Goal: Task Accomplishment & Management: Manage account settings

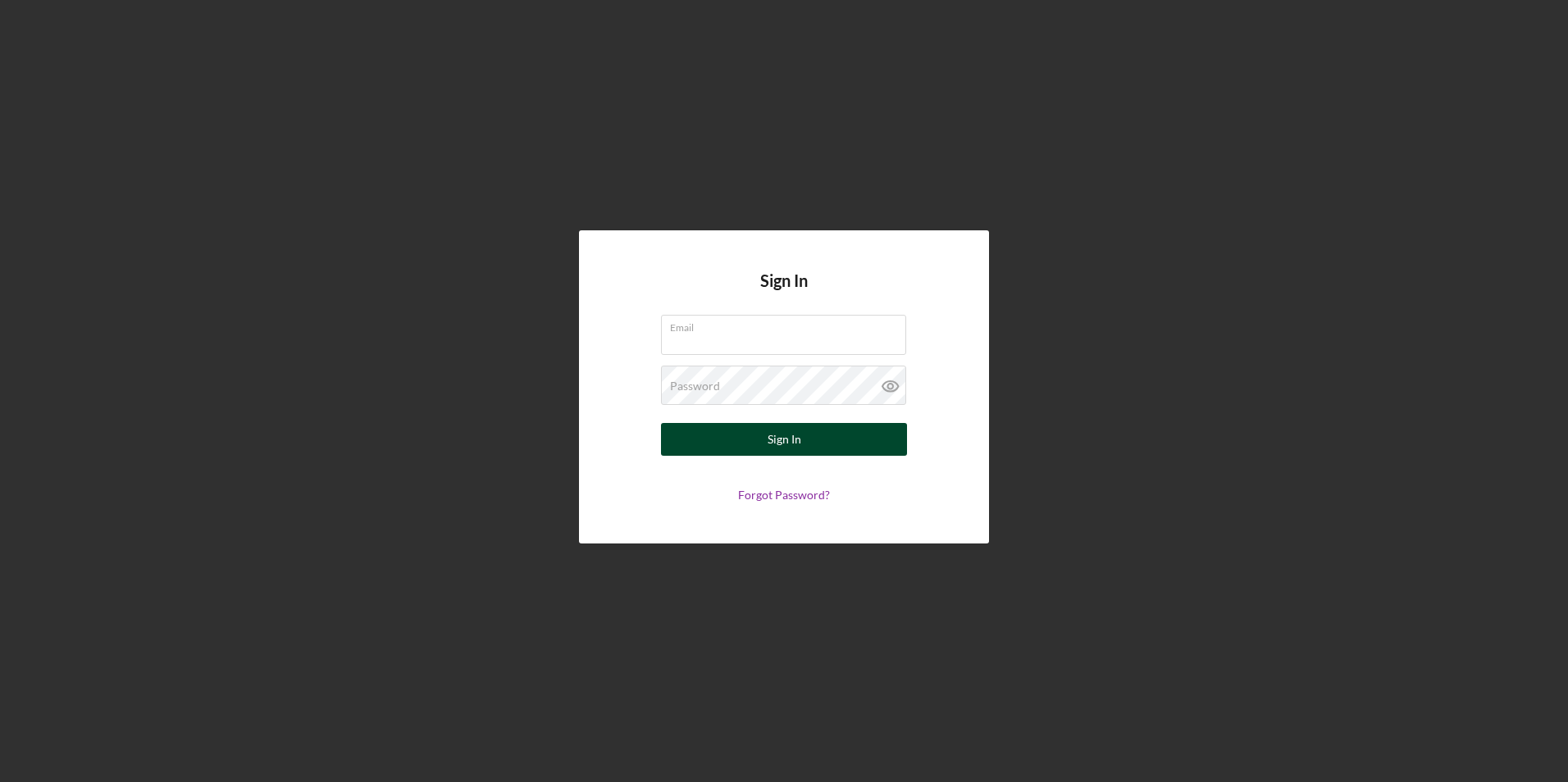
type input "[PERSON_NAME][EMAIL_ADDRESS][PERSON_NAME][DOMAIN_NAME]"
click at [783, 440] on div "Sign In" at bounding box center [784, 440] width 33 height 32
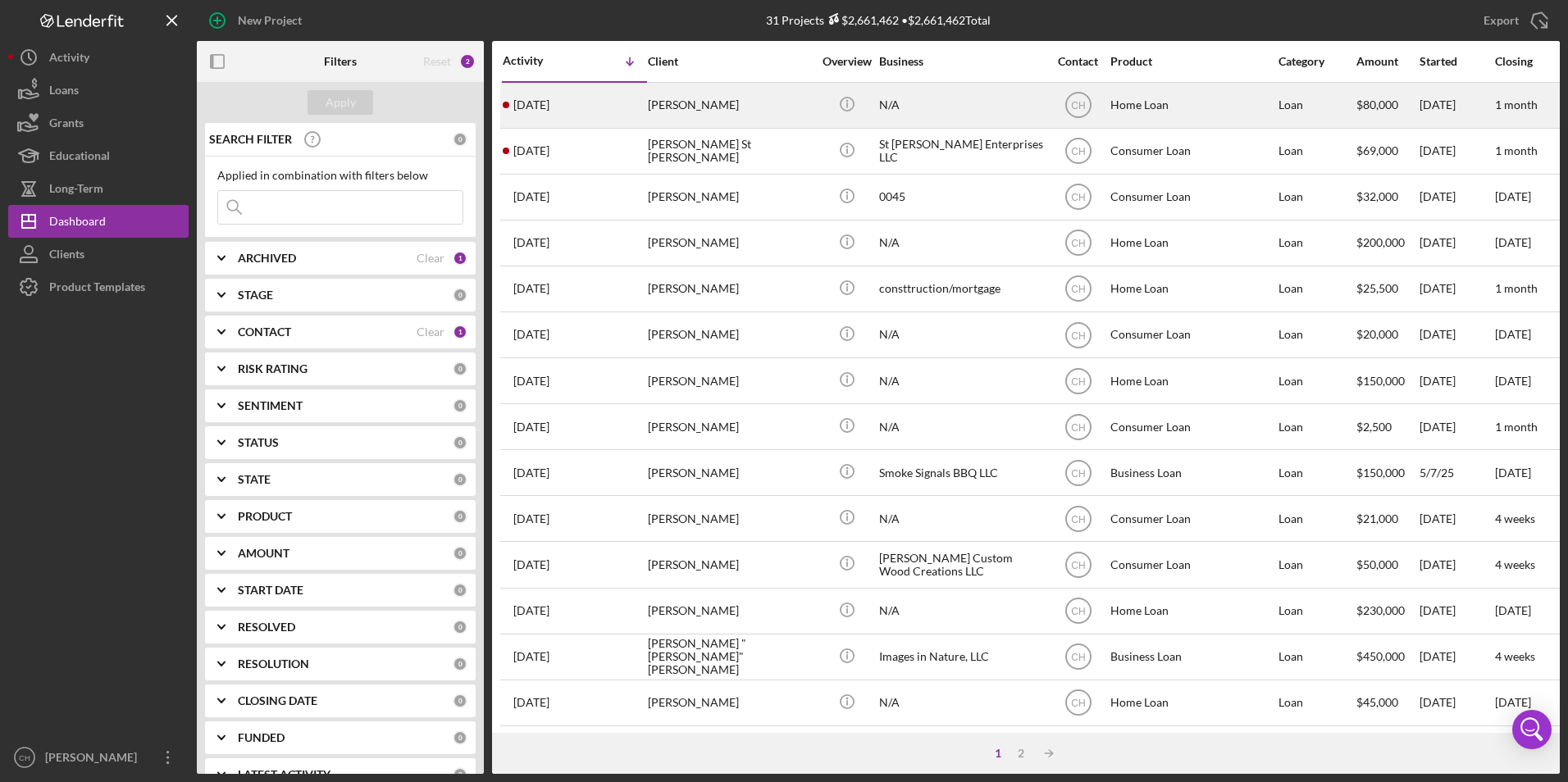
click at [726, 99] on div "[PERSON_NAME]" at bounding box center [729, 105] width 164 height 43
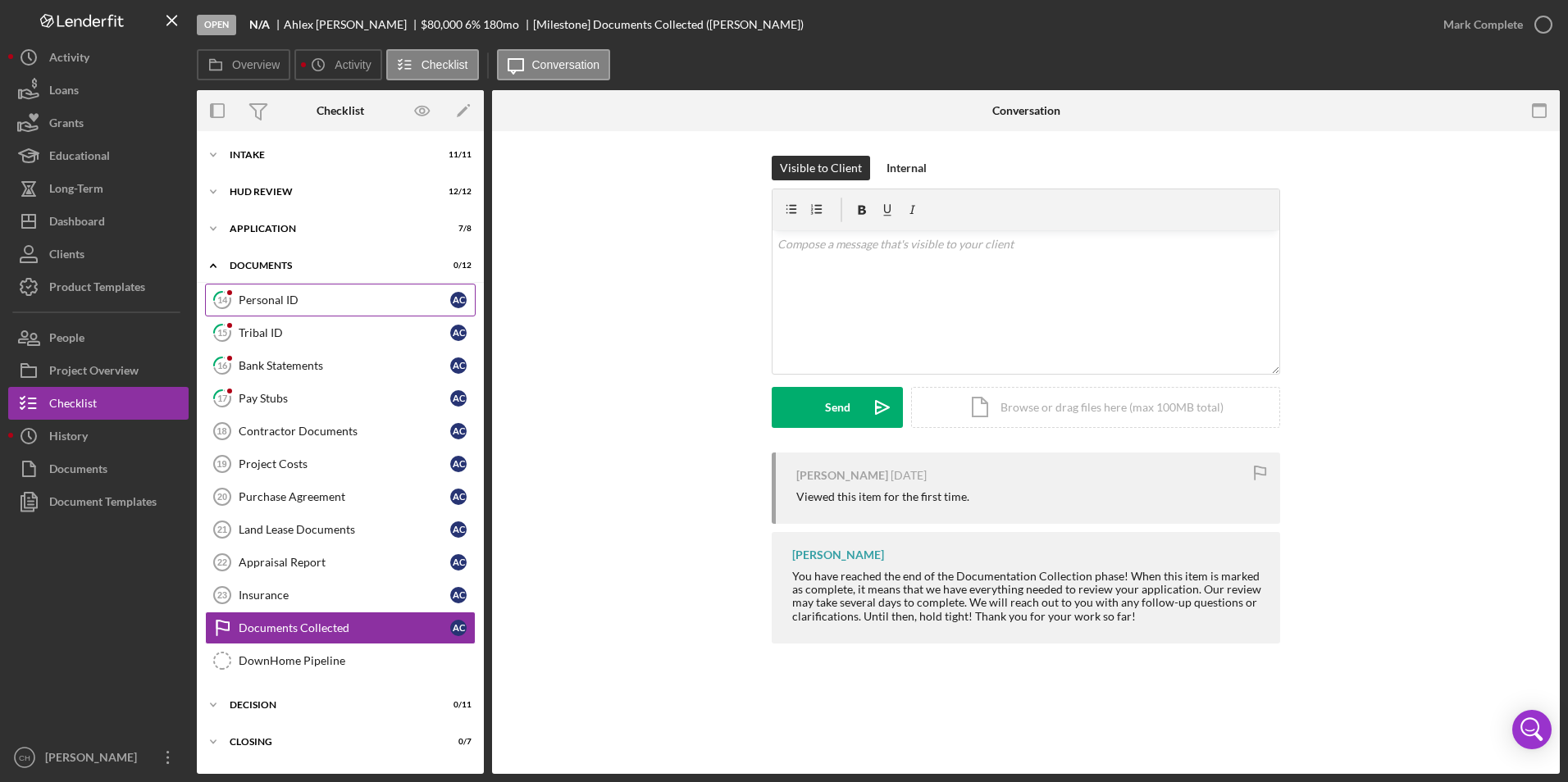
click at [262, 312] on link "14 Personal ID A C" at bounding box center [341, 300] width 271 height 32
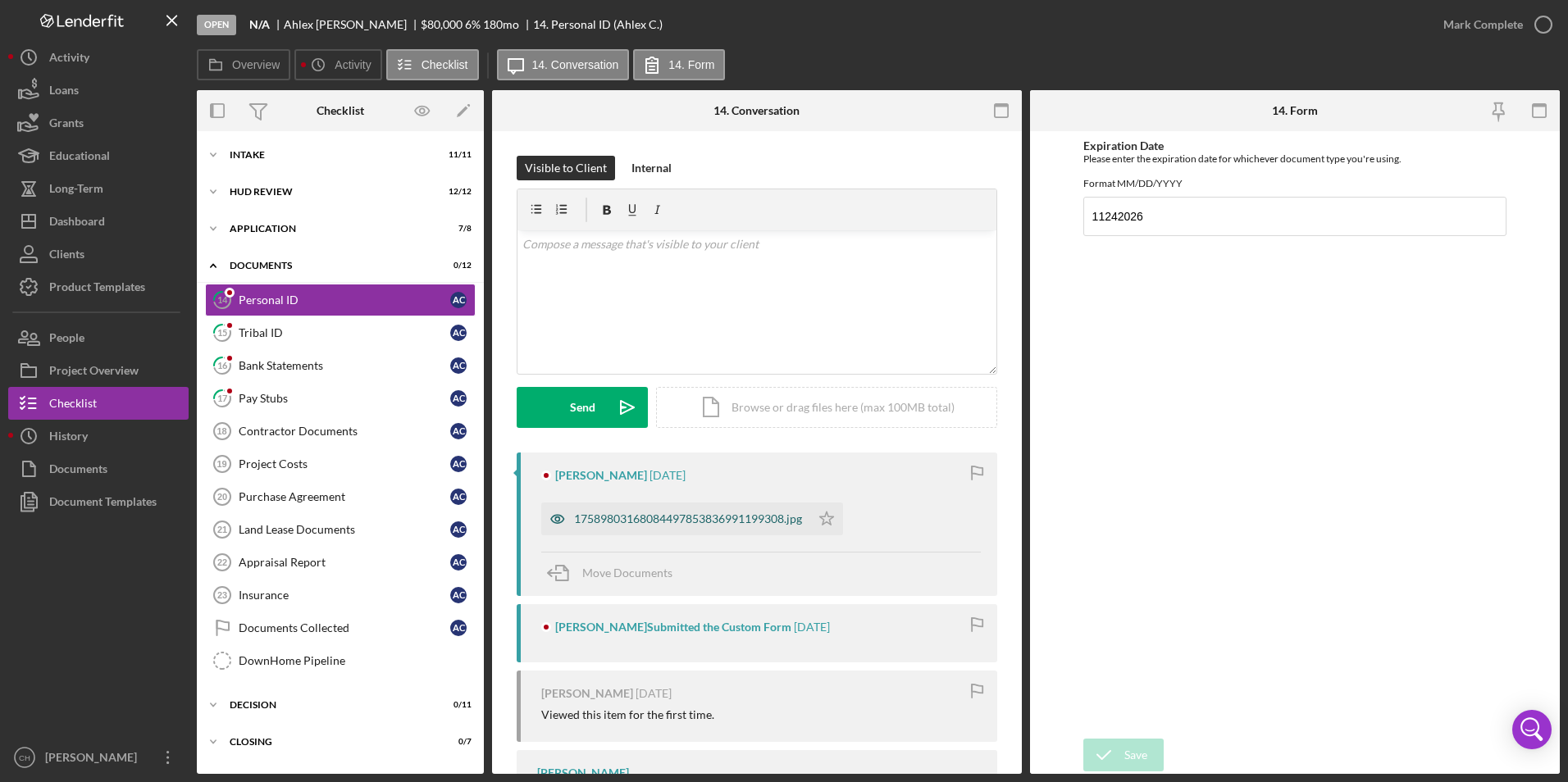
click at [723, 514] on div "17589803168084497853836991199308.jpg" at bounding box center [689, 519] width 228 height 13
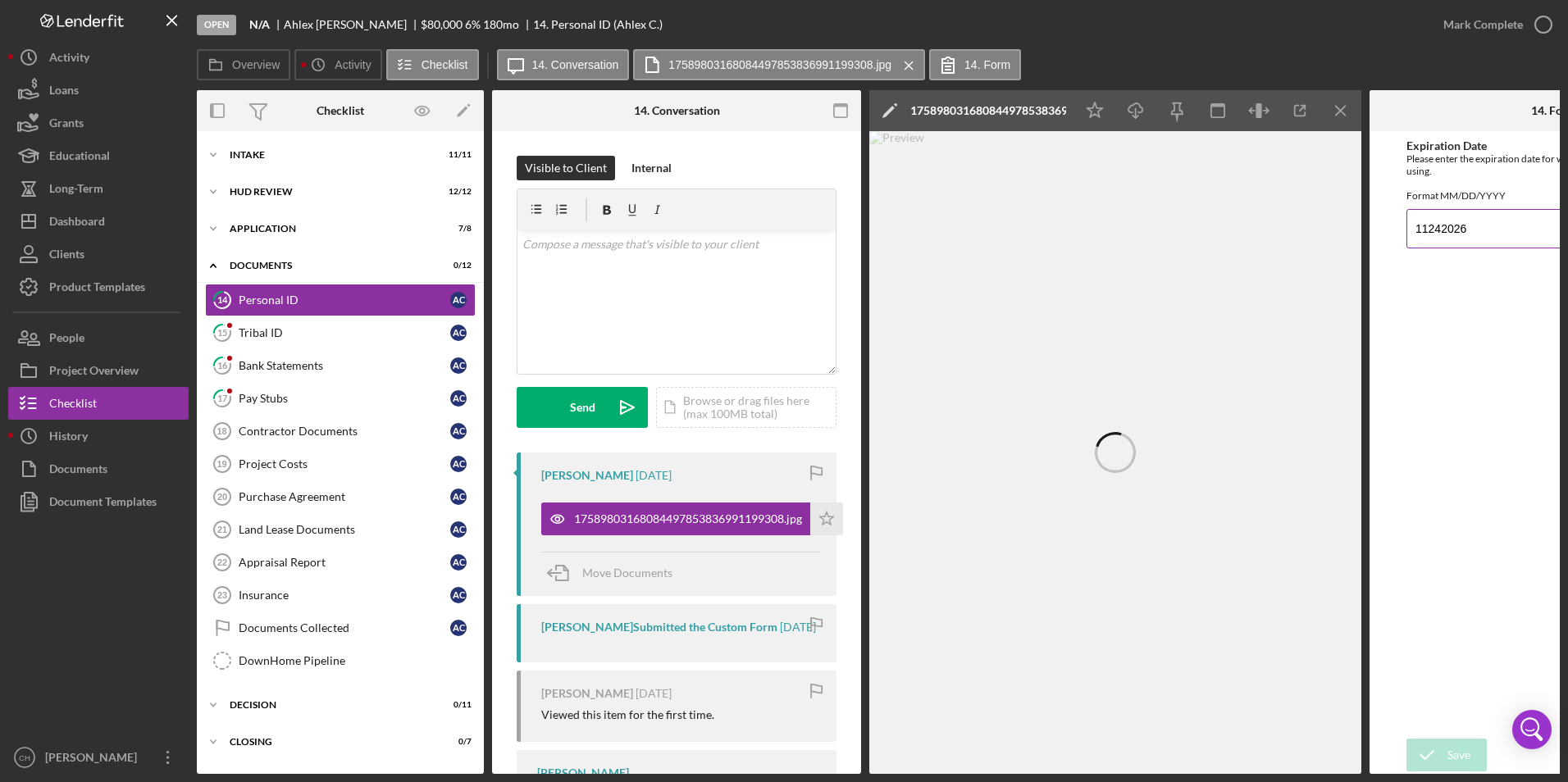
drag, startPoint x: 1469, startPoint y: 238, endPoint x: 1407, endPoint y: 238, distance: 62.0
click at [1407, 238] on input "11242026" at bounding box center [1554, 228] width 295 height 39
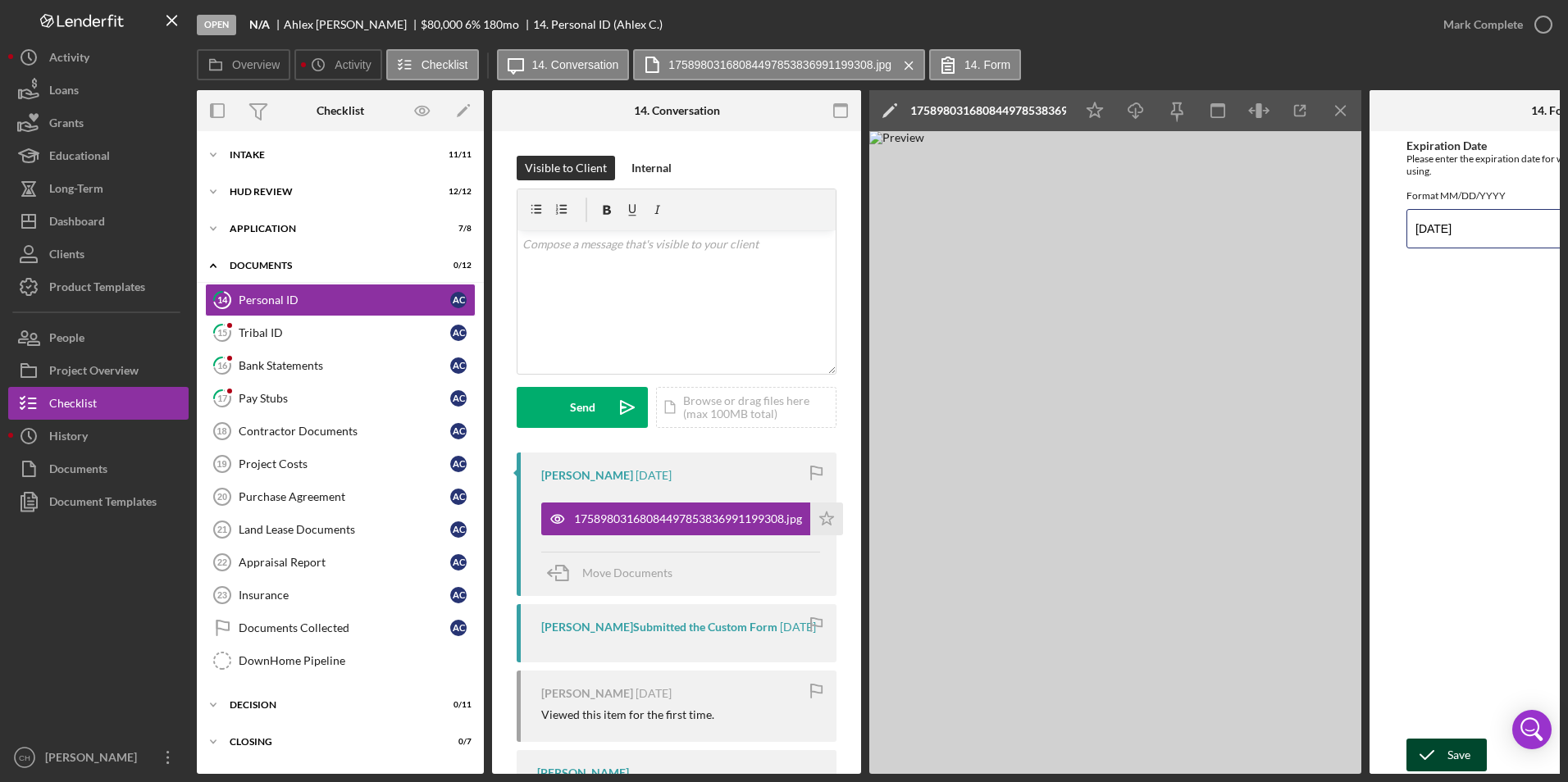
type input "[DATE]"
click at [1425, 745] on icon "submit" at bounding box center [1427, 755] width 41 height 41
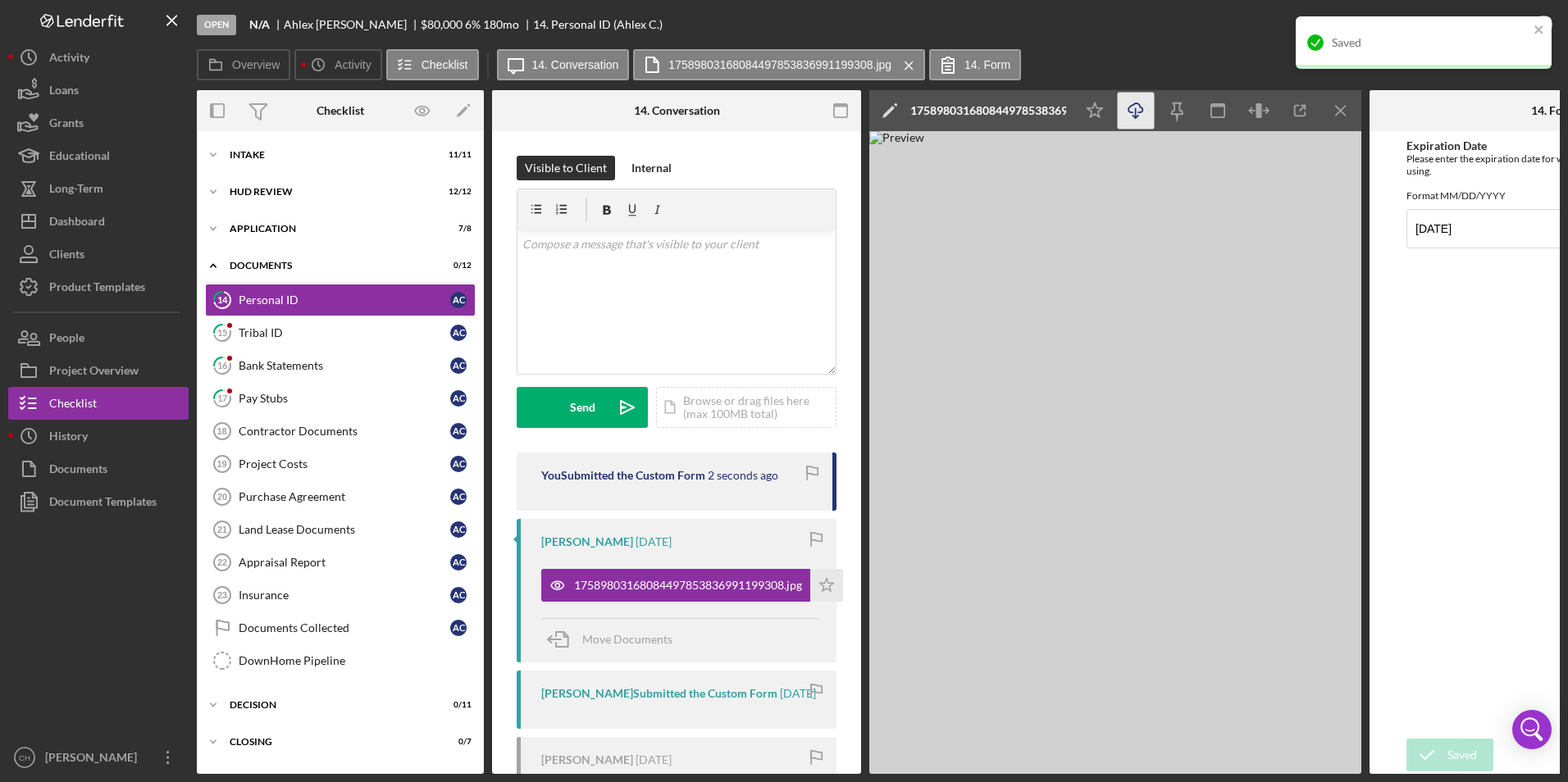
click at [1123, 120] on icon "Icon/Download" at bounding box center [1136, 111] width 37 height 37
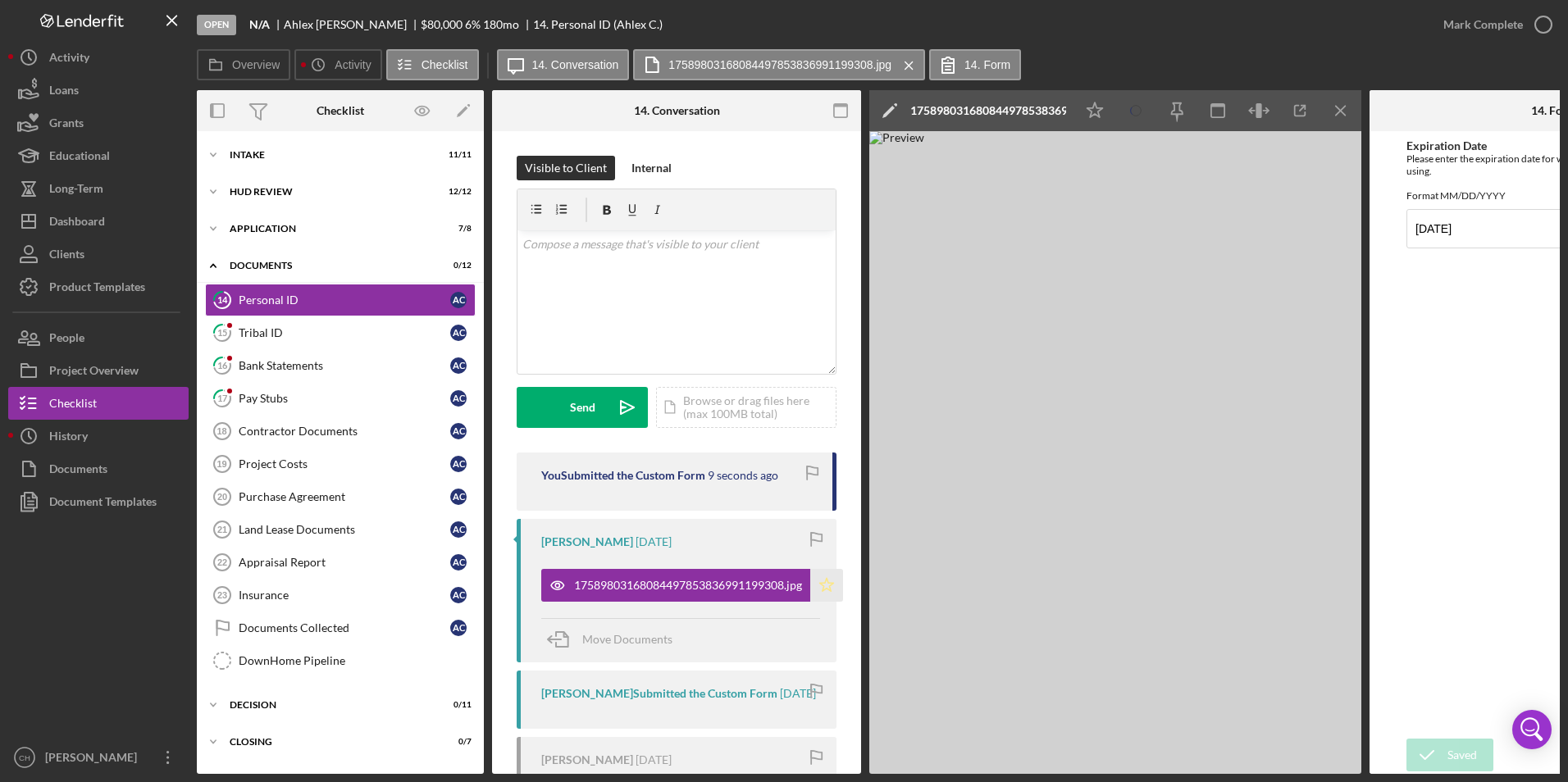
click at [821, 585] on icon "Icon/Star" at bounding box center [827, 585] width 32 height 32
click at [1509, 20] on div "Mark Complete" at bounding box center [1483, 25] width 79 height 32
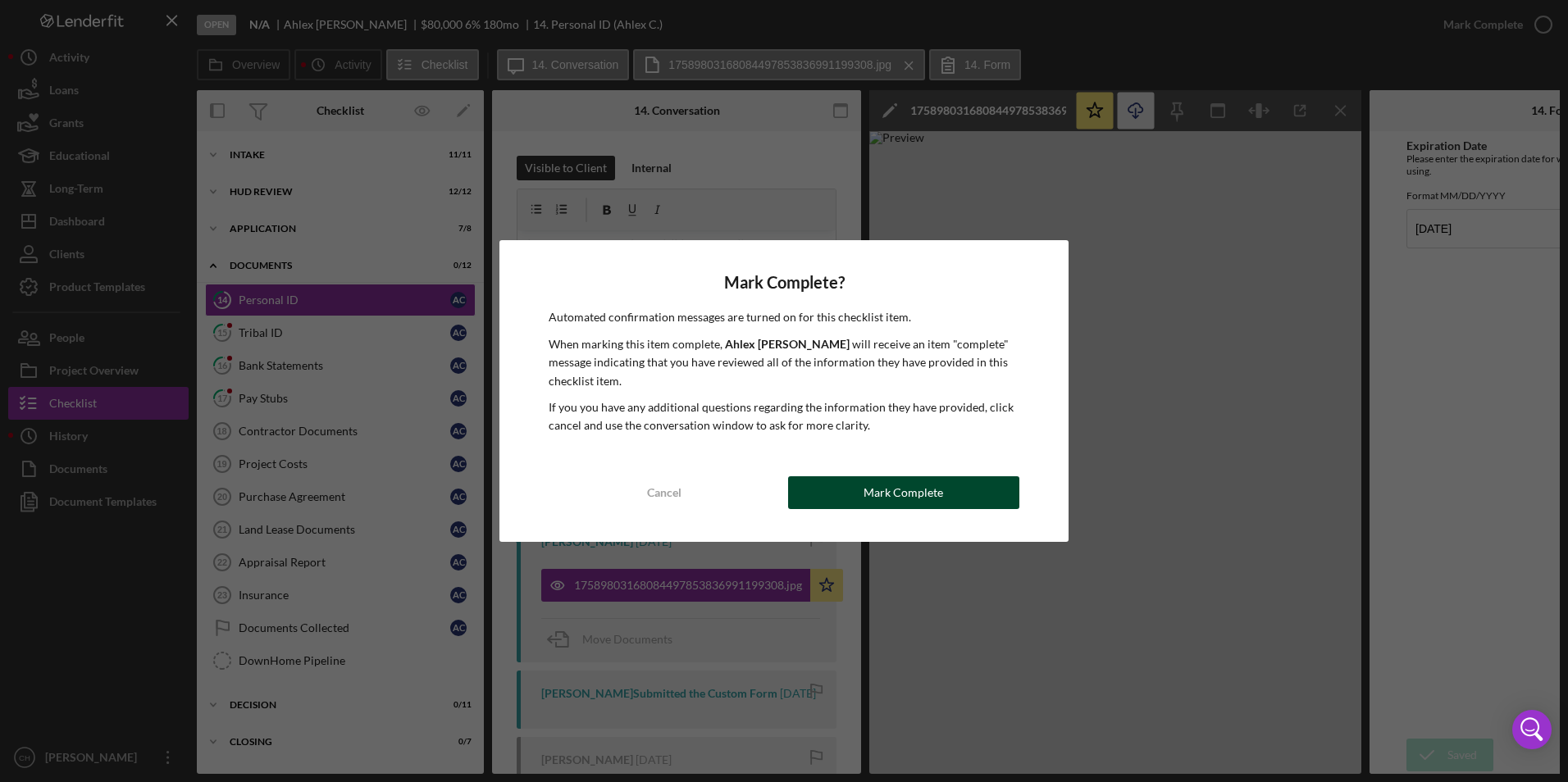
click at [841, 503] on button "Mark Complete" at bounding box center [903, 492] width 231 height 32
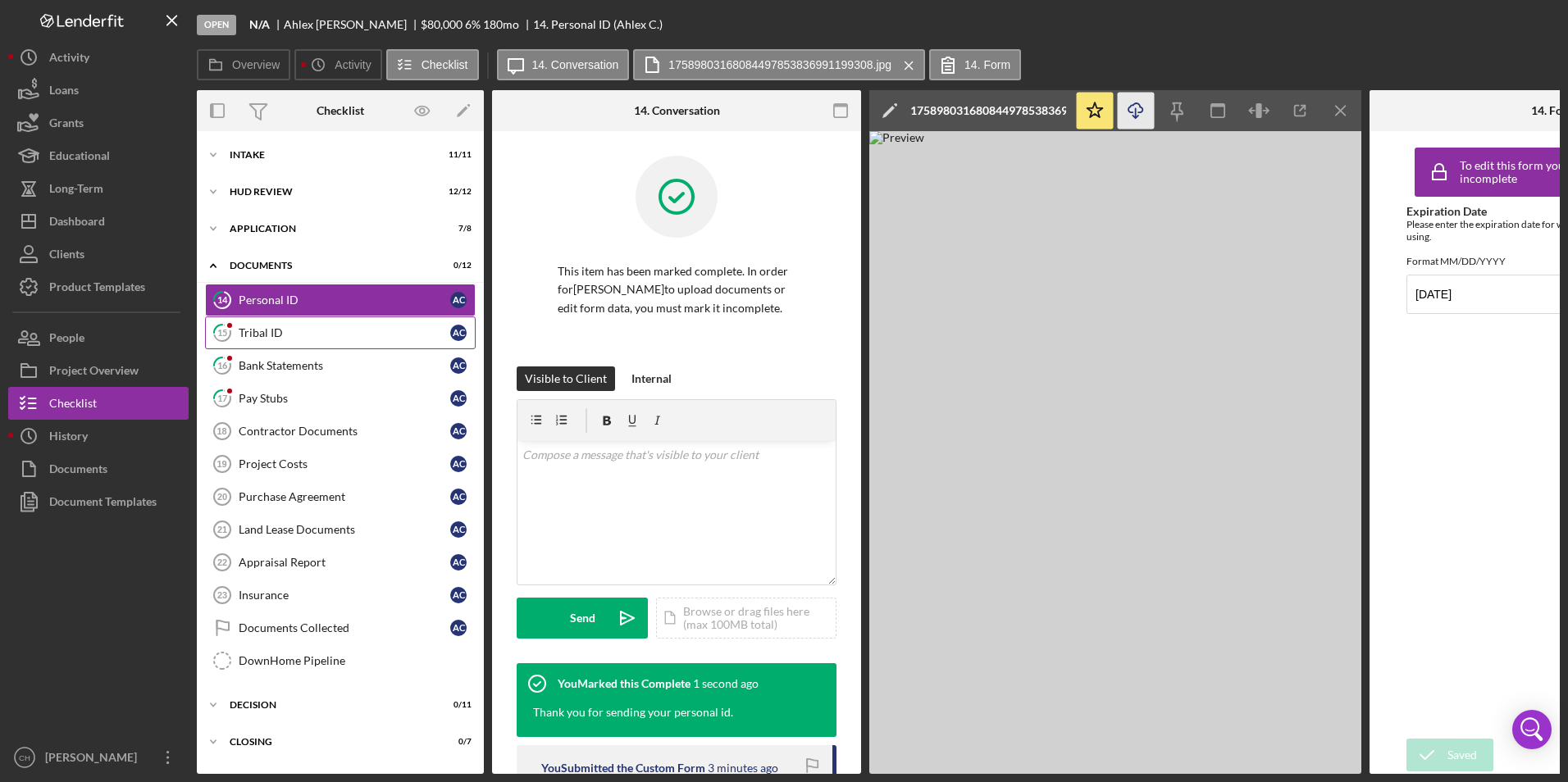
click at [388, 331] on div "Tribal ID" at bounding box center [344, 332] width 211 height 13
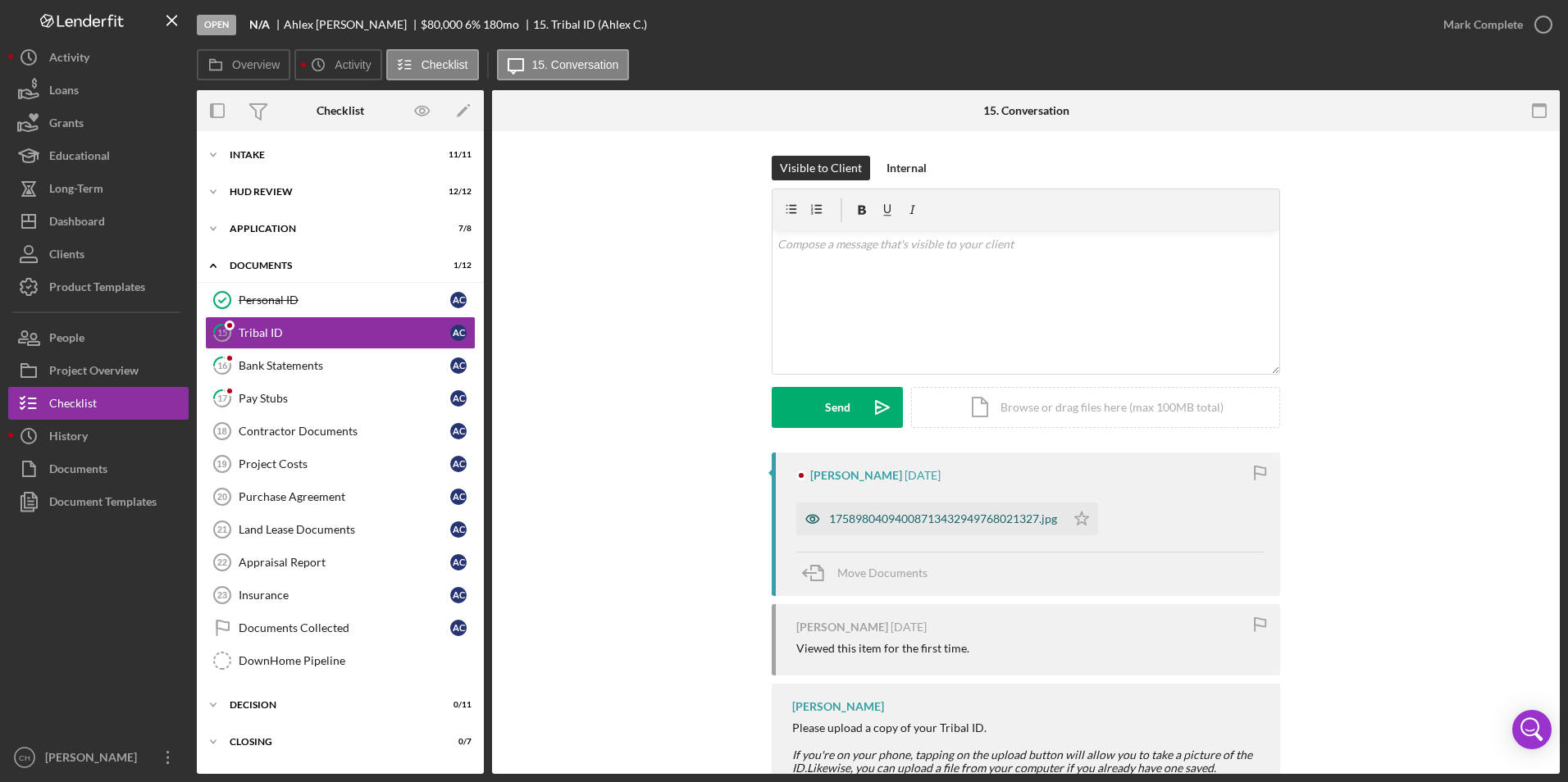
click at [859, 516] on div "17589804094008713432949768021327.jpg" at bounding box center [943, 519] width 228 height 13
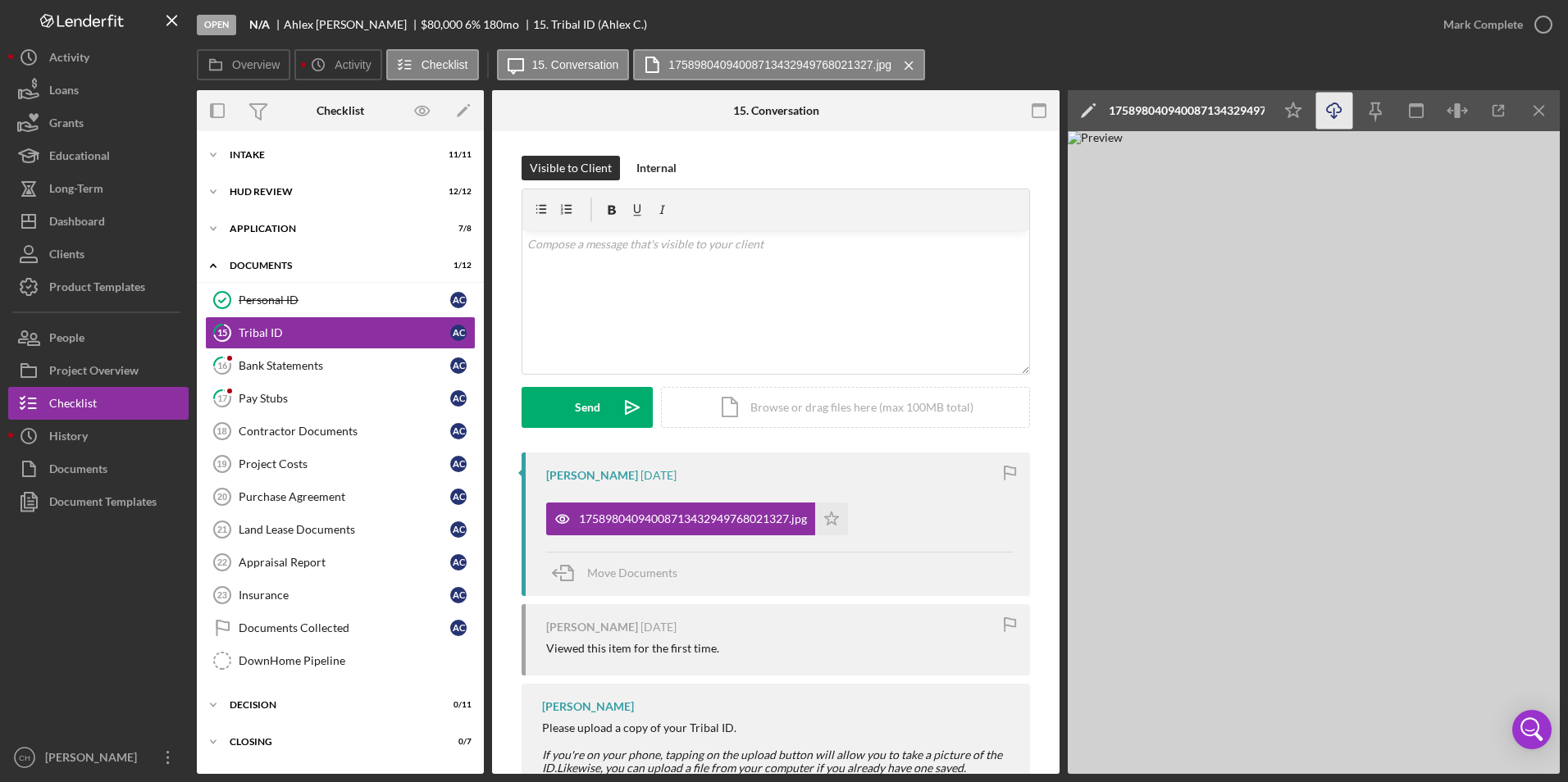
click at [1331, 112] on icon "button" at bounding box center [1334, 107] width 14 height 9
click at [830, 525] on icon "Icon/Star" at bounding box center [832, 519] width 32 height 32
click at [1425, 30] on div "Open N/A [PERSON_NAME] $80,000 $80,000 6 % 180 mo 15. Tribal ID (Ahlex C.)" at bounding box center [812, 25] width 1231 height 49
click at [1456, 24] on div "Mark Complete" at bounding box center [1483, 25] width 79 height 32
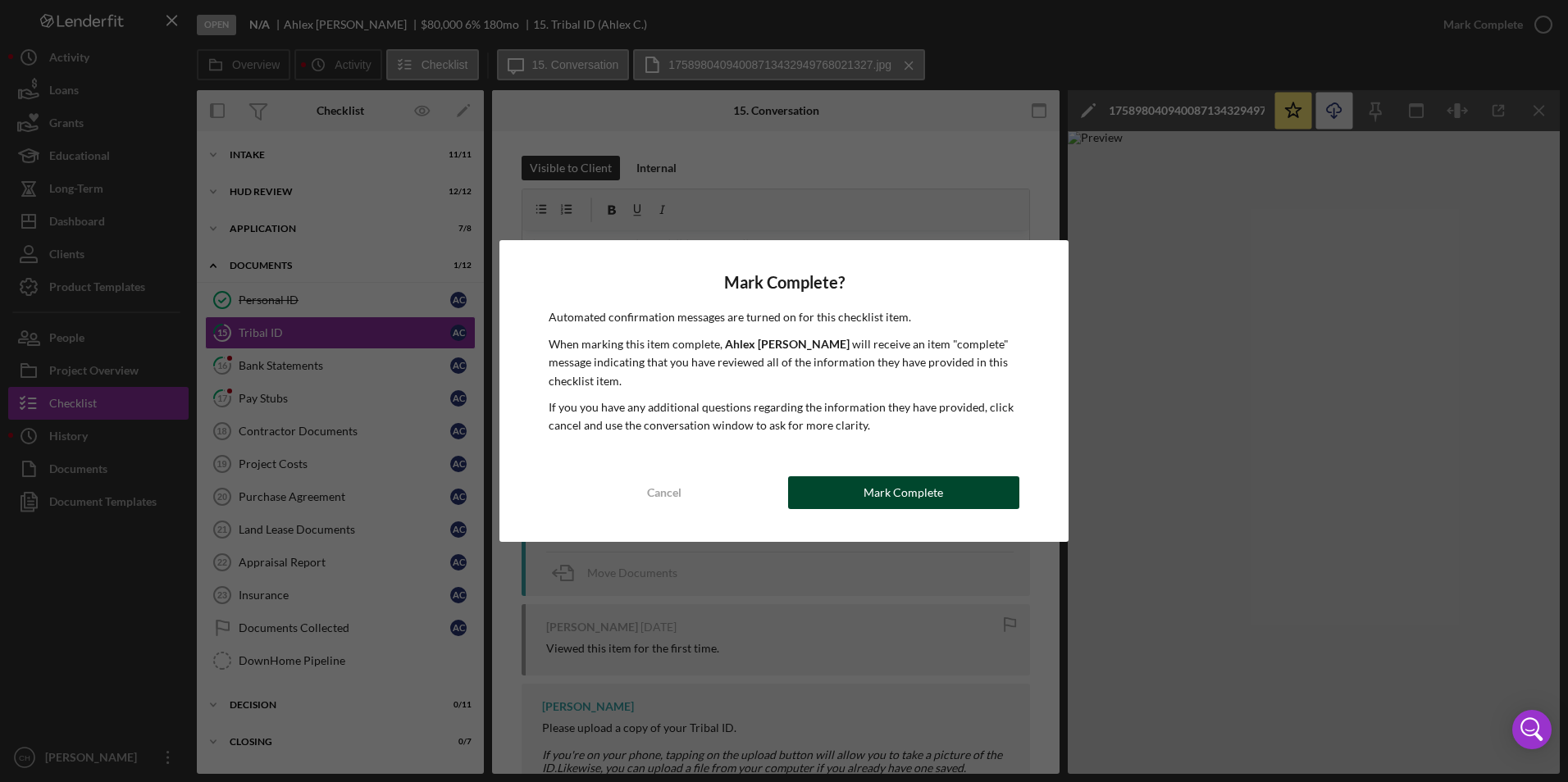
click at [893, 500] on div "Mark Complete" at bounding box center [902, 492] width 79 height 32
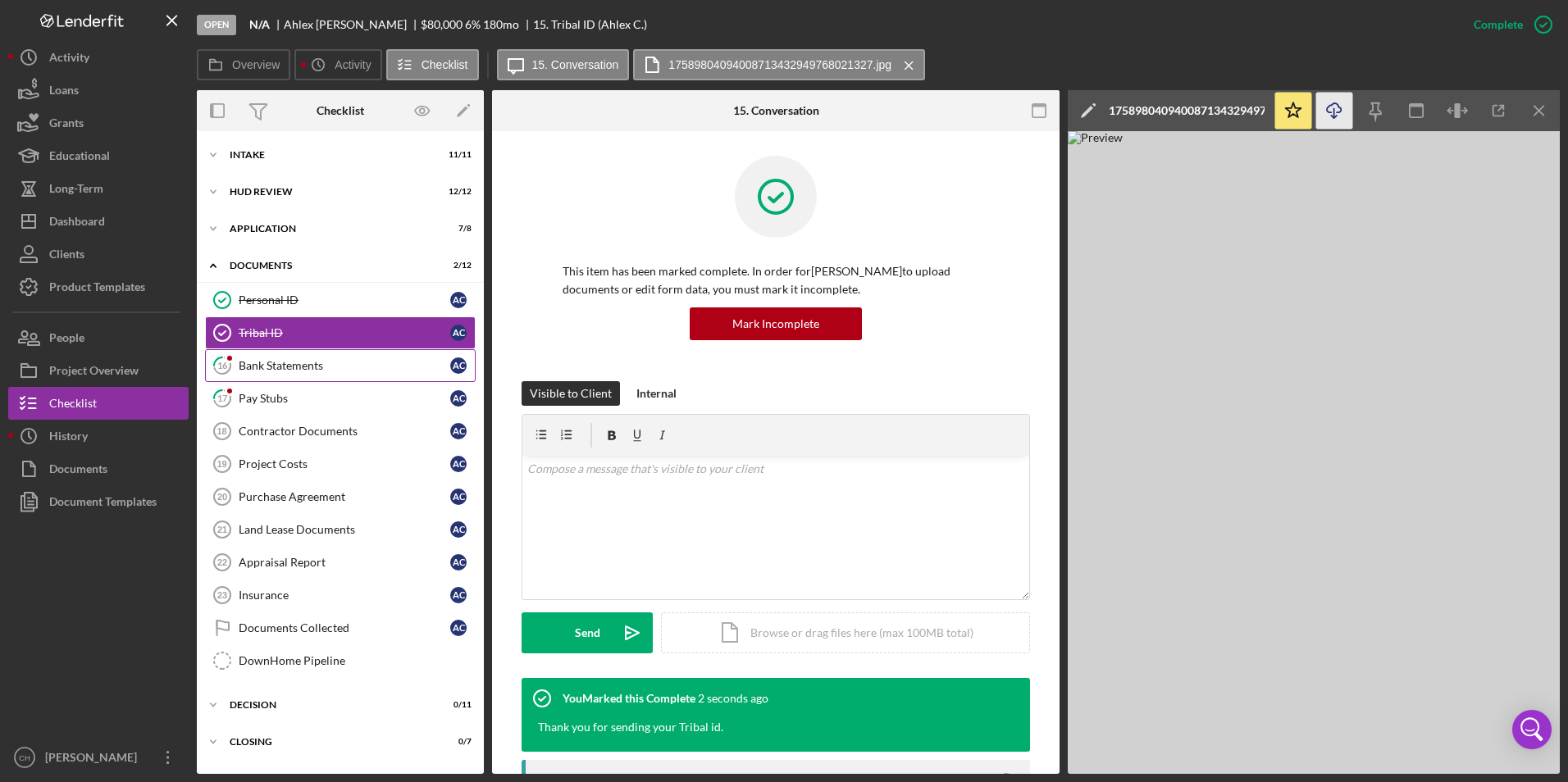
click at [294, 368] on div "Bank Statements" at bounding box center [344, 365] width 211 height 13
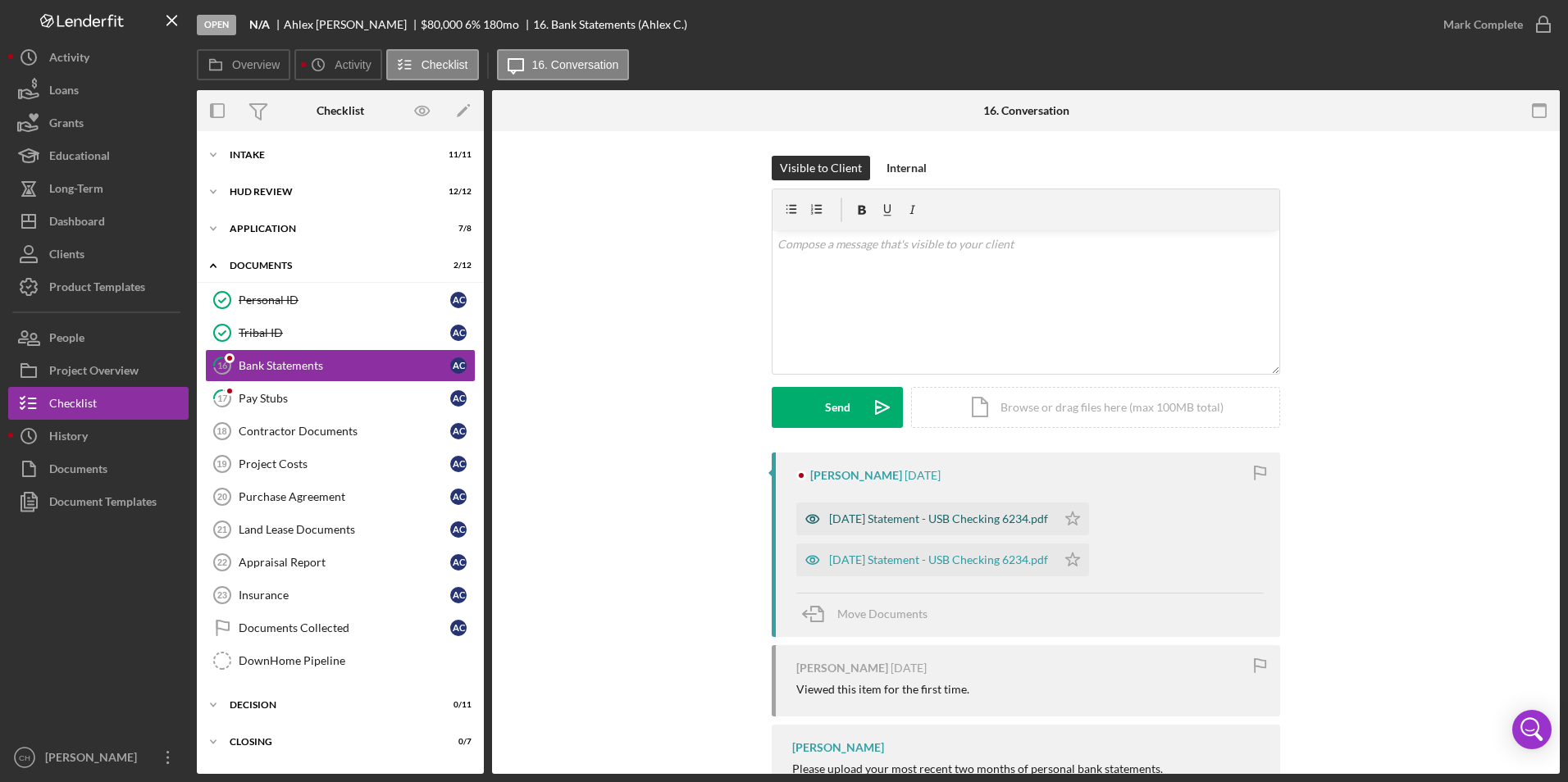
click at [905, 510] on div "[DATE] Statement - USB Checking 6234.pdf" at bounding box center [926, 519] width 260 height 32
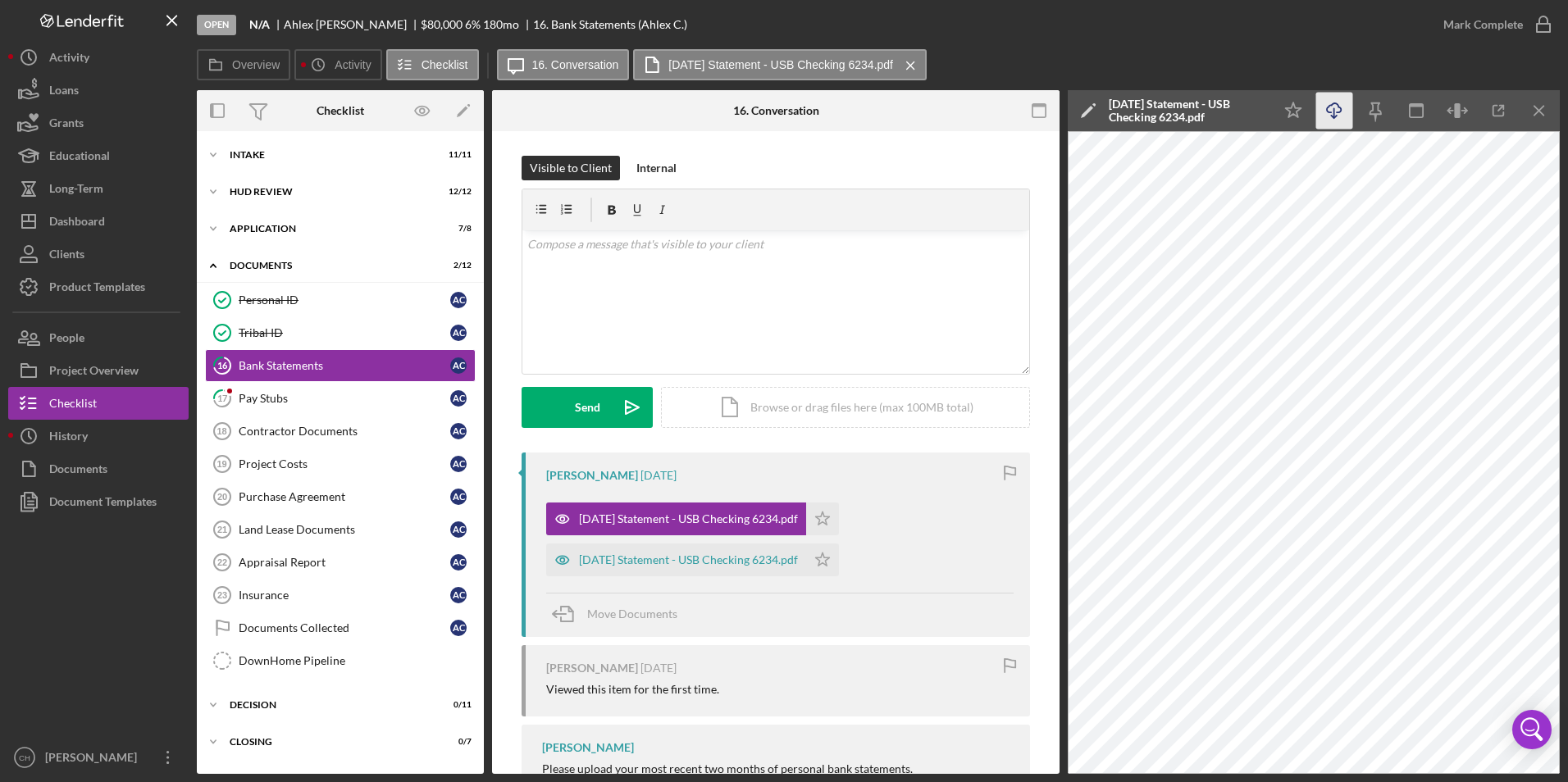
click at [1323, 109] on icon "Icon/Download" at bounding box center [1335, 111] width 37 height 37
click at [830, 523] on polygon "button" at bounding box center [823, 518] width 14 height 13
click at [691, 567] on div "[DATE] Statement - USB Checking 6234.pdf" at bounding box center [676, 560] width 260 height 32
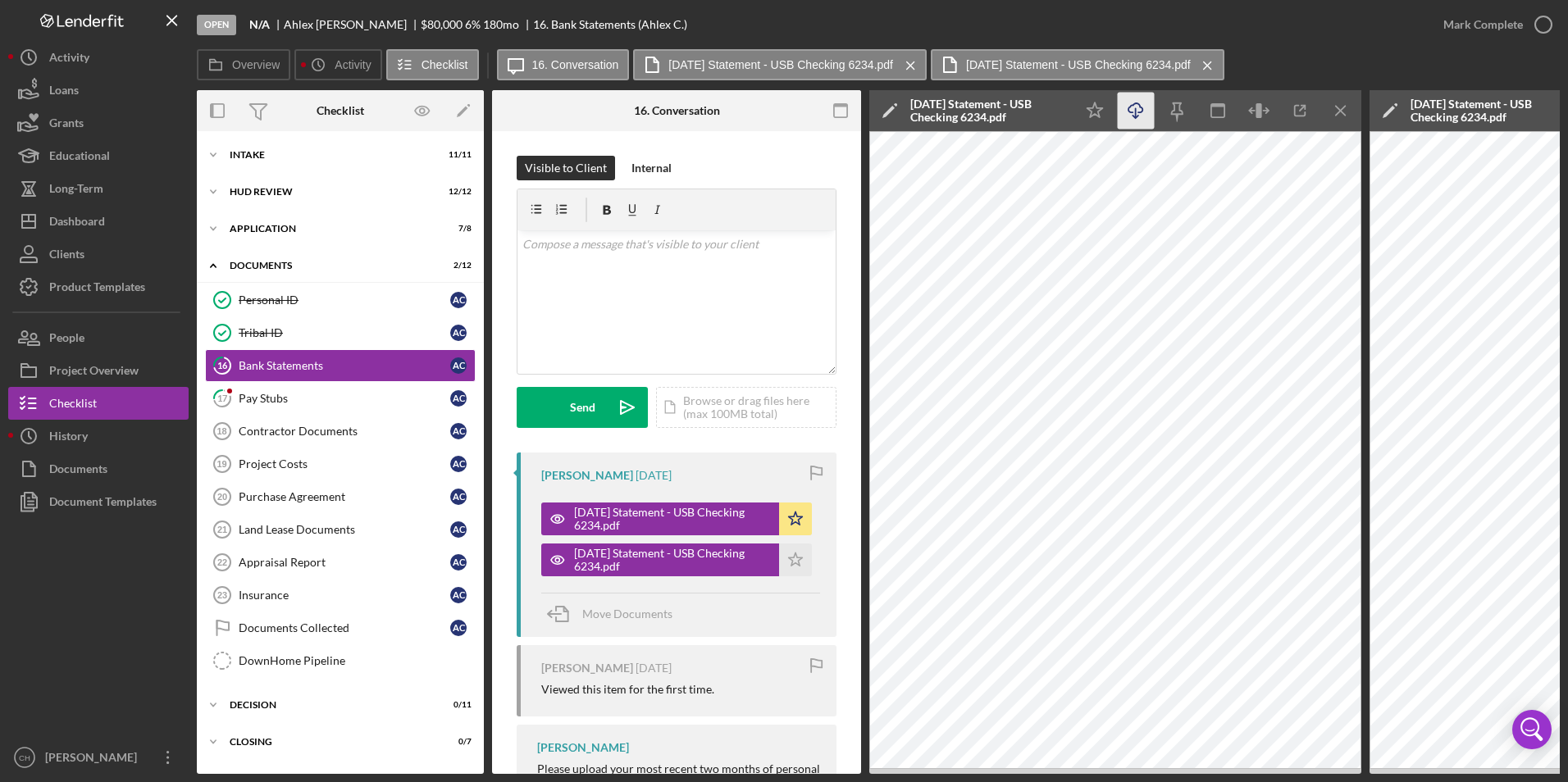
click at [1139, 112] on icon "Icon/Download" at bounding box center [1136, 111] width 37 height 37
click at [801, 557] on icon "Icon/Star" at bounding box center [795, 560] width 32 height 32
click at [1468, 19] on div "Mark Complete" at bounding box center [1483, 25] width 79 height 32
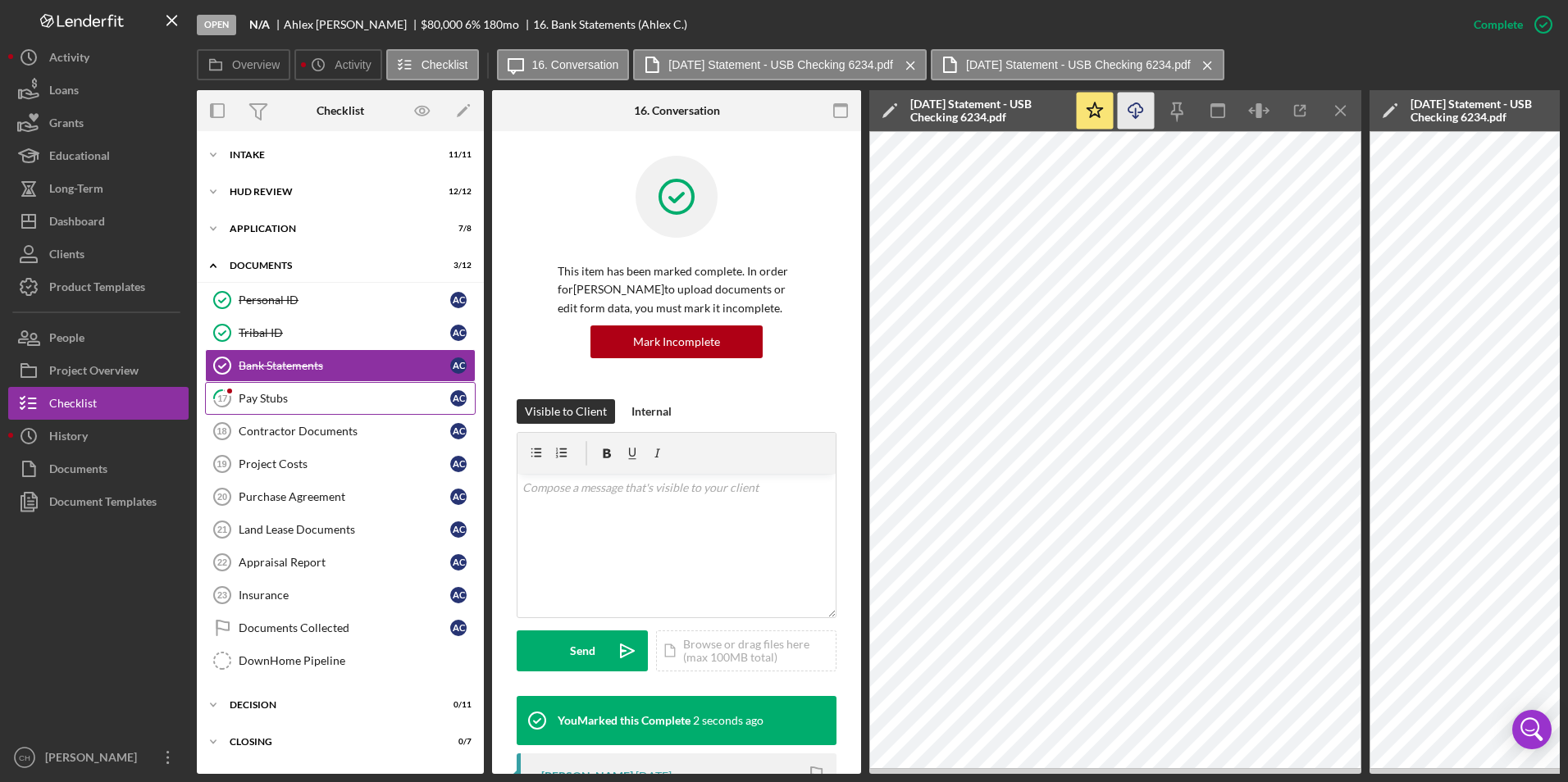
click at [302, 398] on div "Pay Stubs" at bounding box center [344, 398] width 211 height 13
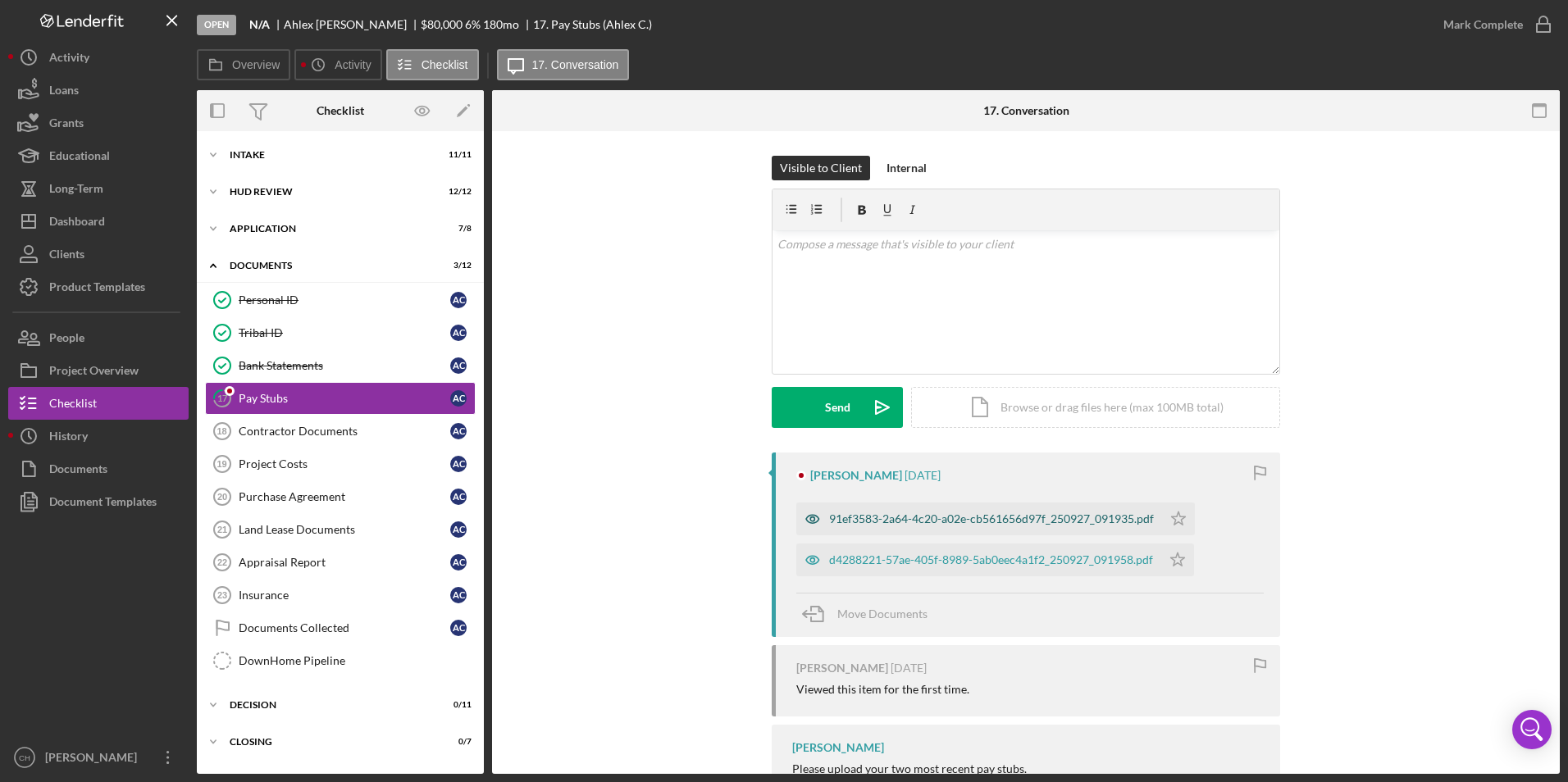
click at [849, 533] on div "91ef3583-2a64-4c20-a02e-cb561656d97f_250927_091935.pdf" at bounding box center [979, 519] width 366 height 32
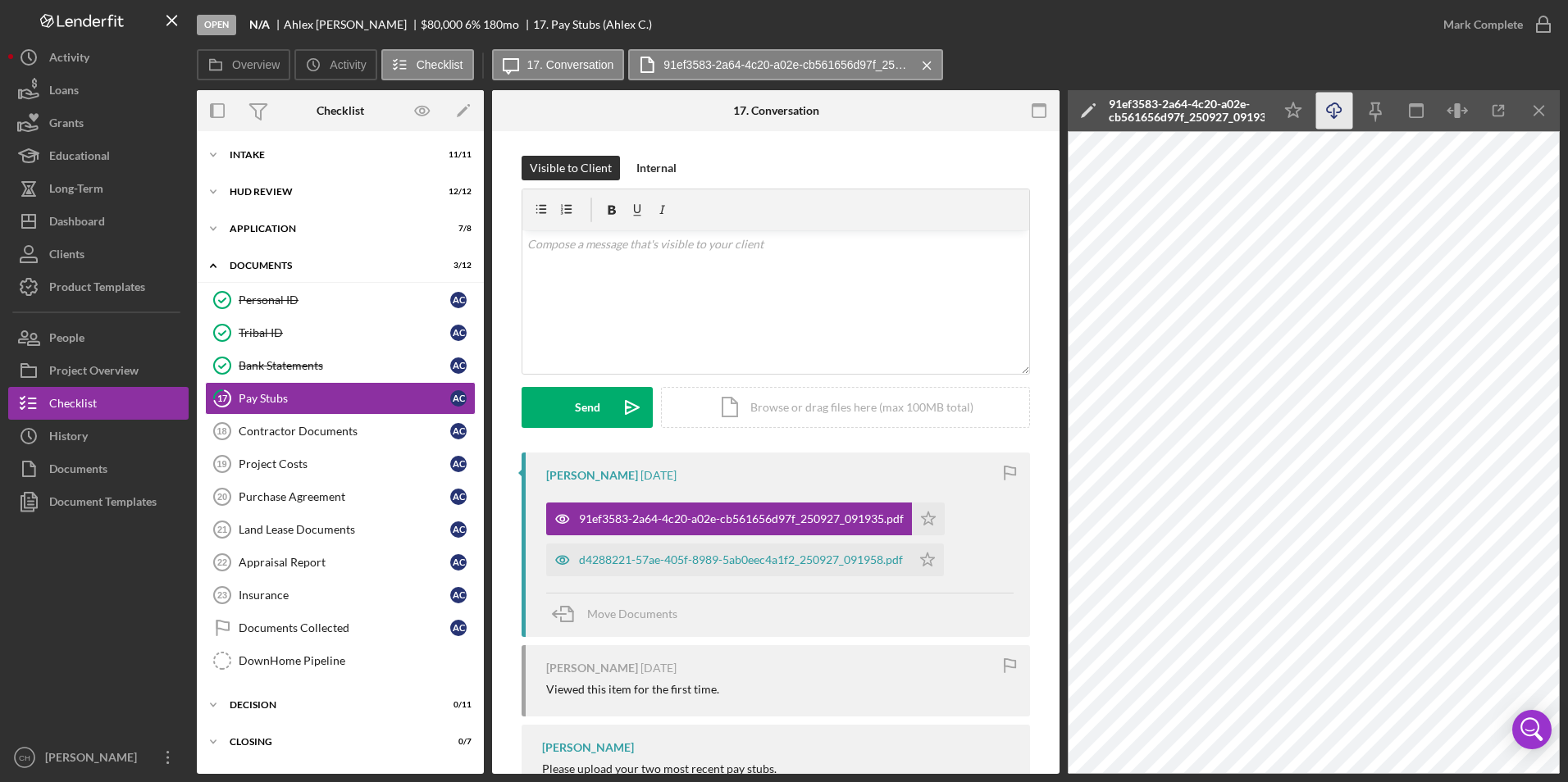
click at [1337, 106] on icon "Icon/Download" at bounding box center [1335, 111] width 37 height 37
click at [925, 514] on icon "Icon/Star" at bounding box center [928, 519] width 32 height 32
click at [736, 555] on div "d4288221-57ae-405f-8989-5ab0eec4a1f2_250927_091958.pdf" at bounding box center [741, 560] width 324 height 13
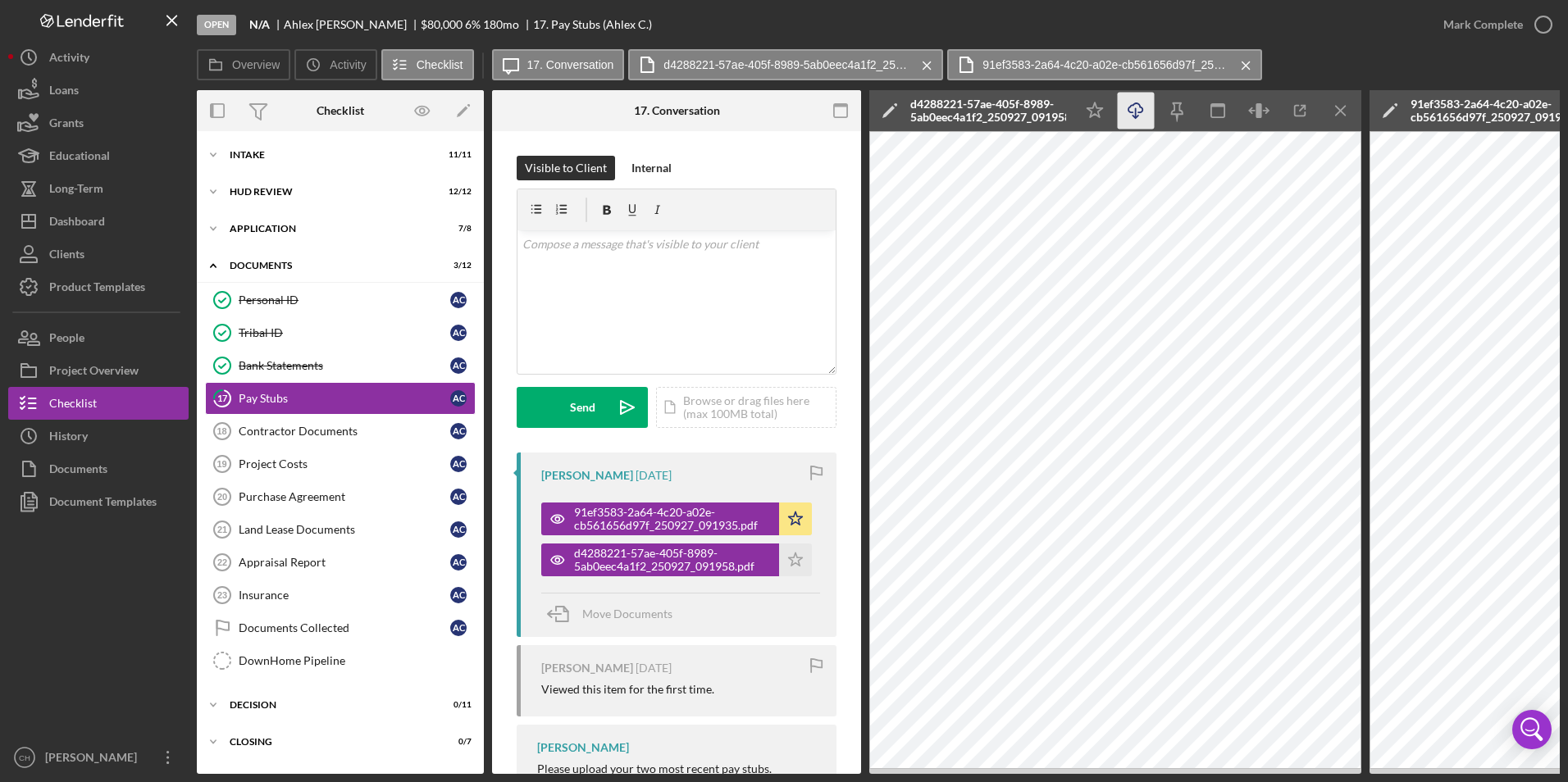
click at [1139, 118] on icon "Icon/Download" at bounding box center [1136, 111] width 37 height 37
click at [788, 563] on icon "Icon/Star" at bounding box center [795, 560] width 32 height 32
click at [1495, 31] on div "Mark Complete" at bounding box center [1483, 25] width 79 height 32
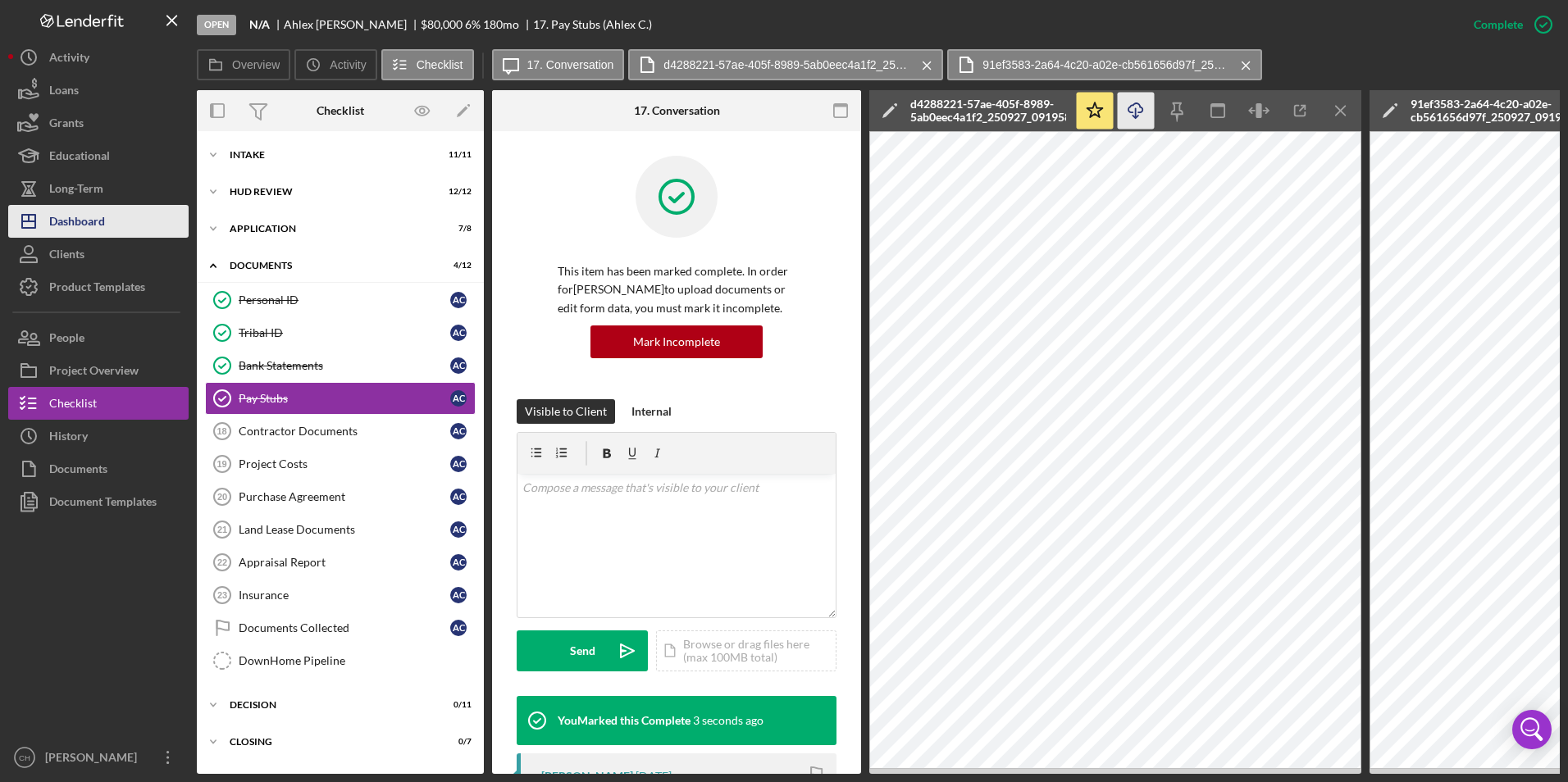
click at [130, 224] on button "Icon/Dashboard Dashboard" at bounding box center [99, 221] width 181 height 32
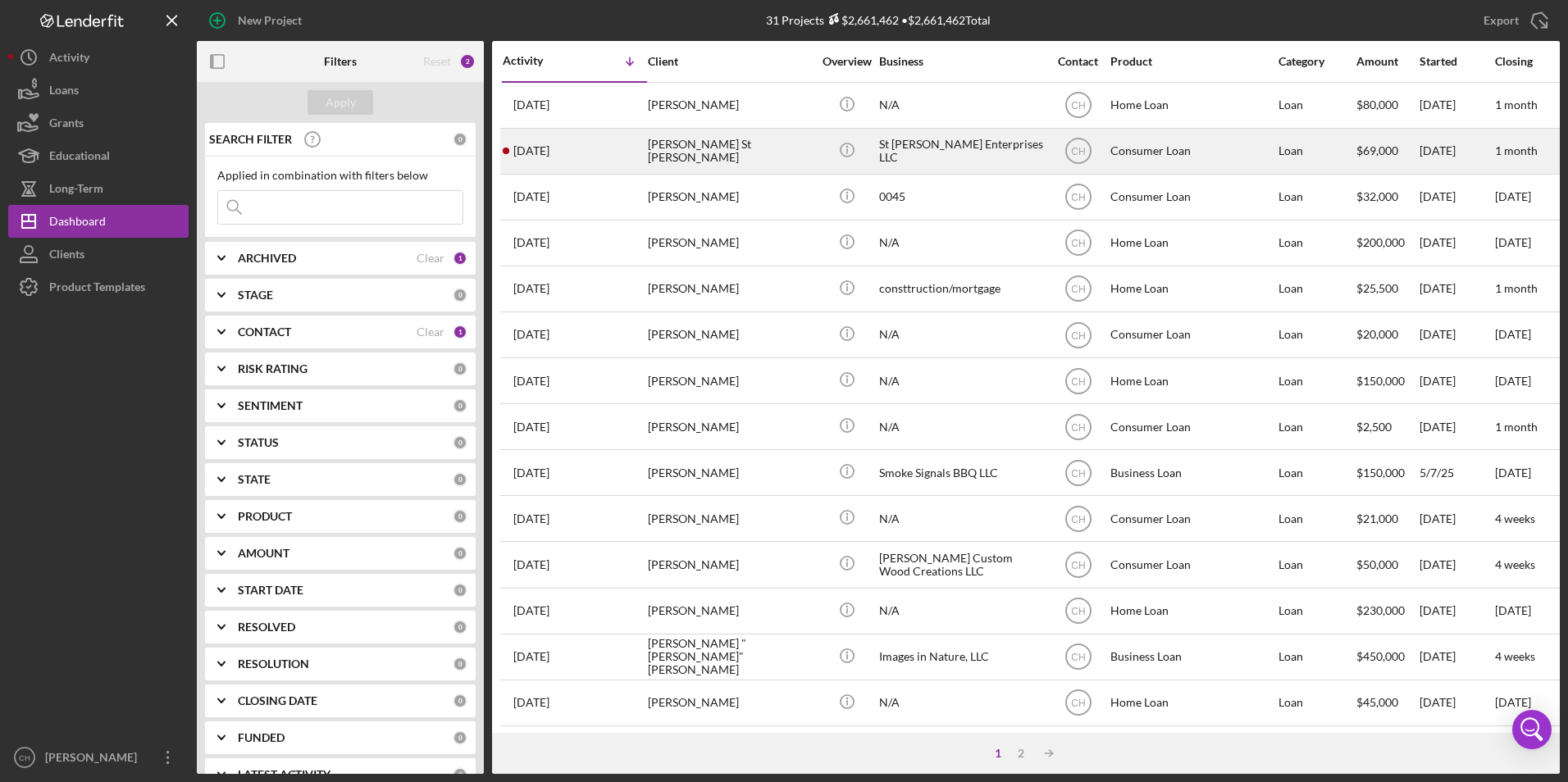
click at [737, 142] on div "[PERSON_NAME] St [PERSON_NAME]" at bounding box center [729, 151] width 164 height 43
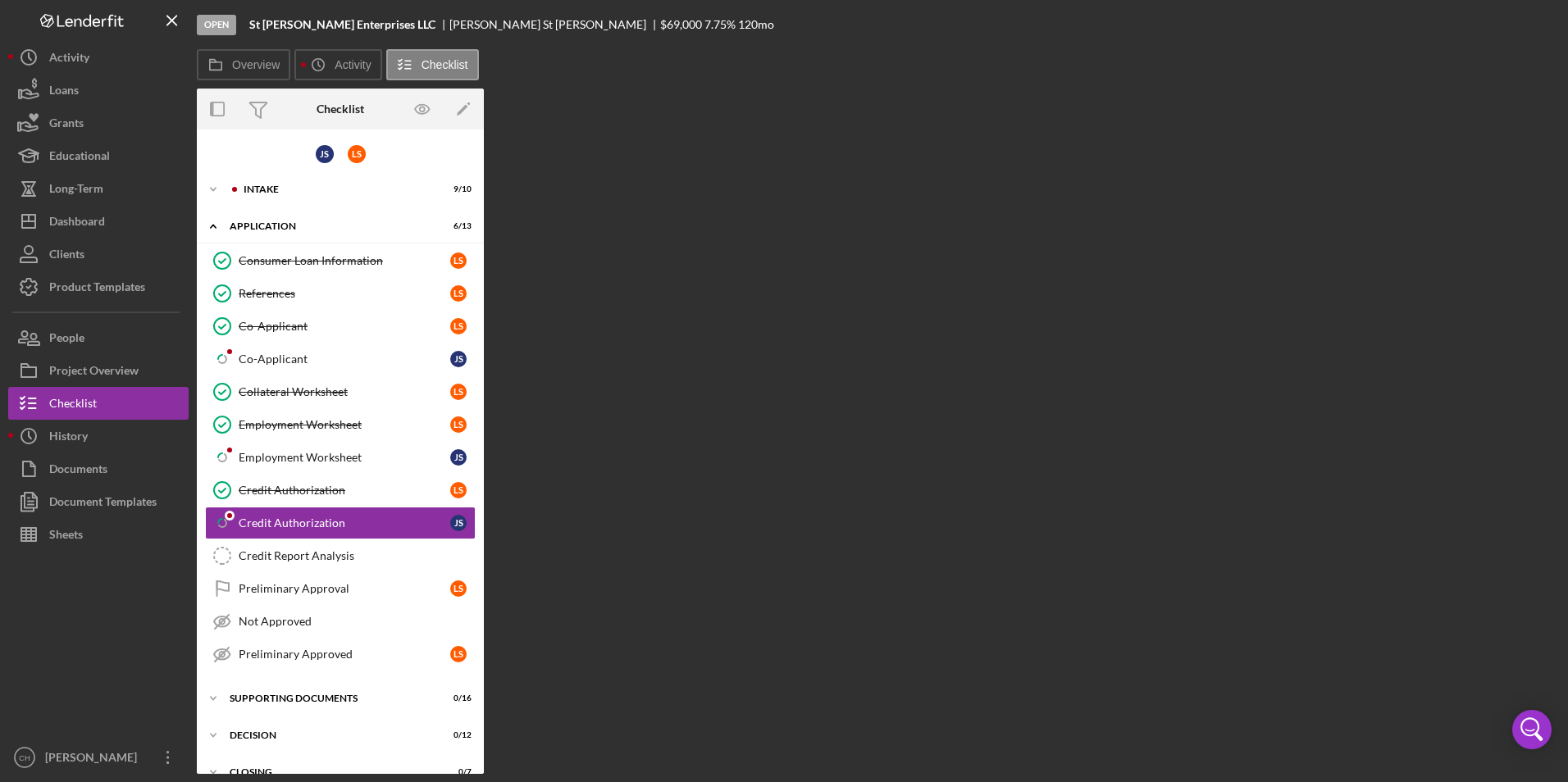
scroll to position [24, 0]
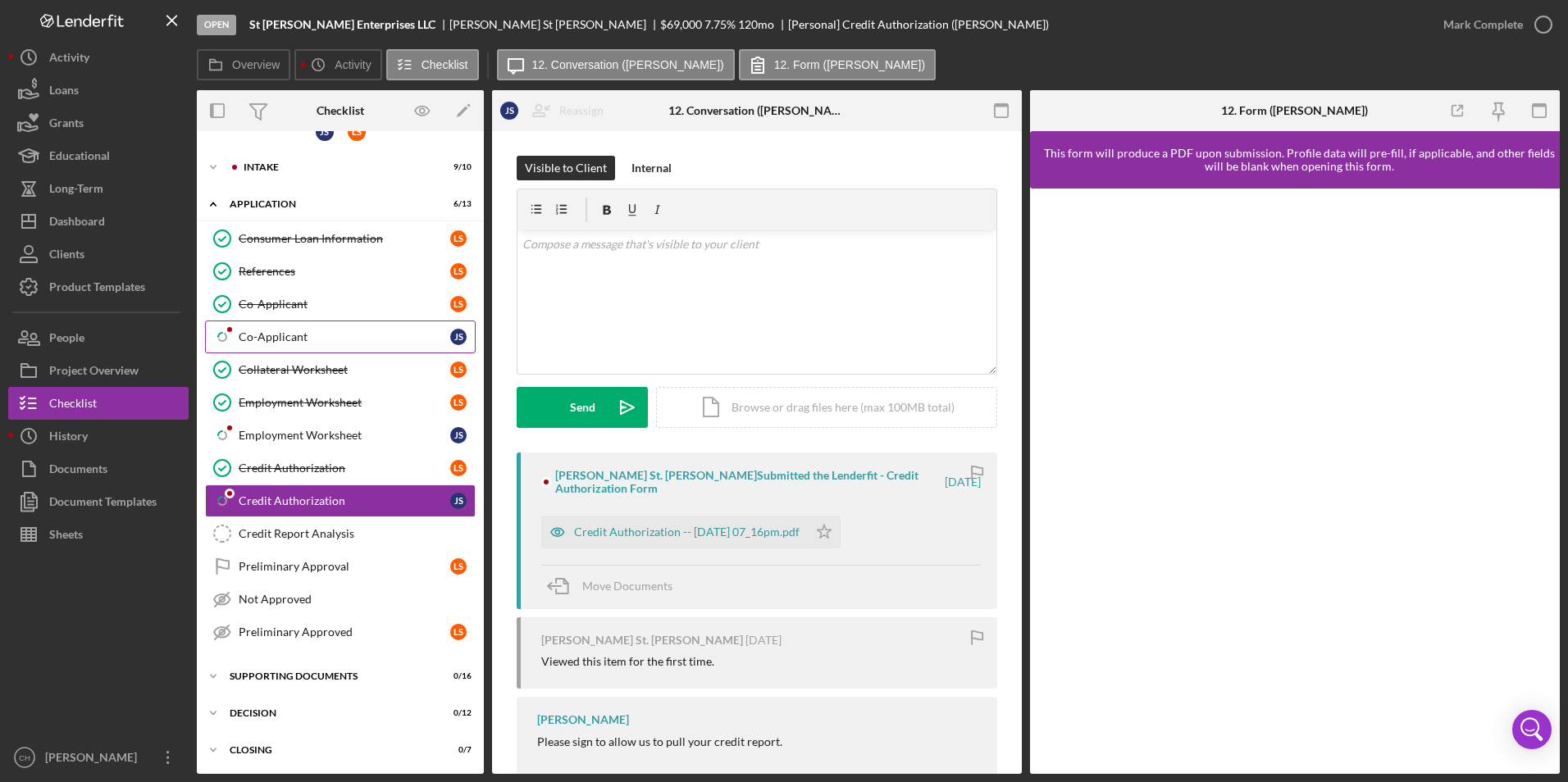
click at [285, 339] on div "Co-Applicant" at bounding box center [344, 336] width 211 height 13
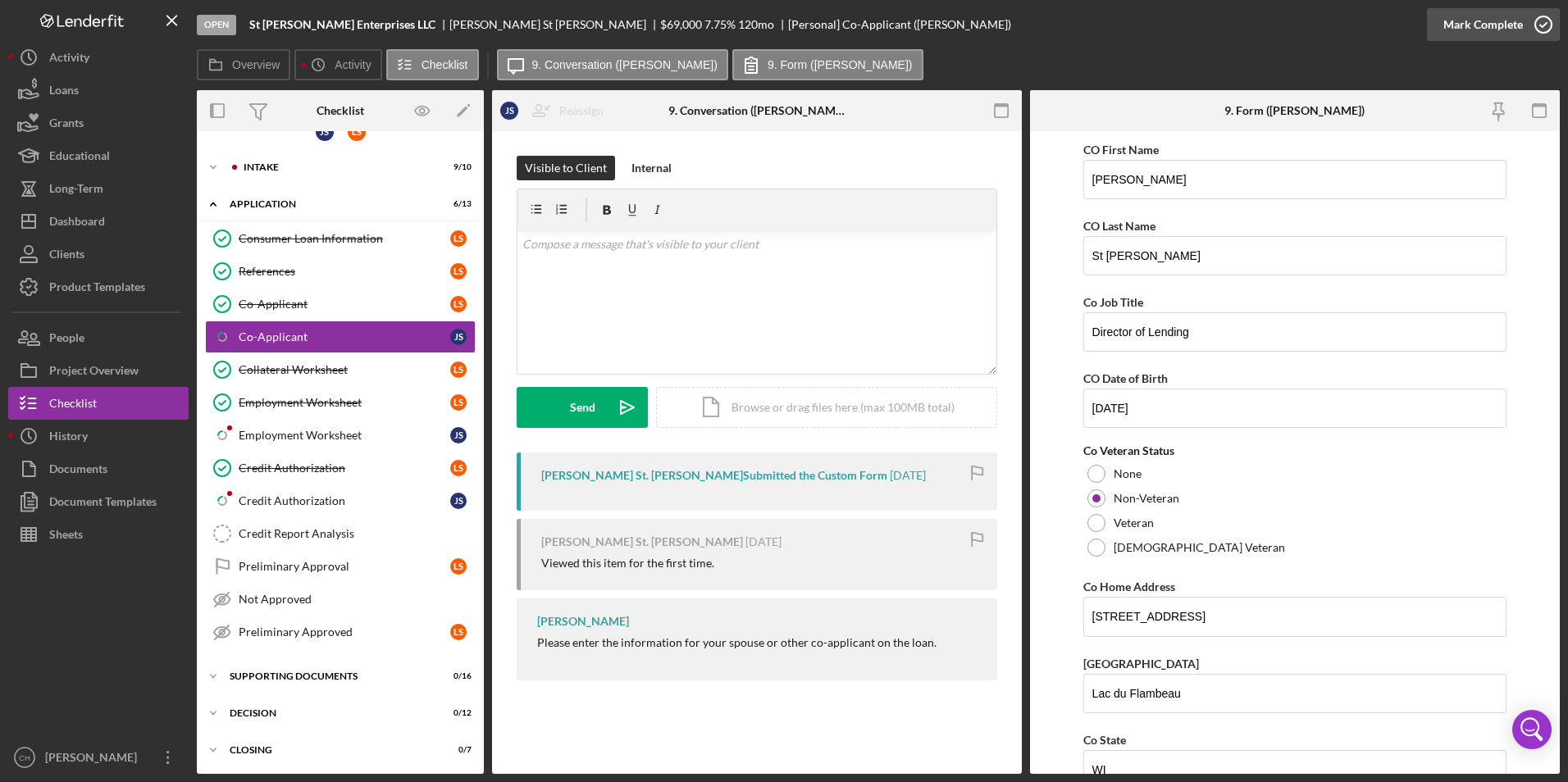
click at [1461, 22] on div "Mark Complete" at bounding box center [1483, 25] width 79 height 32
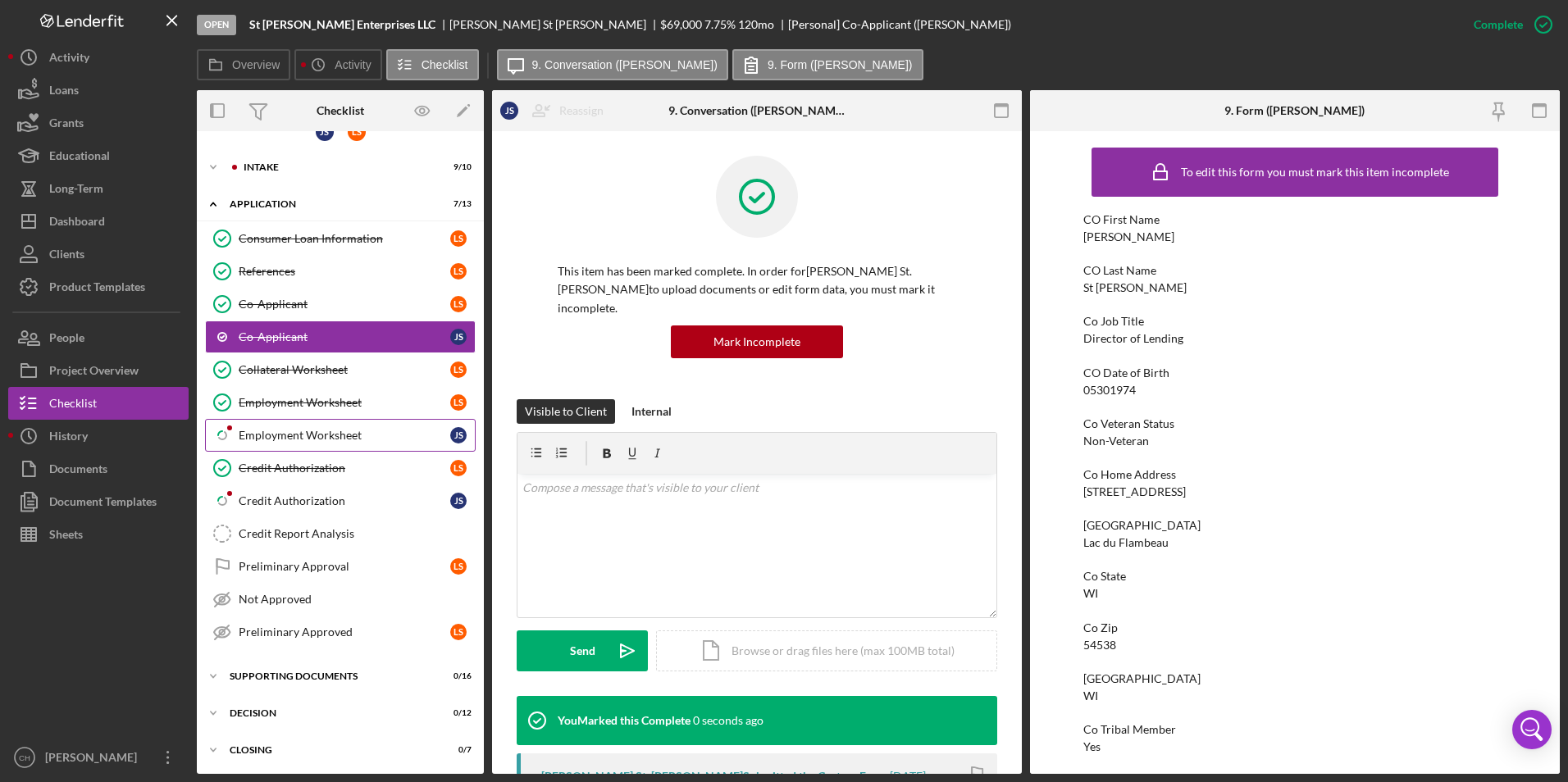
click at [285, 435] on div "Employment Worksheet" at bounding box center [344, 434] width 211 height 13
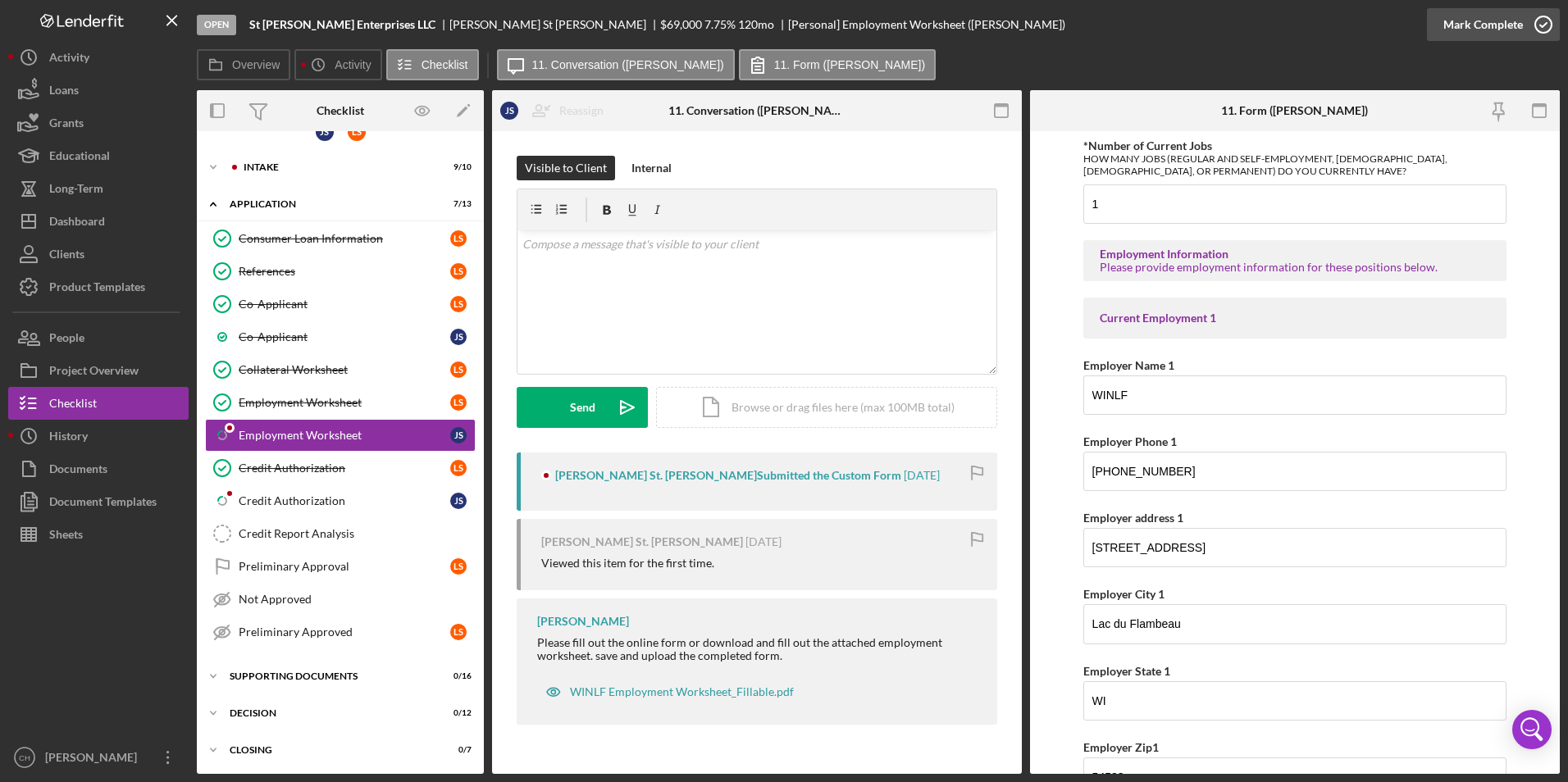
click at [1469, 24] on div "Mark Complete" at bounding box center [1483, 25] width 79 height 32
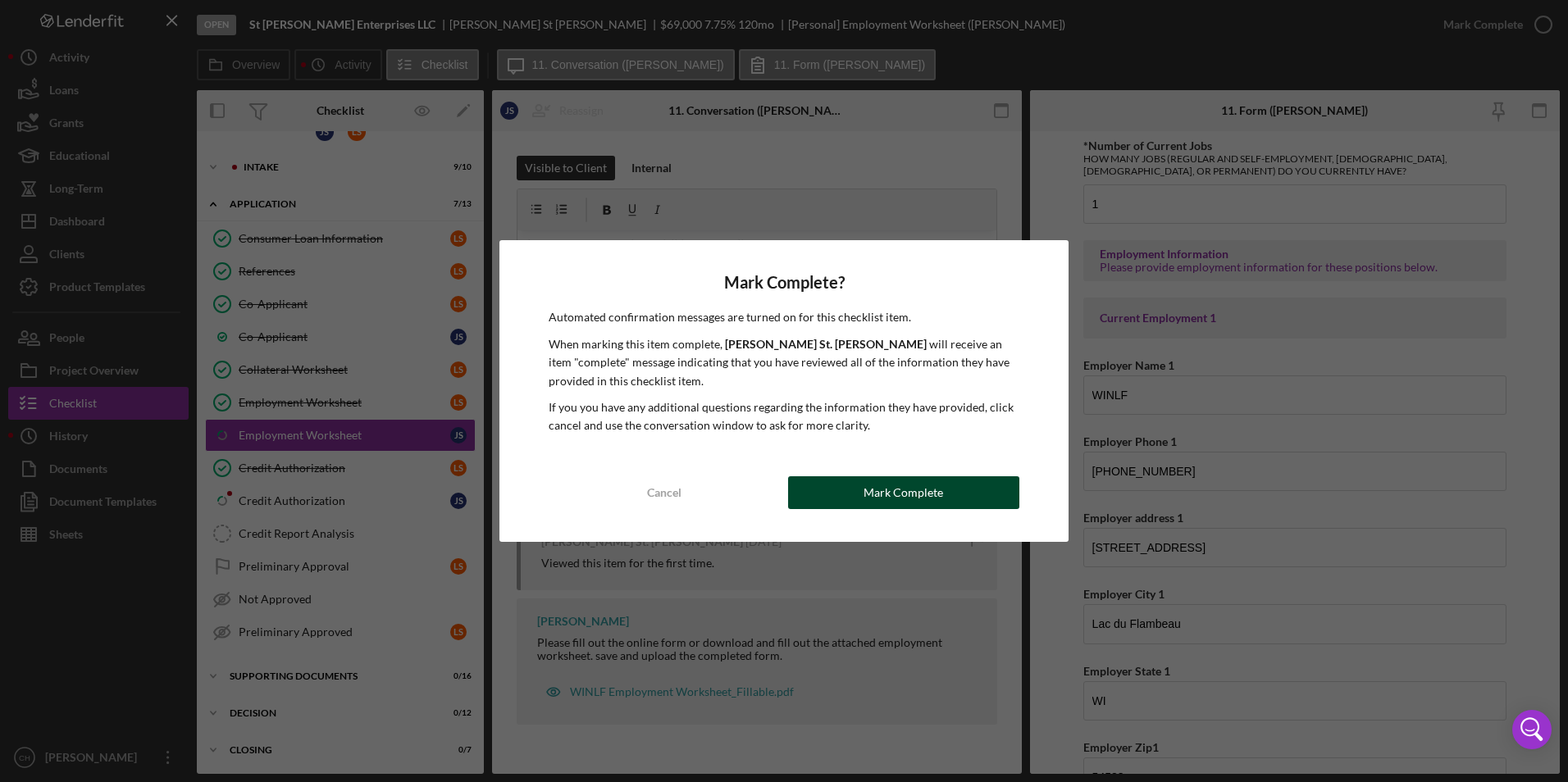
click at [868, 499] on div "Mark Complete" at bounding box center [902, 492] width 79 height 32
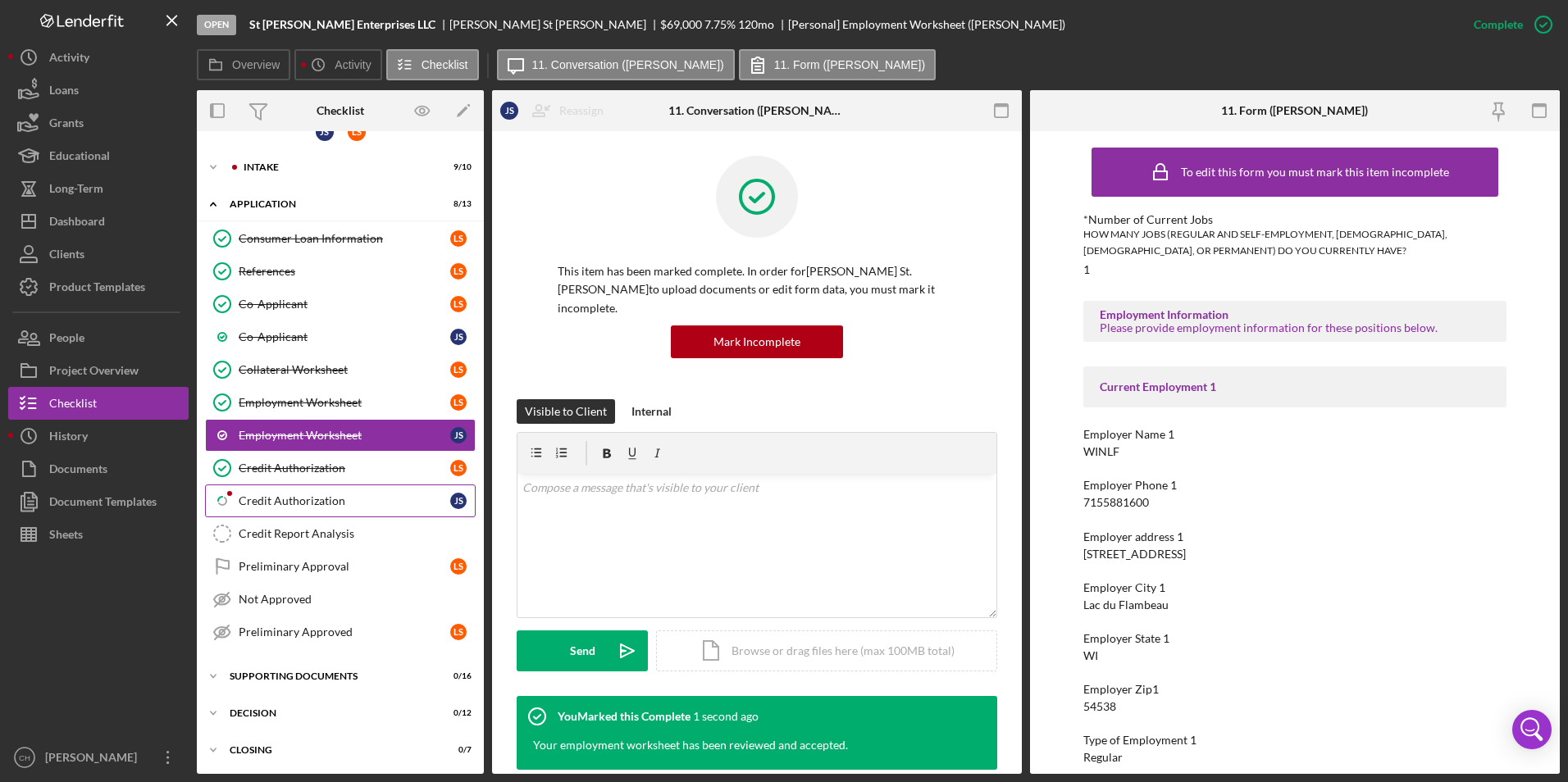
click at [329, 508] on div "Credit Authorization" at bounding box center [344, 500] width 211 height 13
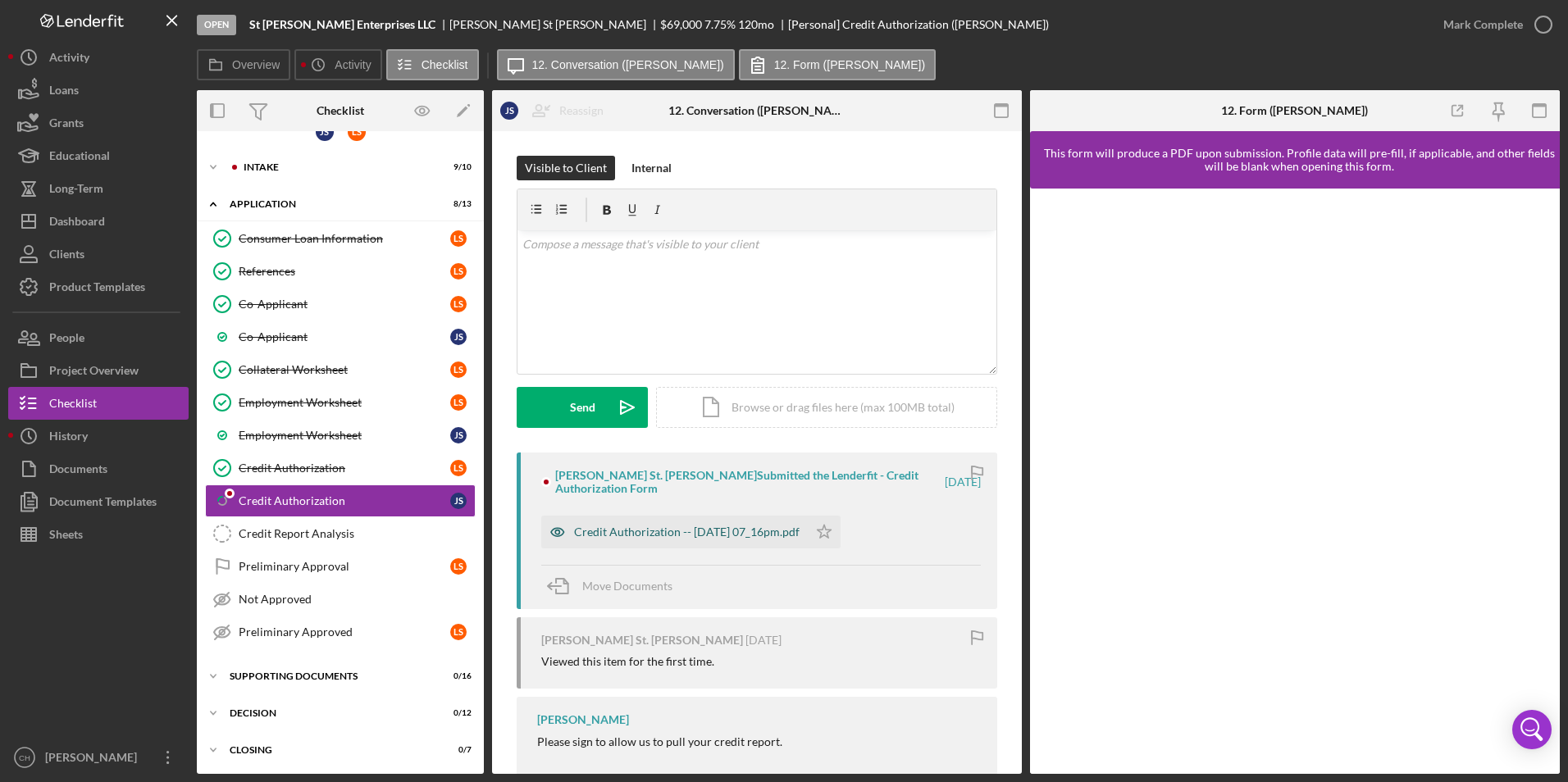
click at [723, 535] on div "Credit Authorization -- [DATE] 07_16pm.pdf" at bounding box center [687, 532] width 226 height 13
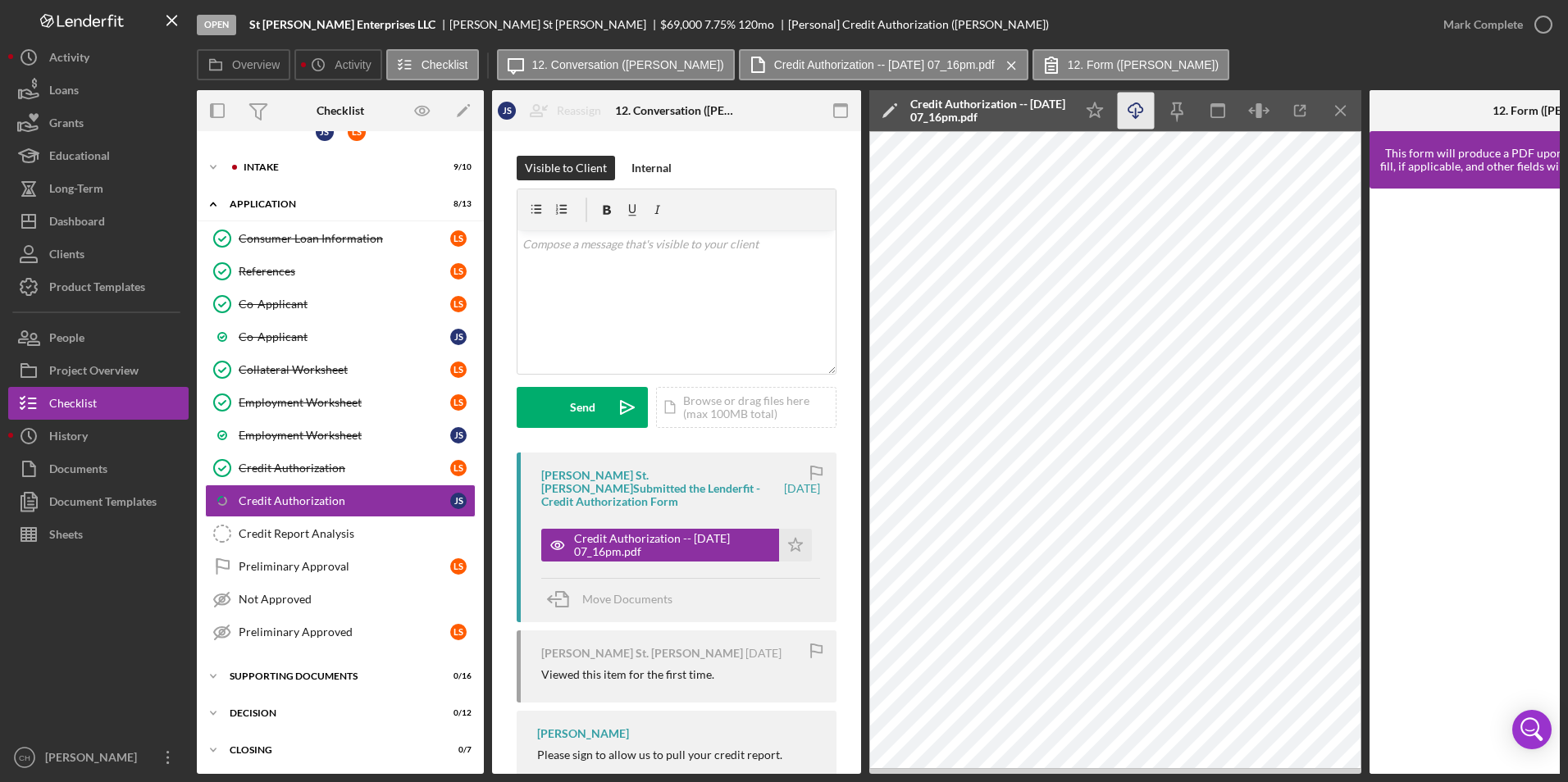
click at [1137, 118] on polyline "button" at bounding box center [1135, 117] width 6 height 3
click at [789, 538] on polygon "button" at bounding box center [796, 543] width 14 height 13
click at [1453, 20] on div "Mark Complete" at bounding box center [1483, 25] width 79 height 32
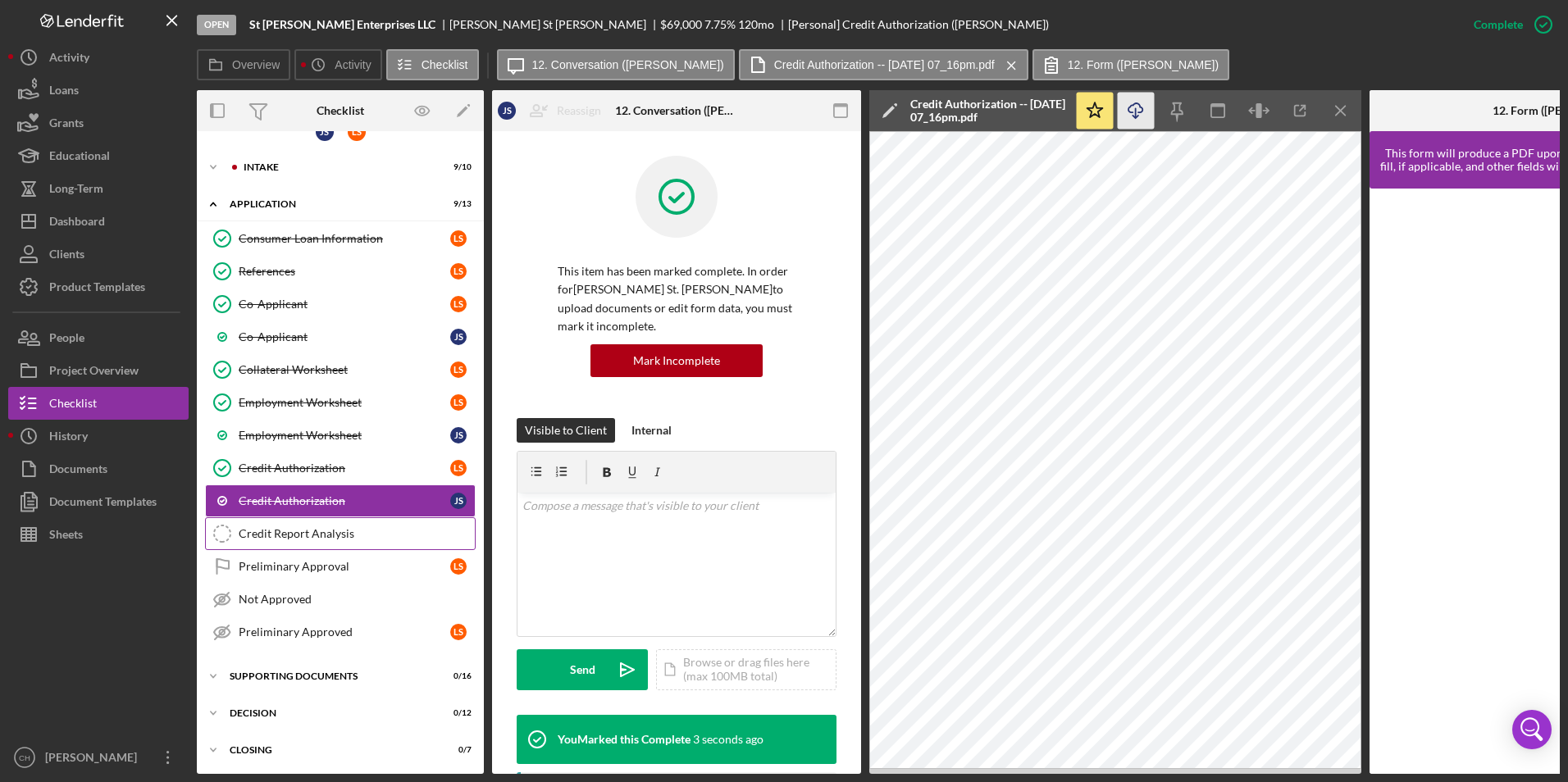
click at [290, 533] on div "Credit Report Analysis" at bounding box center [356, 533] width 236 height 13
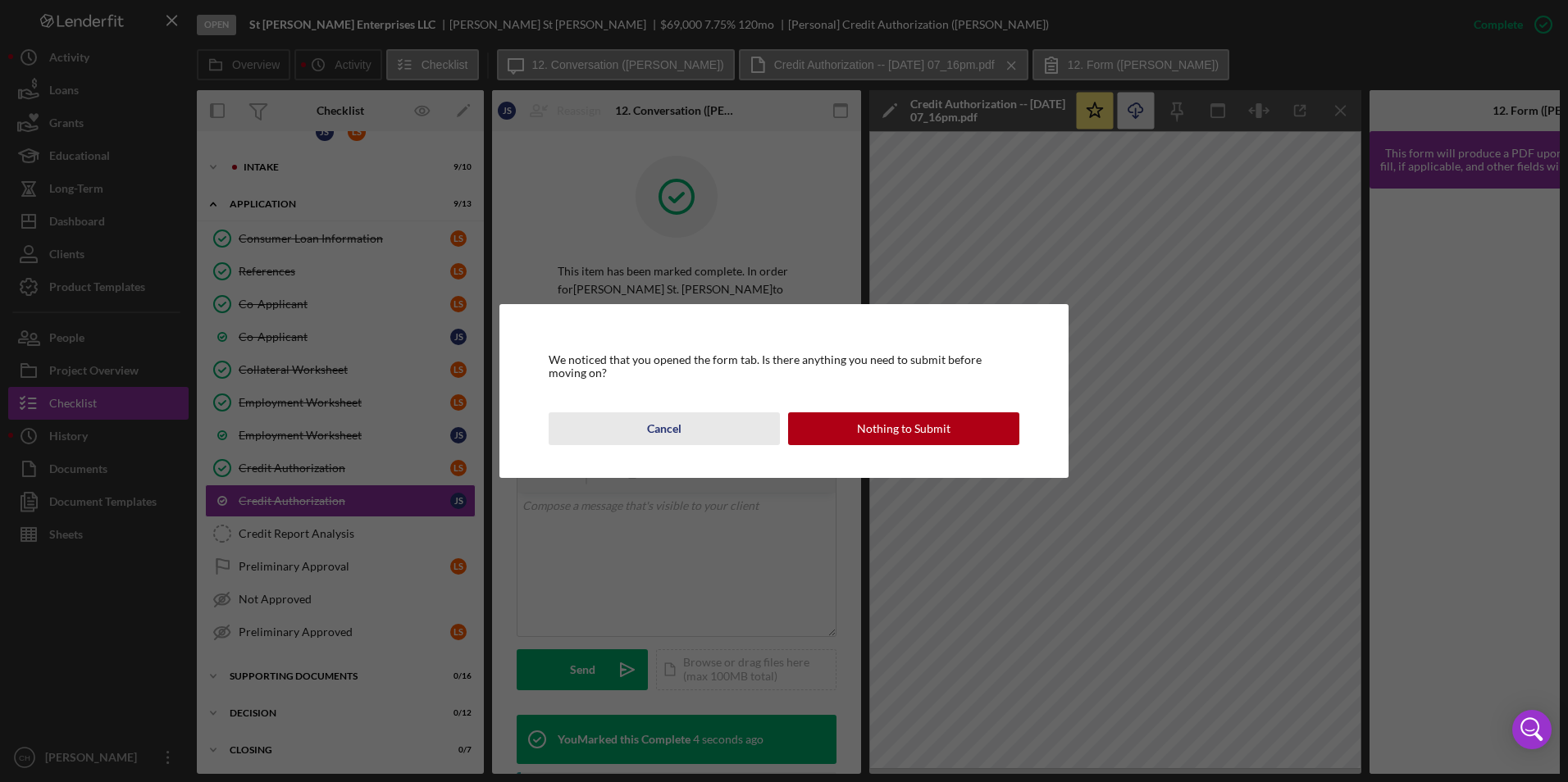
click at [648, 426] on div "Cancel" at bounding box center [664, 428] width 34 height 32
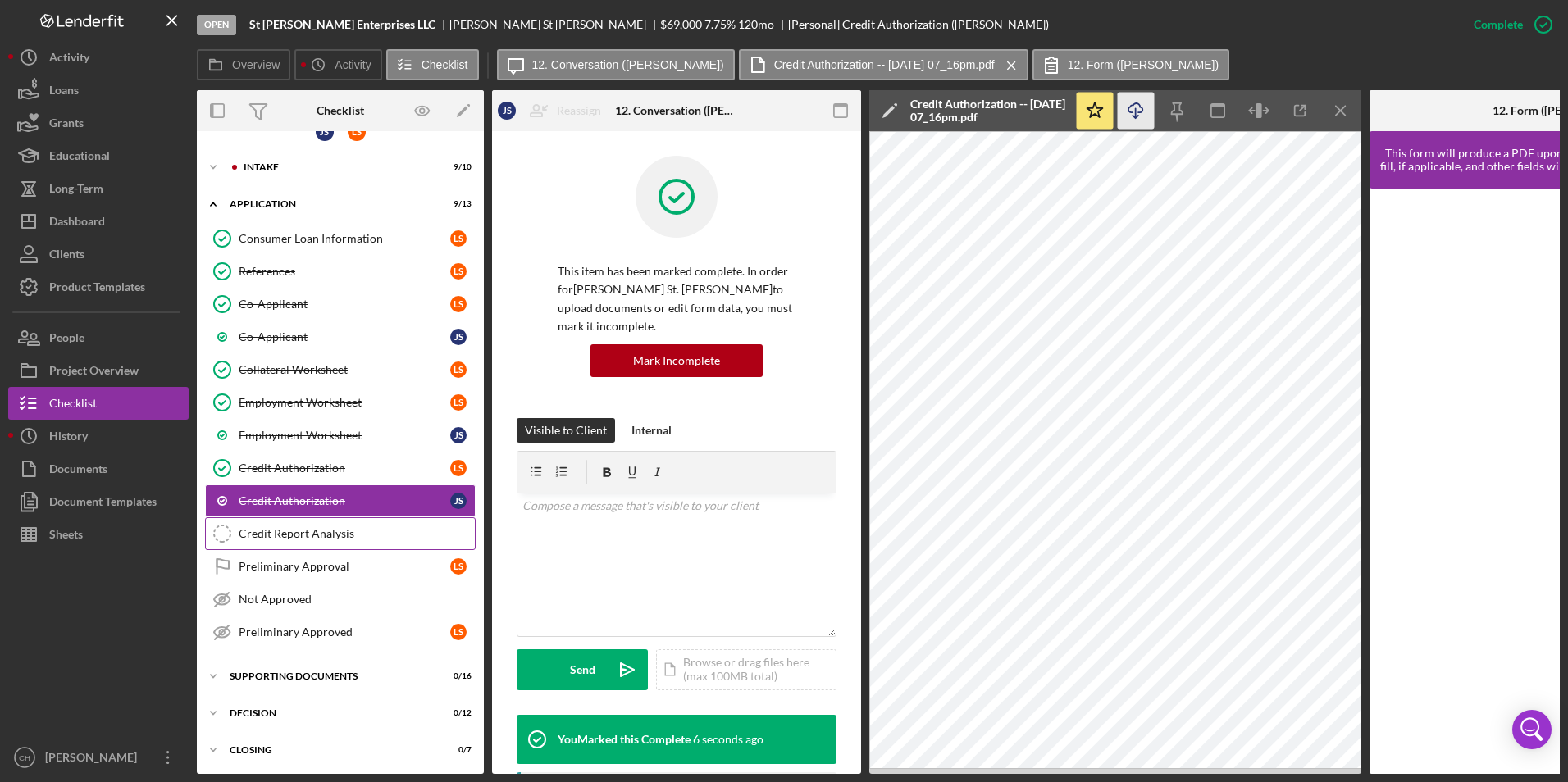
click at [315, 541] on link "Credit Report Analysis Credit Report Analysis" at bounding box center [341, 533] width 271 height 32
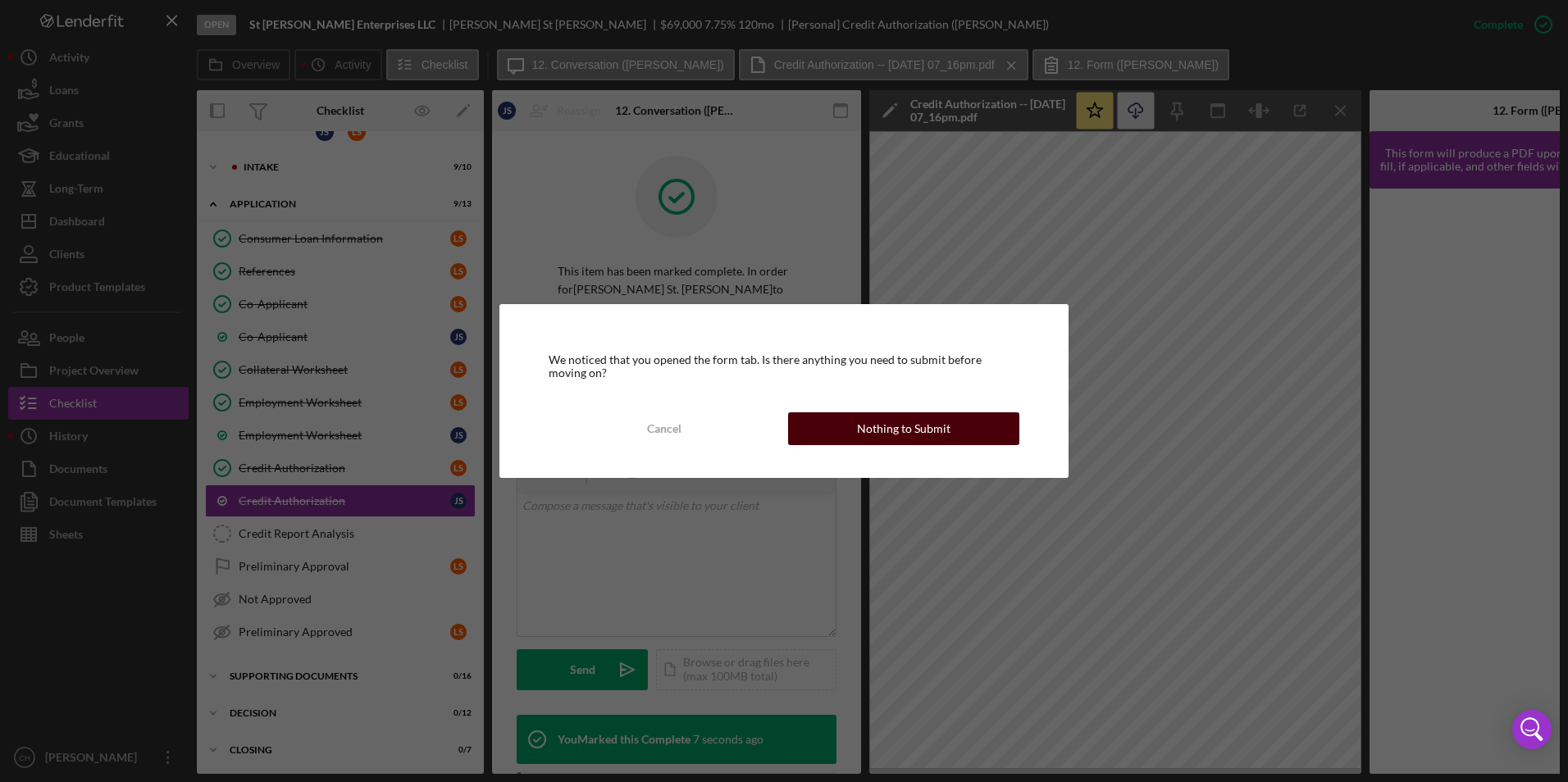
click at [890, 432] on div "Nothing to Submit" at bounding box center [904, 428] width 94 height 32
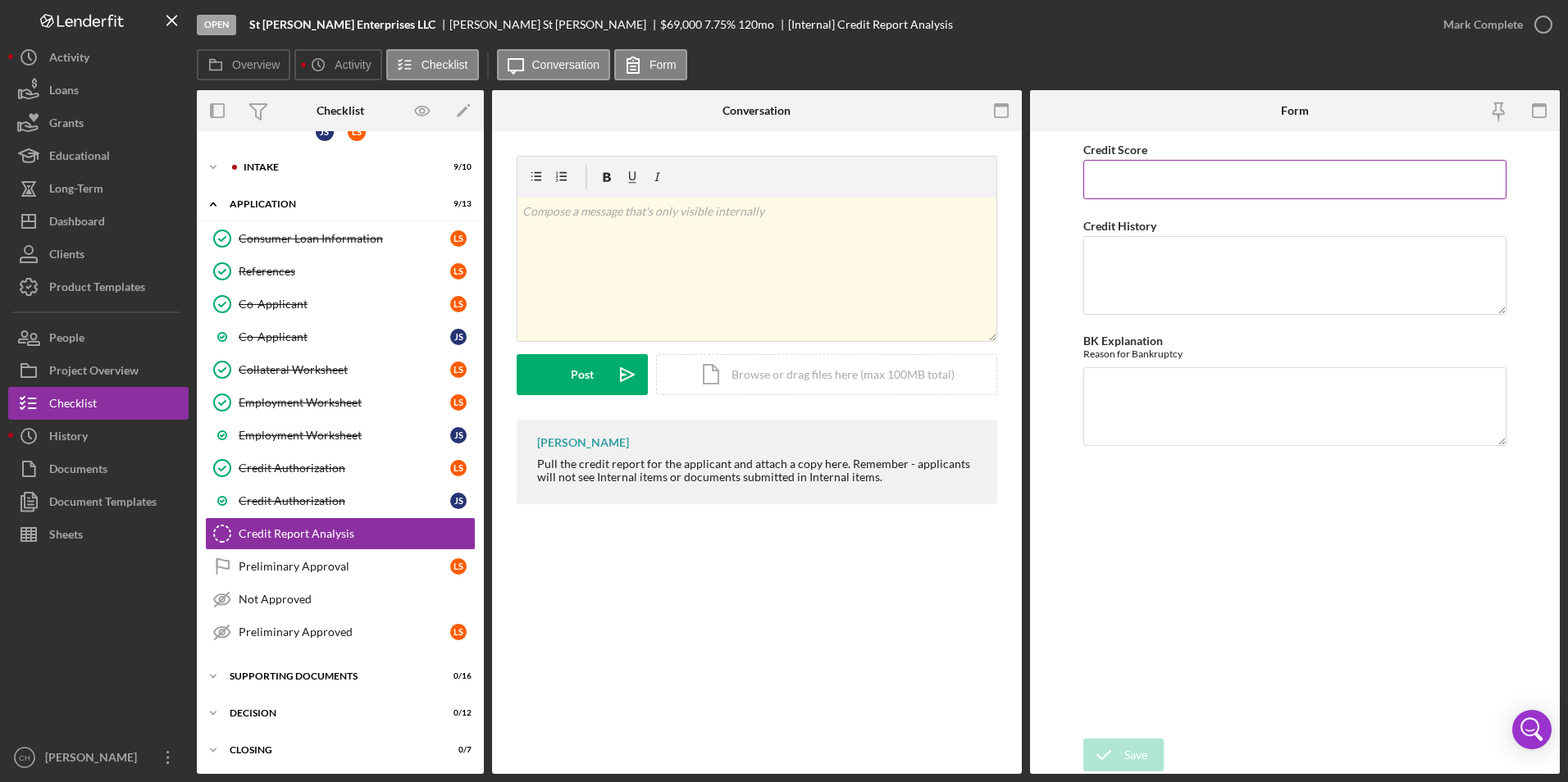
click at [1120, 185] on input "Credit Score" at bounding box center [1295, 180] width 424 height 39
type input "673"
type textarea "No delinquent payments, or collections."
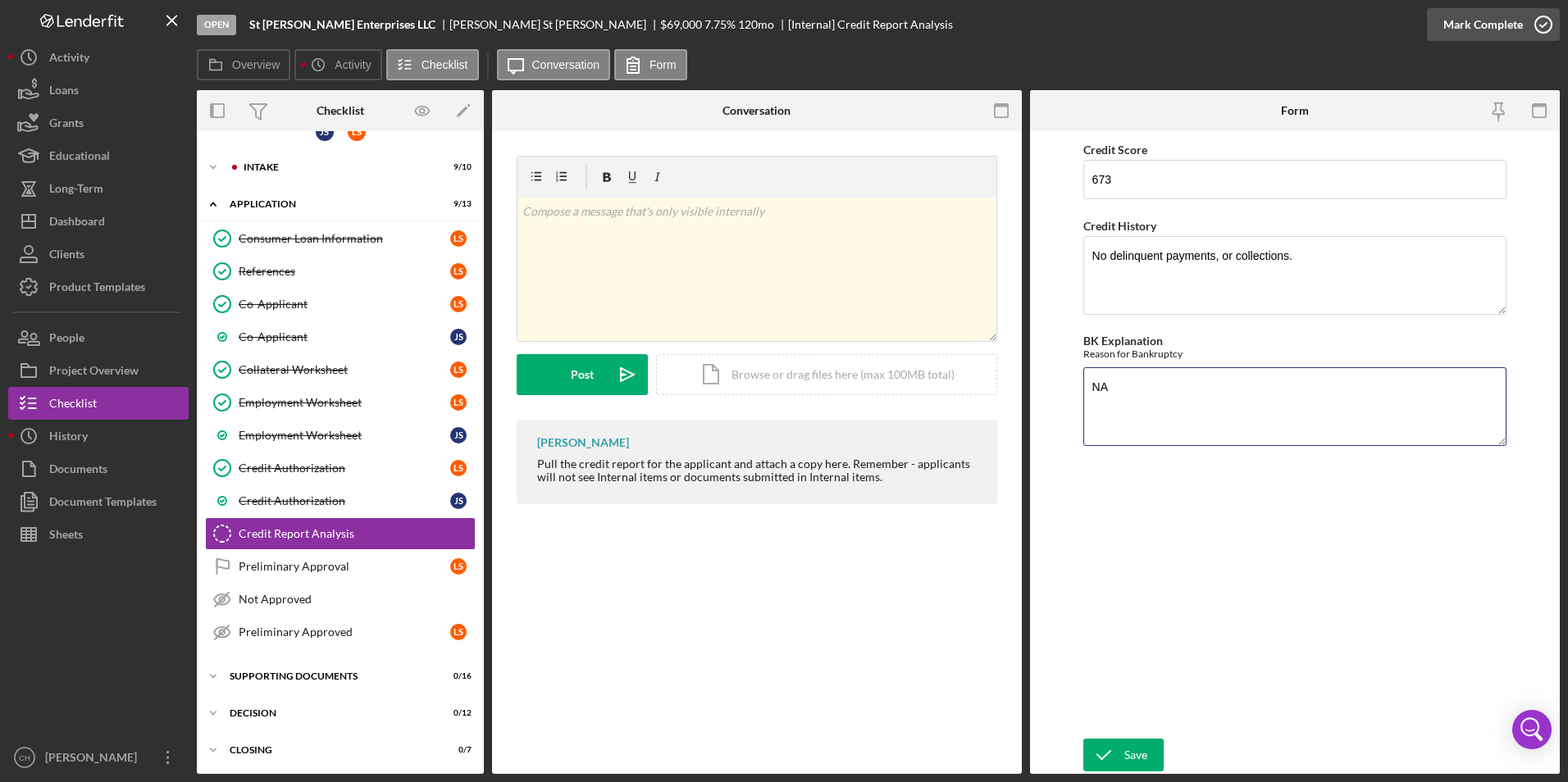
type textarea "NA"
click at [1465, 26] on div "Mark Complete" at bounding box center [1483, 25] width 79 height 32
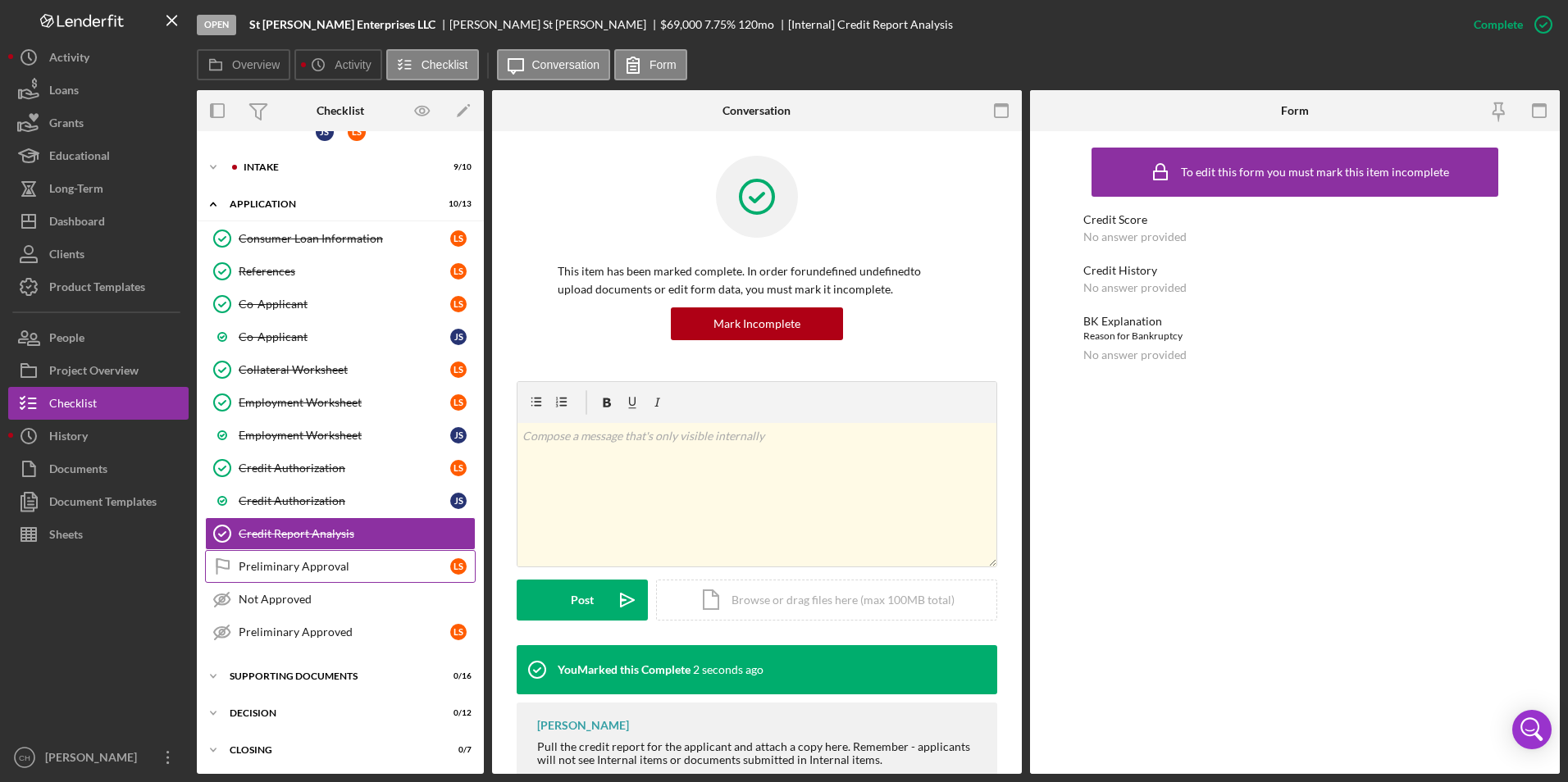
click at [274, 563] on div "Preliminary Approval" at bounding box center [344, 566] width 211 height 13
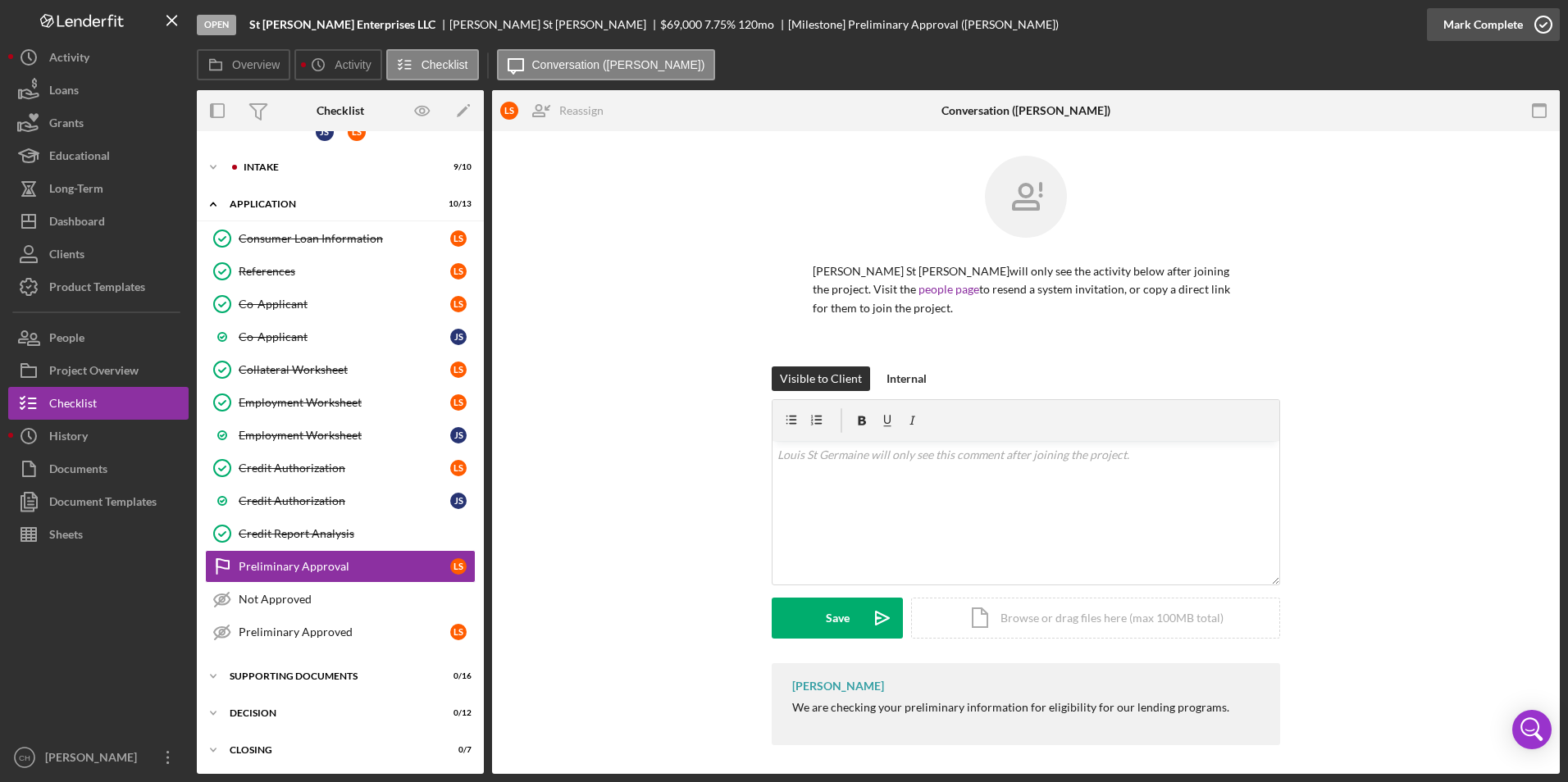
click at [1439, 15] on button "Mark Complete" at bounding box center [1494, 25] width 133 height 32
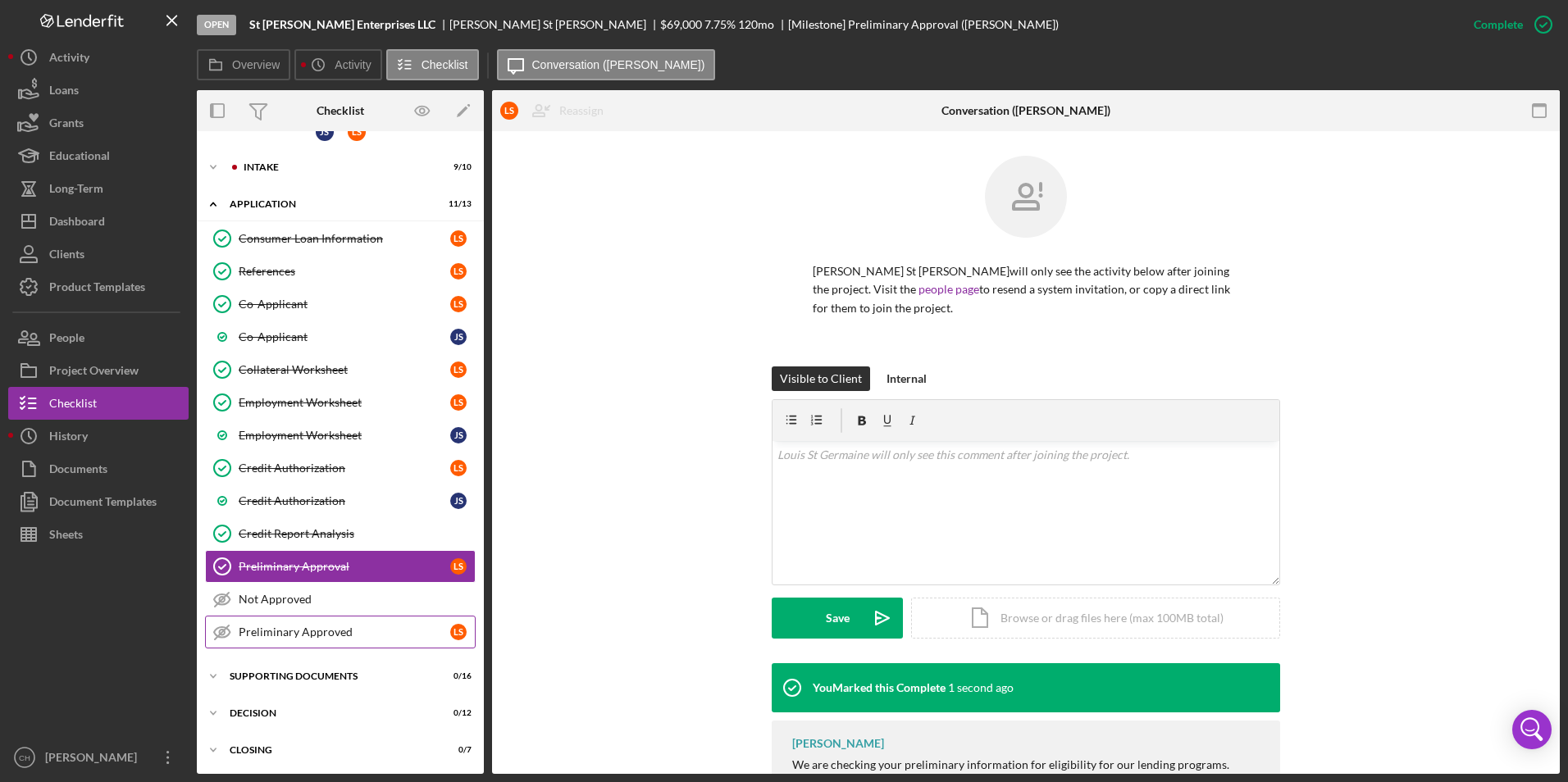
click at [306, 631] on div "Preliminary Approved" at bounding box center [344, 631] width 211 height 13
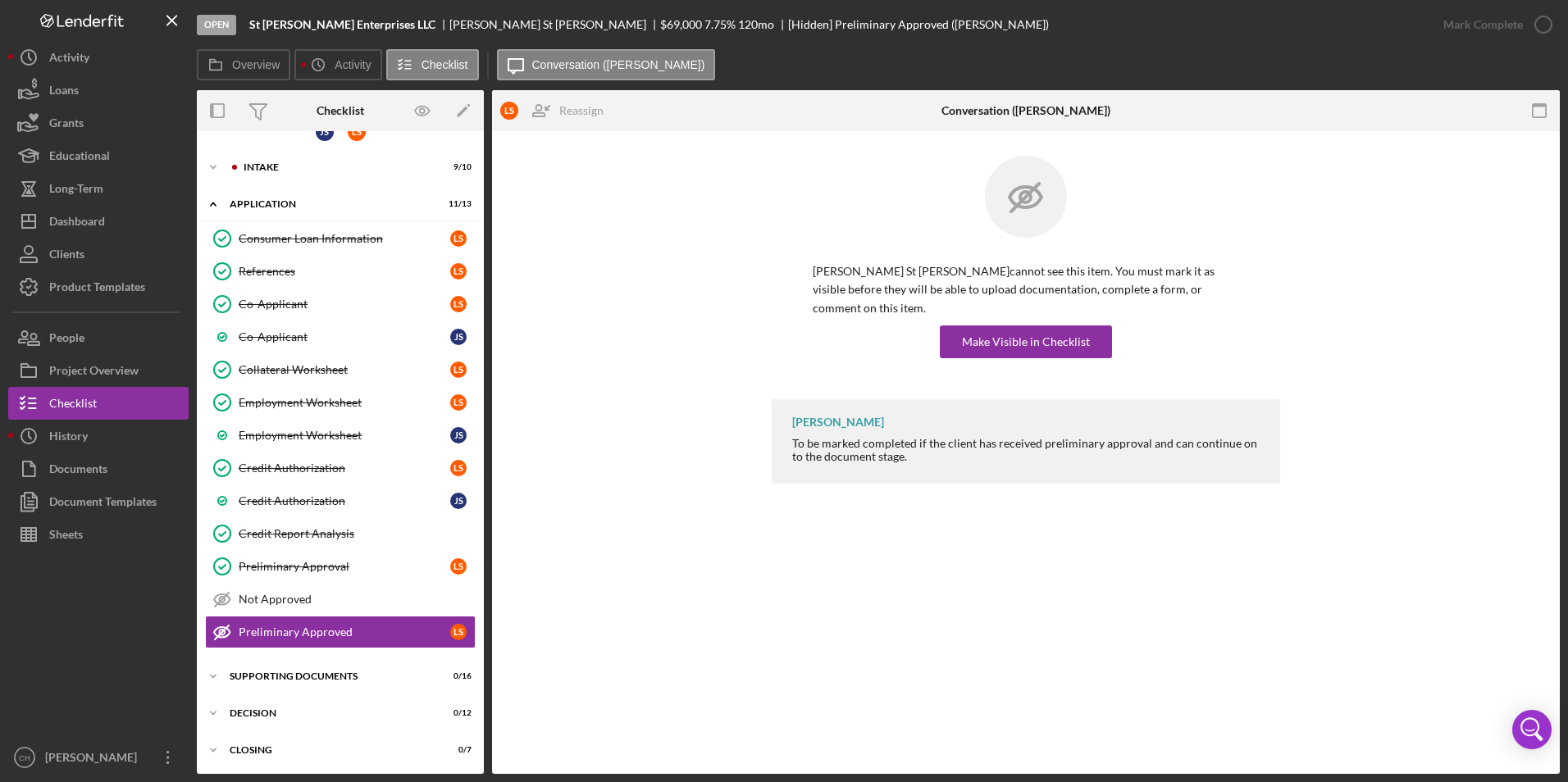
click at [1016, 341] on div "[PERSON_NAME] St [PERSON_NAME] cannot see this item. You must mark it as visibl…" at bounding box center [1026, 278] width 509 height 244
click at [1023, 325] on div "Make Visible in Checklist" at bounding box center [1026, 342] width 128 height 32
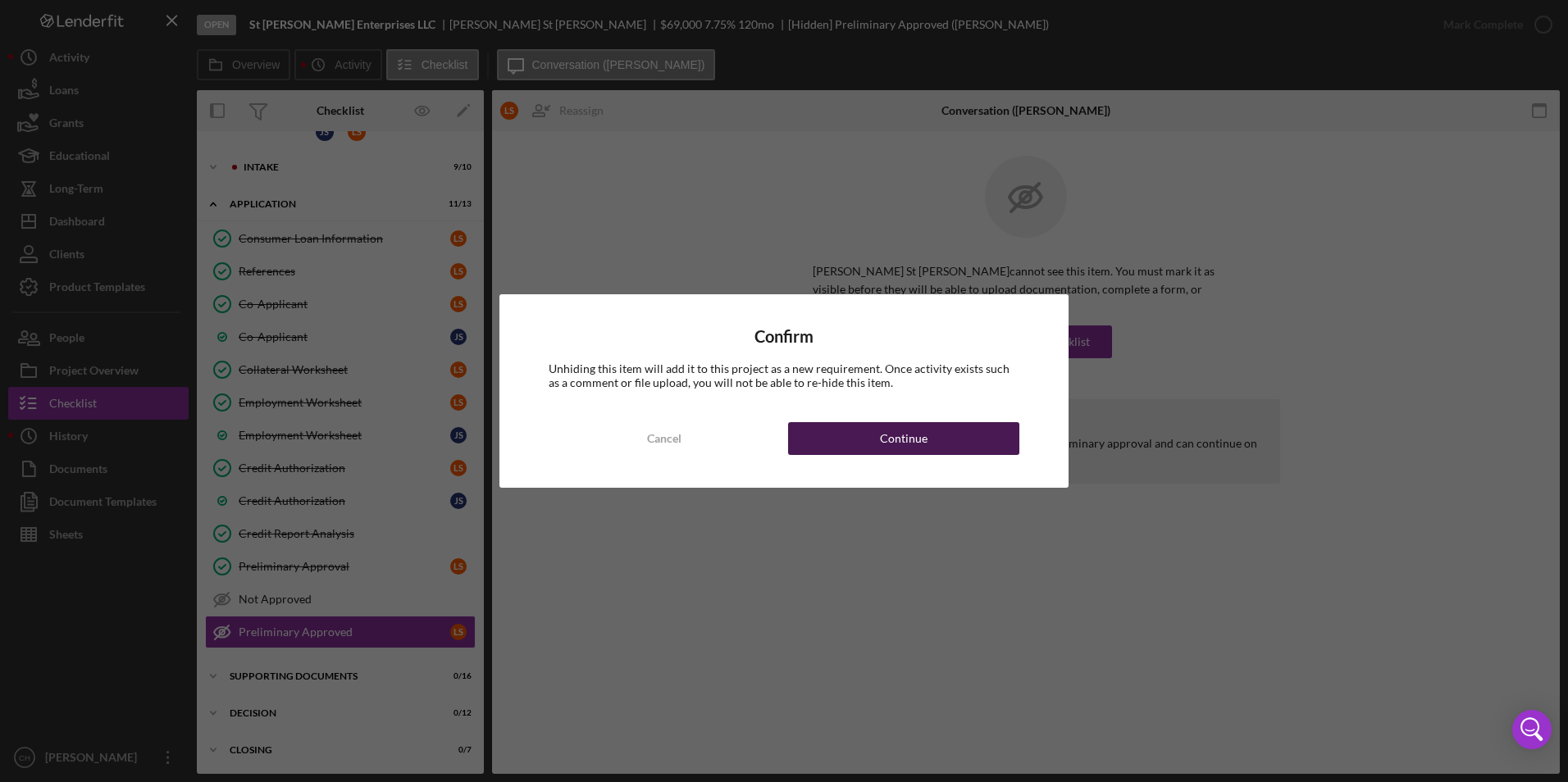
click at [894, 450] on div "Continue" at bounding box center [904, 439] width 48 height 32
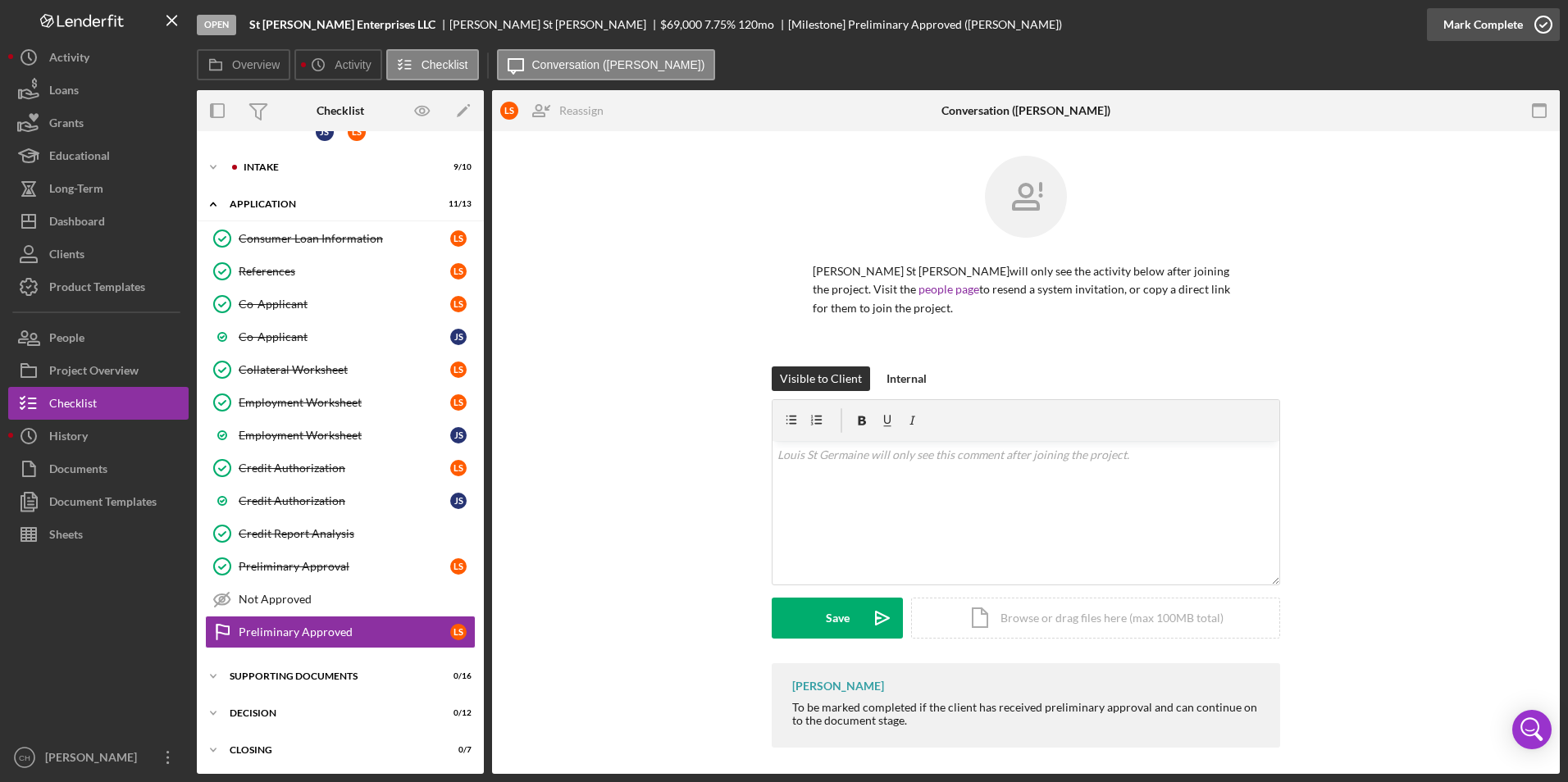
click at [1479, 32] on div "Mark Complete" at bounding box center [1483, 25] width 79 height 32
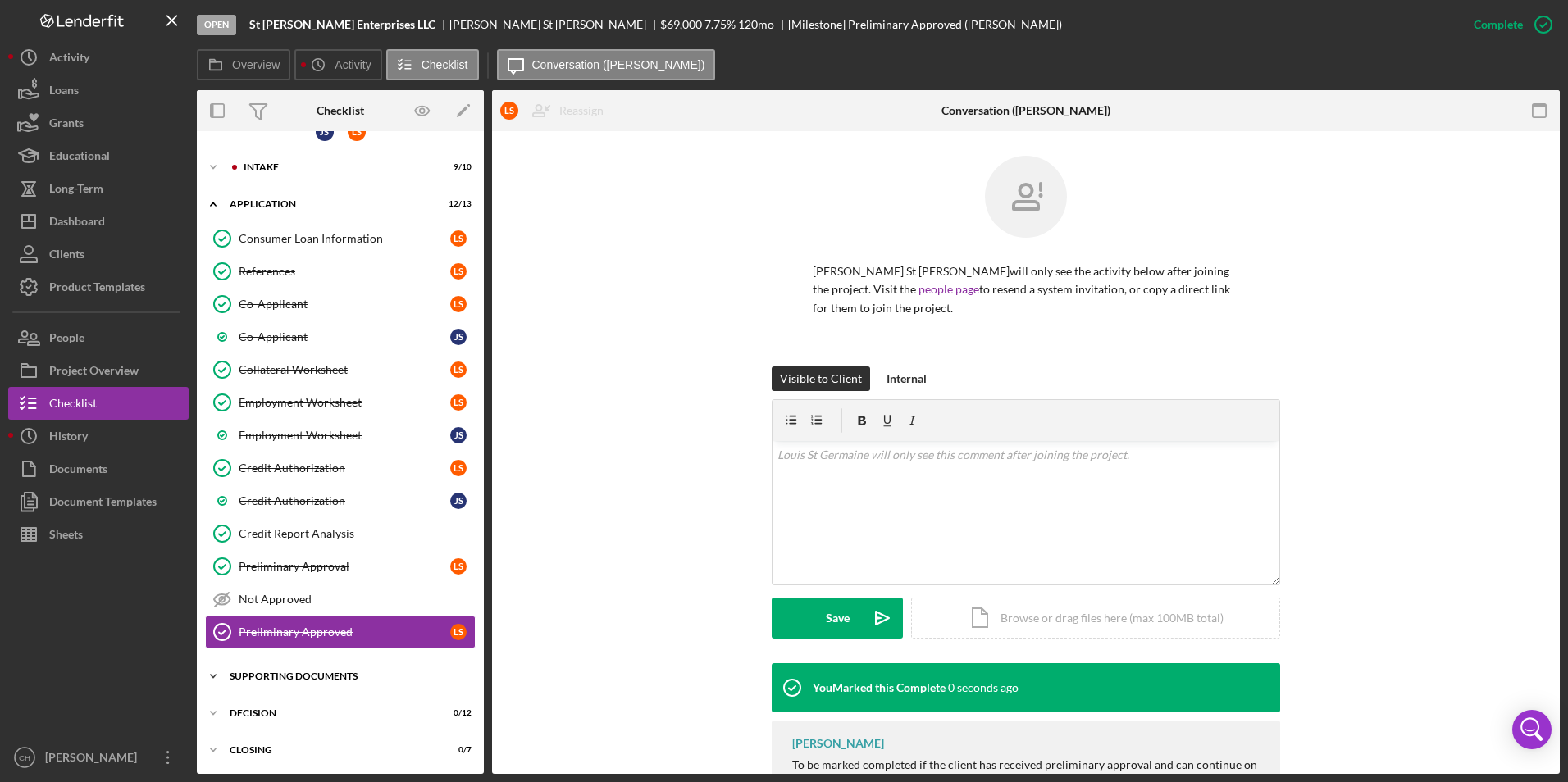
click at [303, 681] on div "Icon/Expander Supporting Documents 0 / 16" at bounding box center [340, 676] width 287 height 32
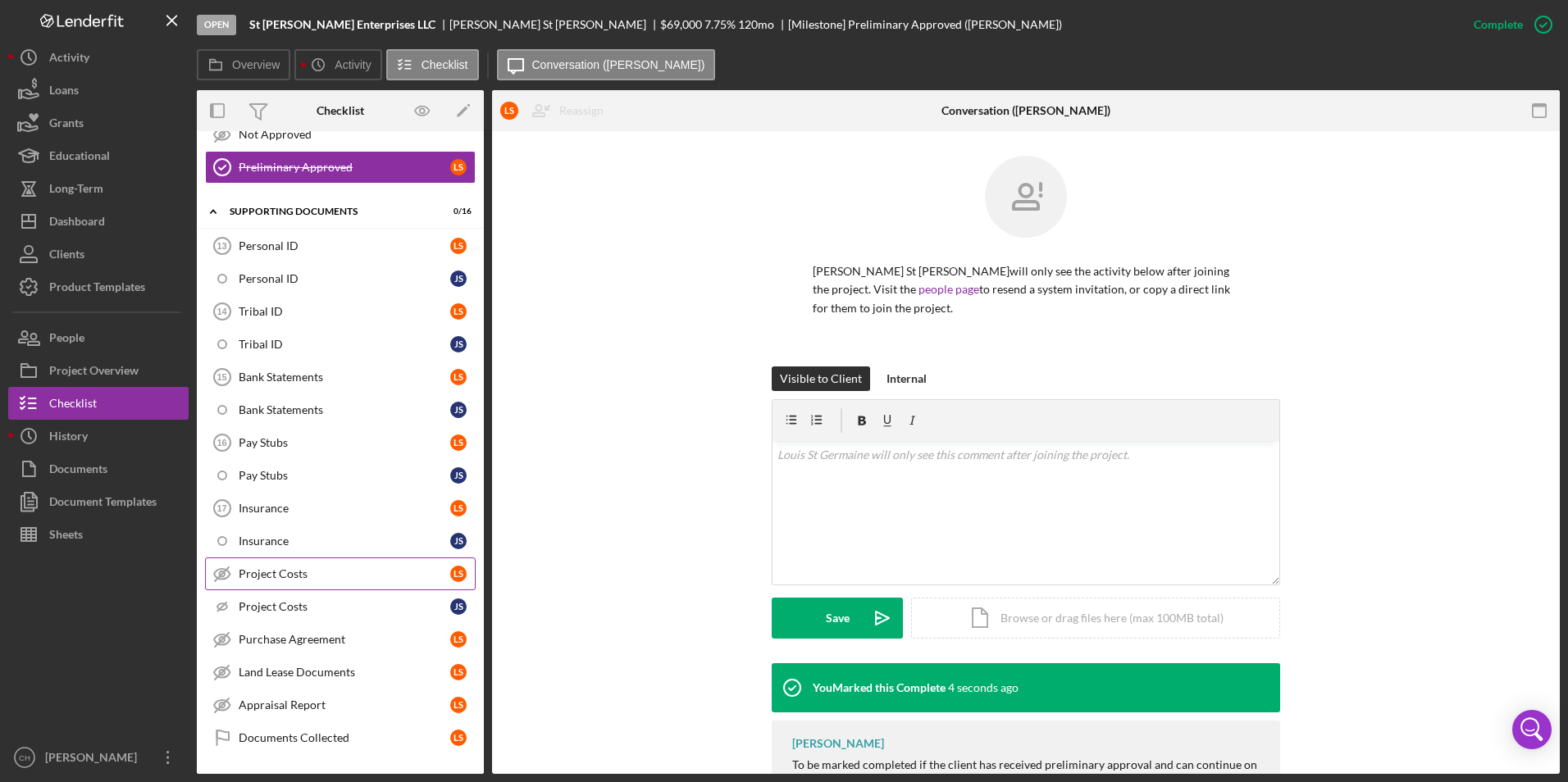
scroll to position [559, 0]
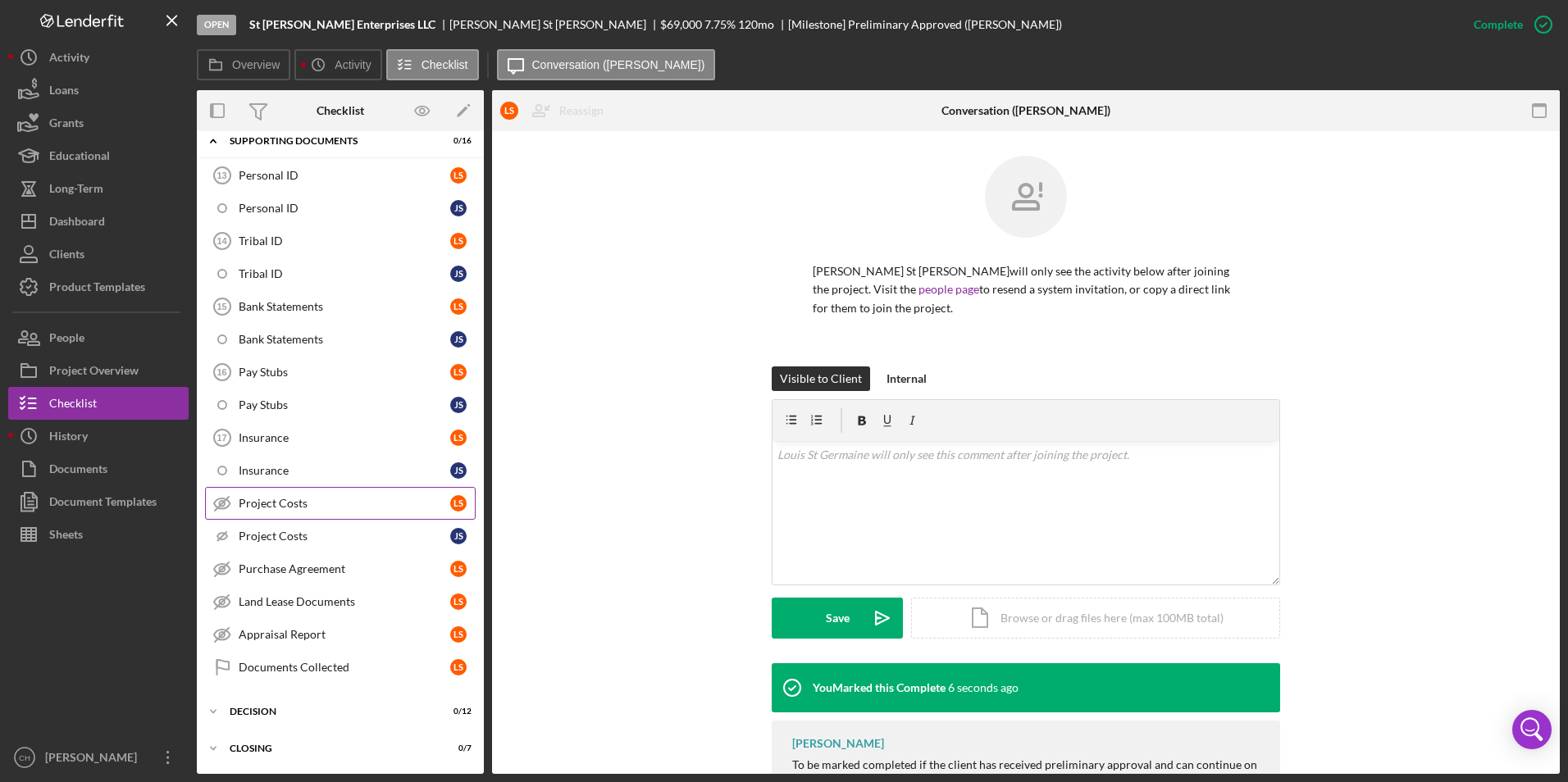
click at [285, 492] on link "Project Costs Project Costs L S" at bounding box center [341, 503] width 271 height 32
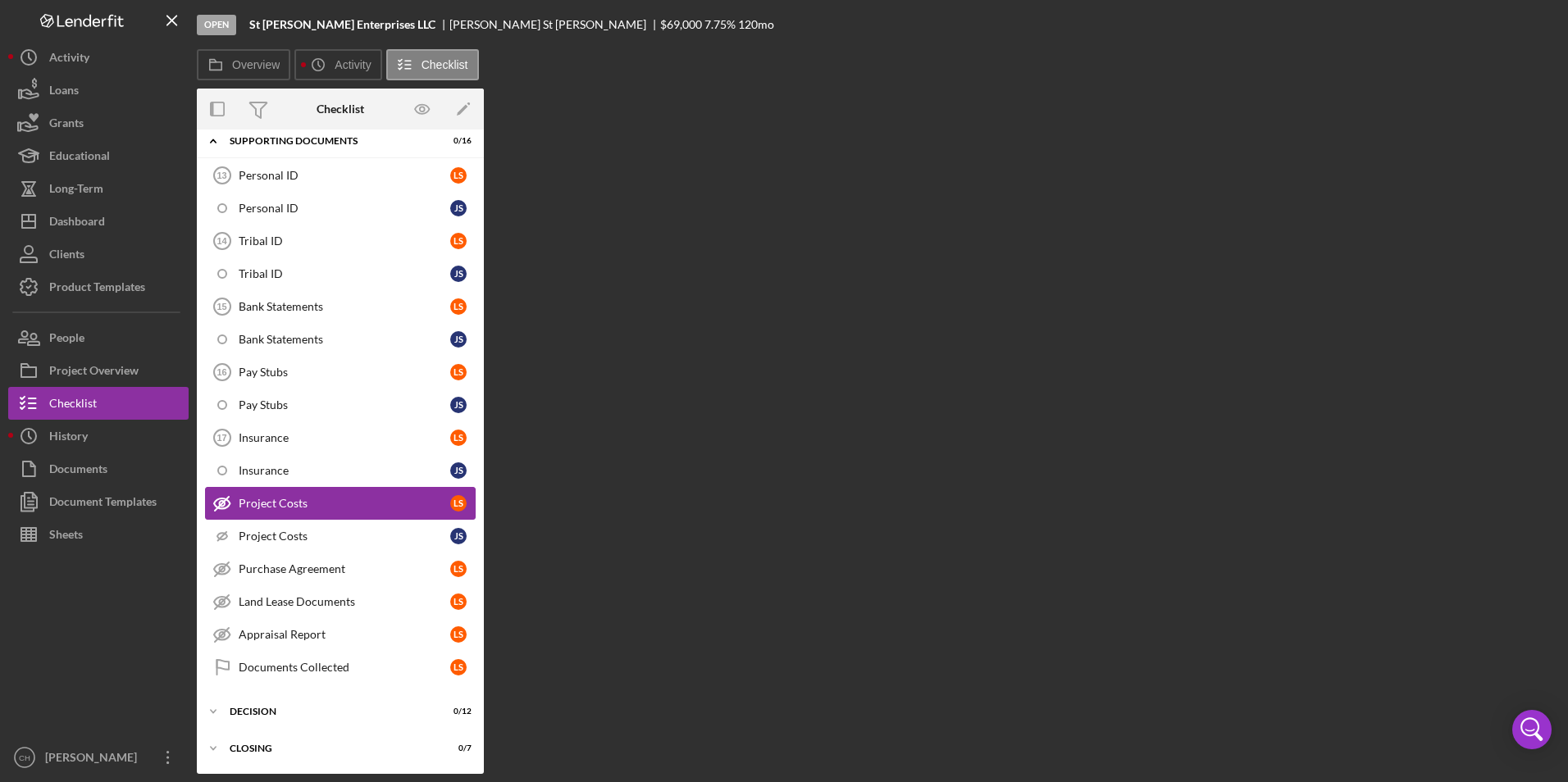
scroll to position [557, 0]
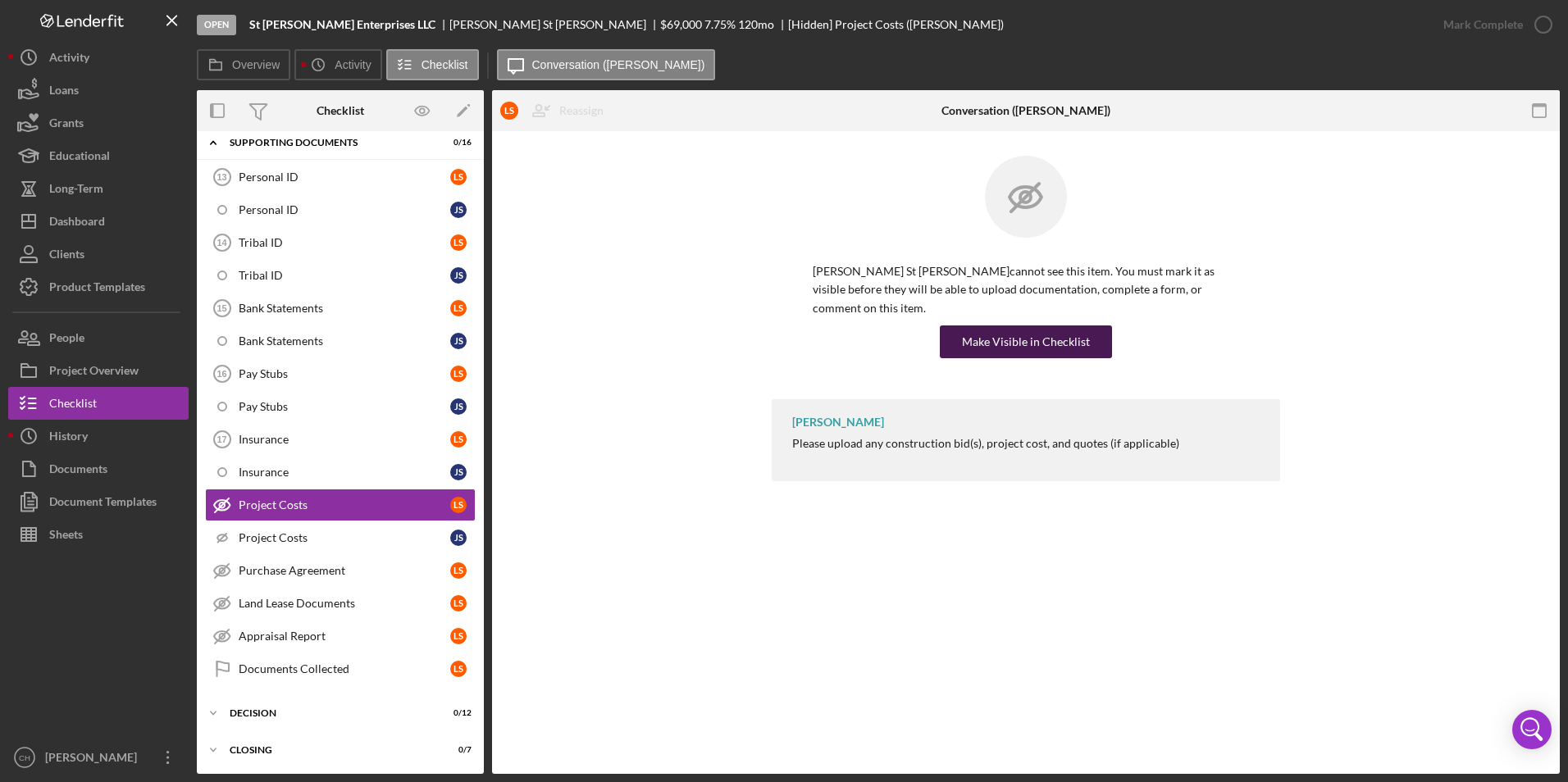
click at [1075, 325] on div "Make Visible in Checklist" at bounding box center [1026, 342] width 128 height 32
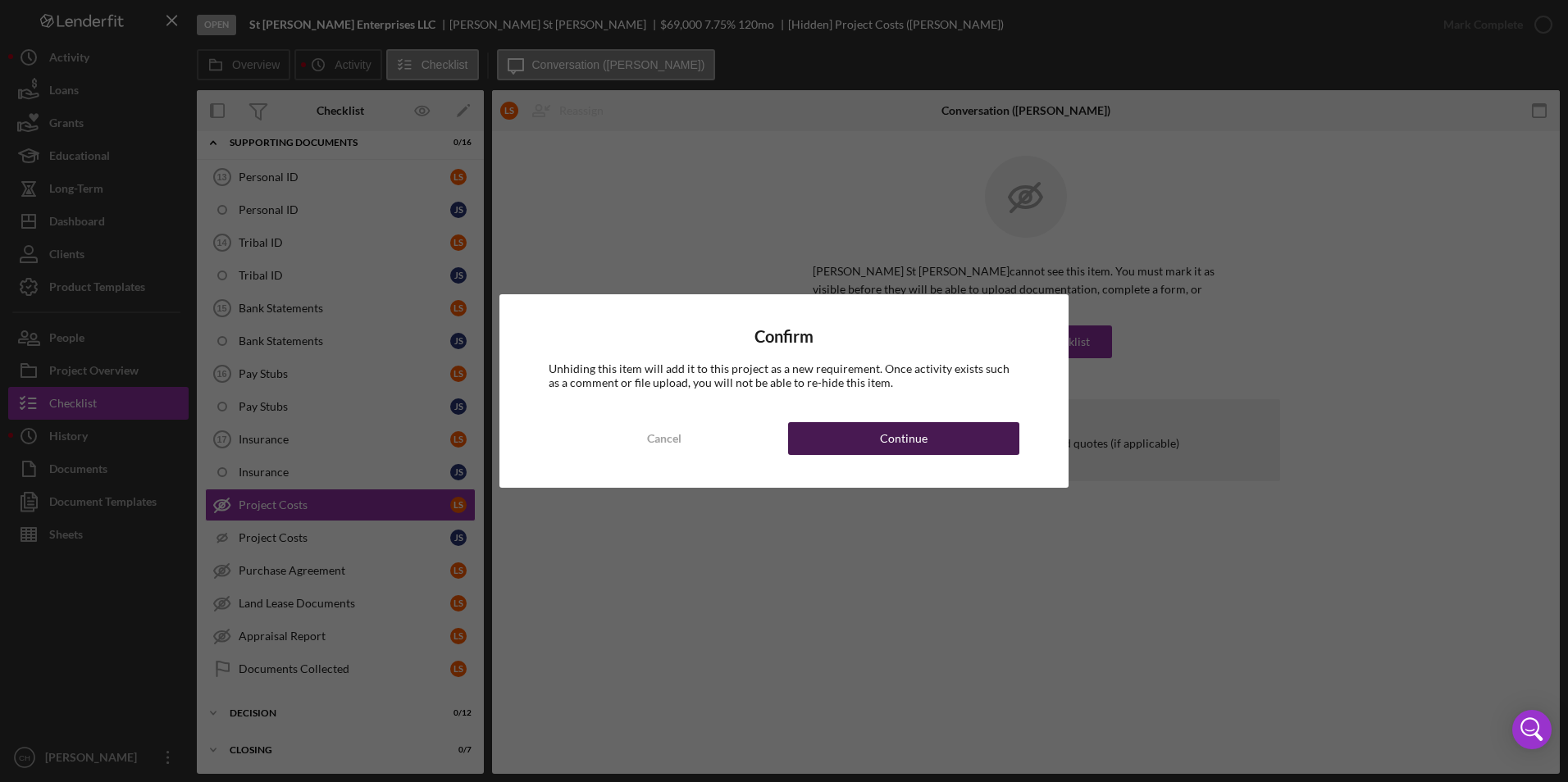
click at [956, 435] on button "Continue" at bounding box center [903, 439] width 231 height 32
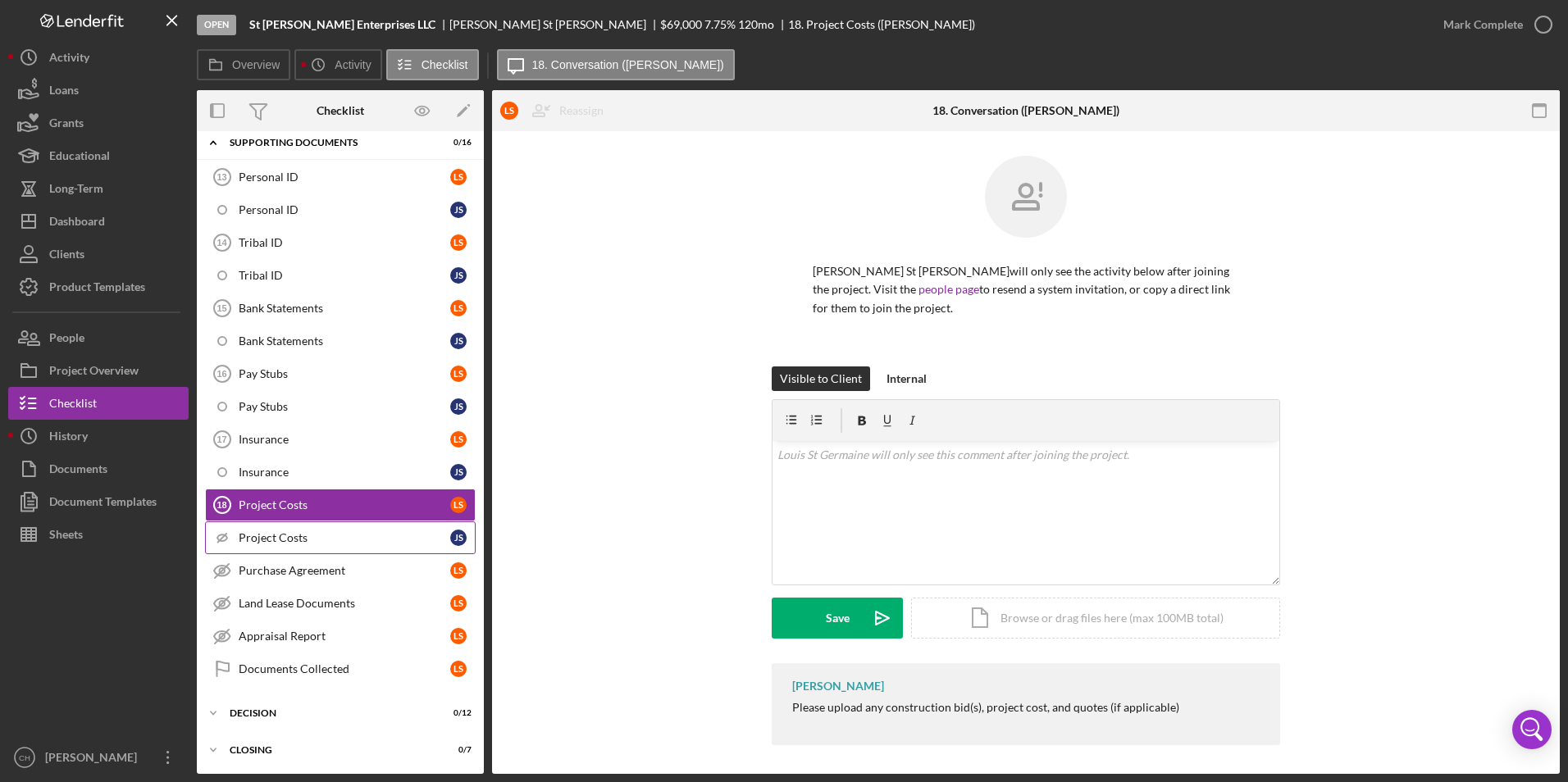
click at [286, 535] on div "Project Costs" at bounding box center [344, 538] width 211 height 13
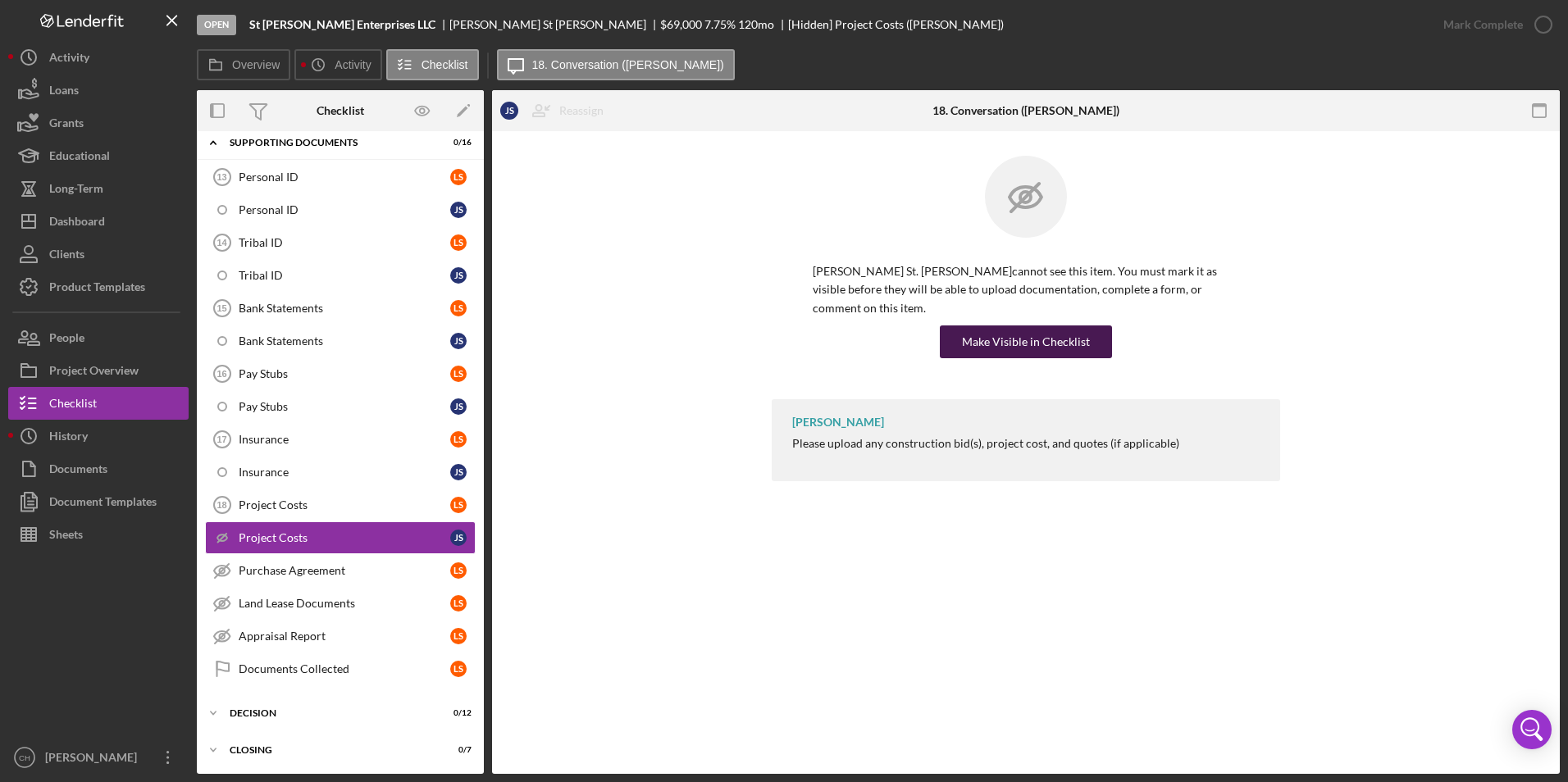
click at [1065, 332] on div "Make Visible in Checklist" at bounding box center [1026, 342] width 128 height 32
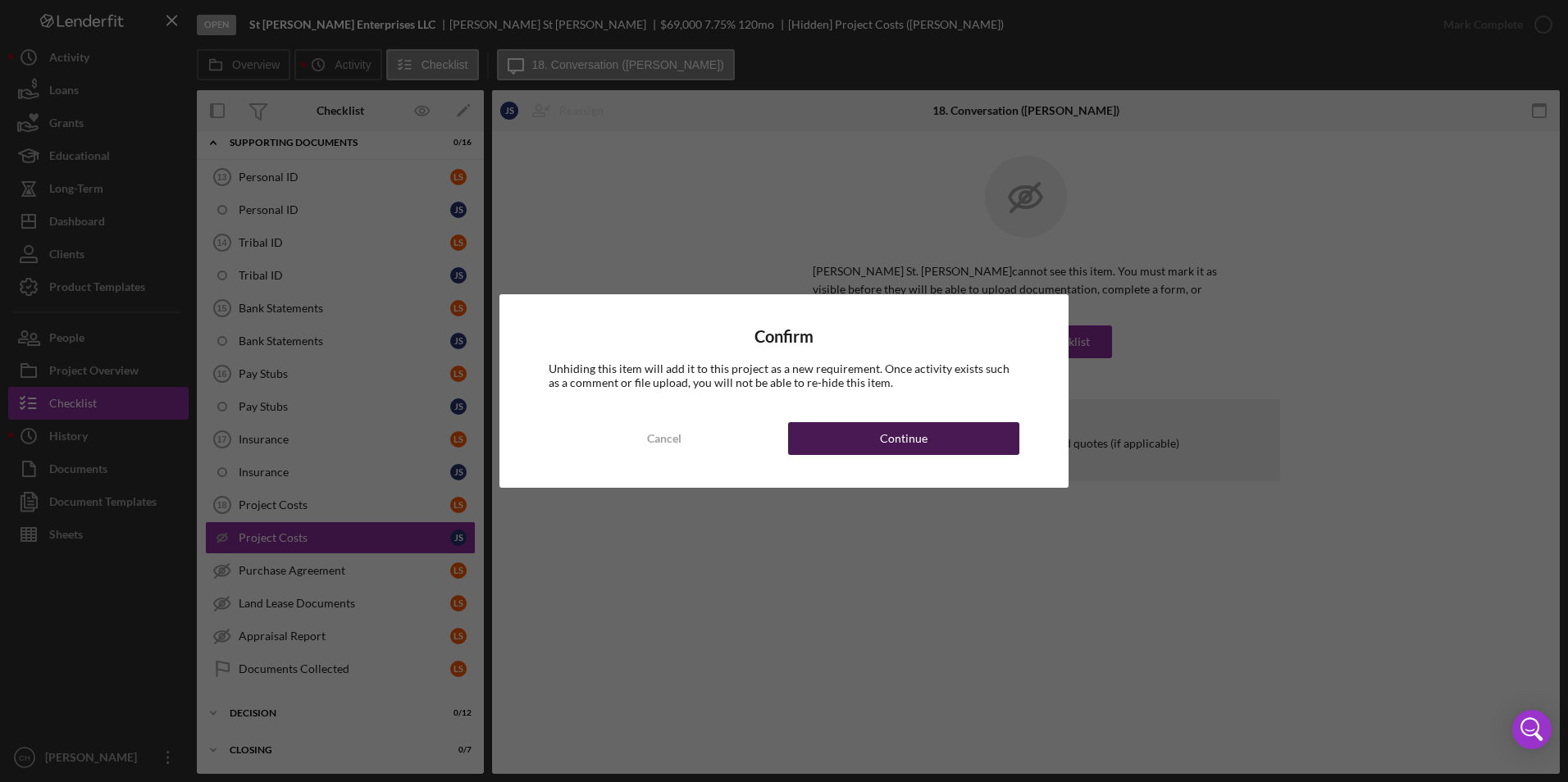
click at [879, 440] on button "Continue" at bounding box center [903, 439] width 231 height 32
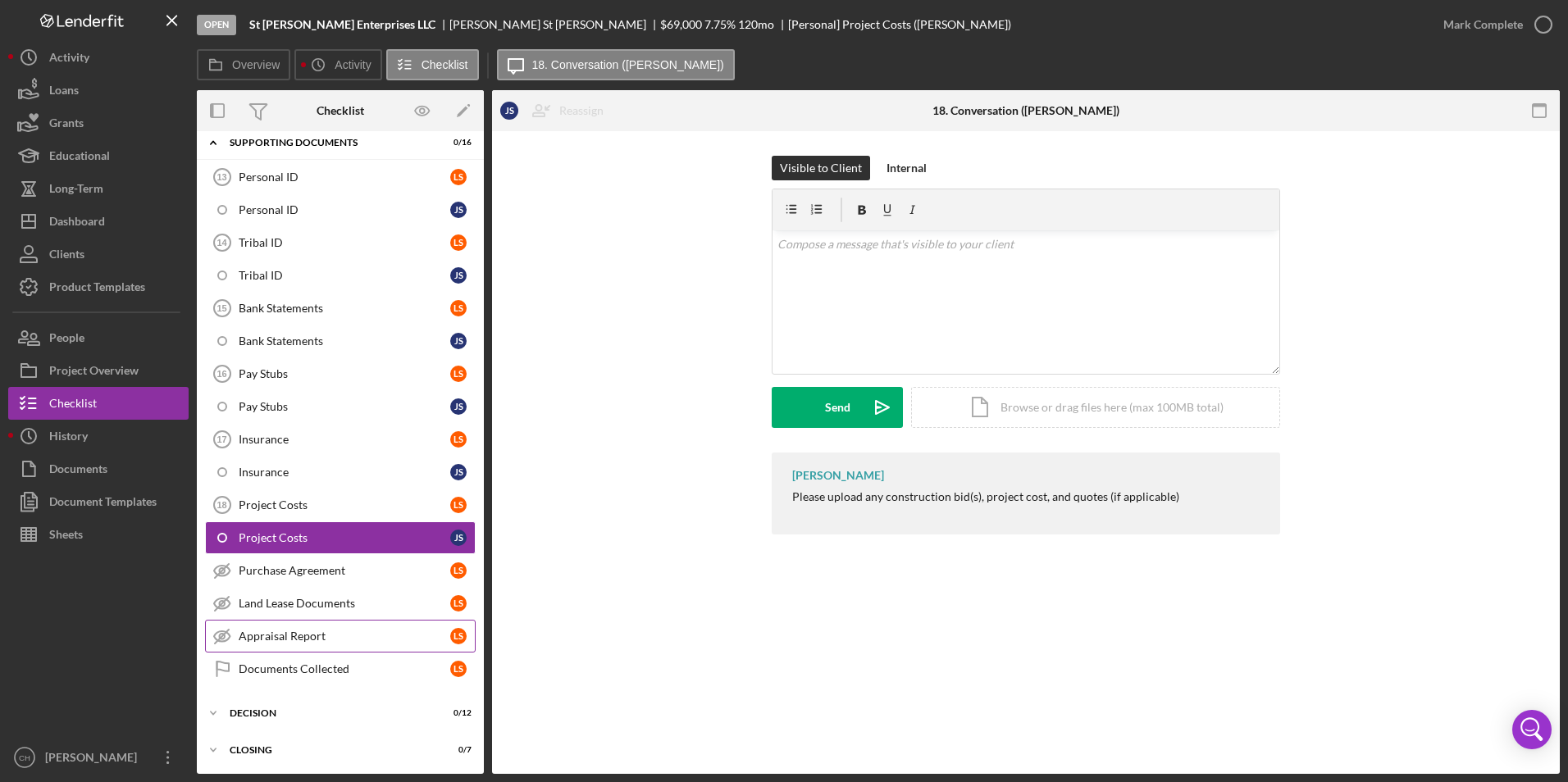
click at [274, 632] on div "Appraisal Report" at bounding box center [344, 635] width 211 height 13
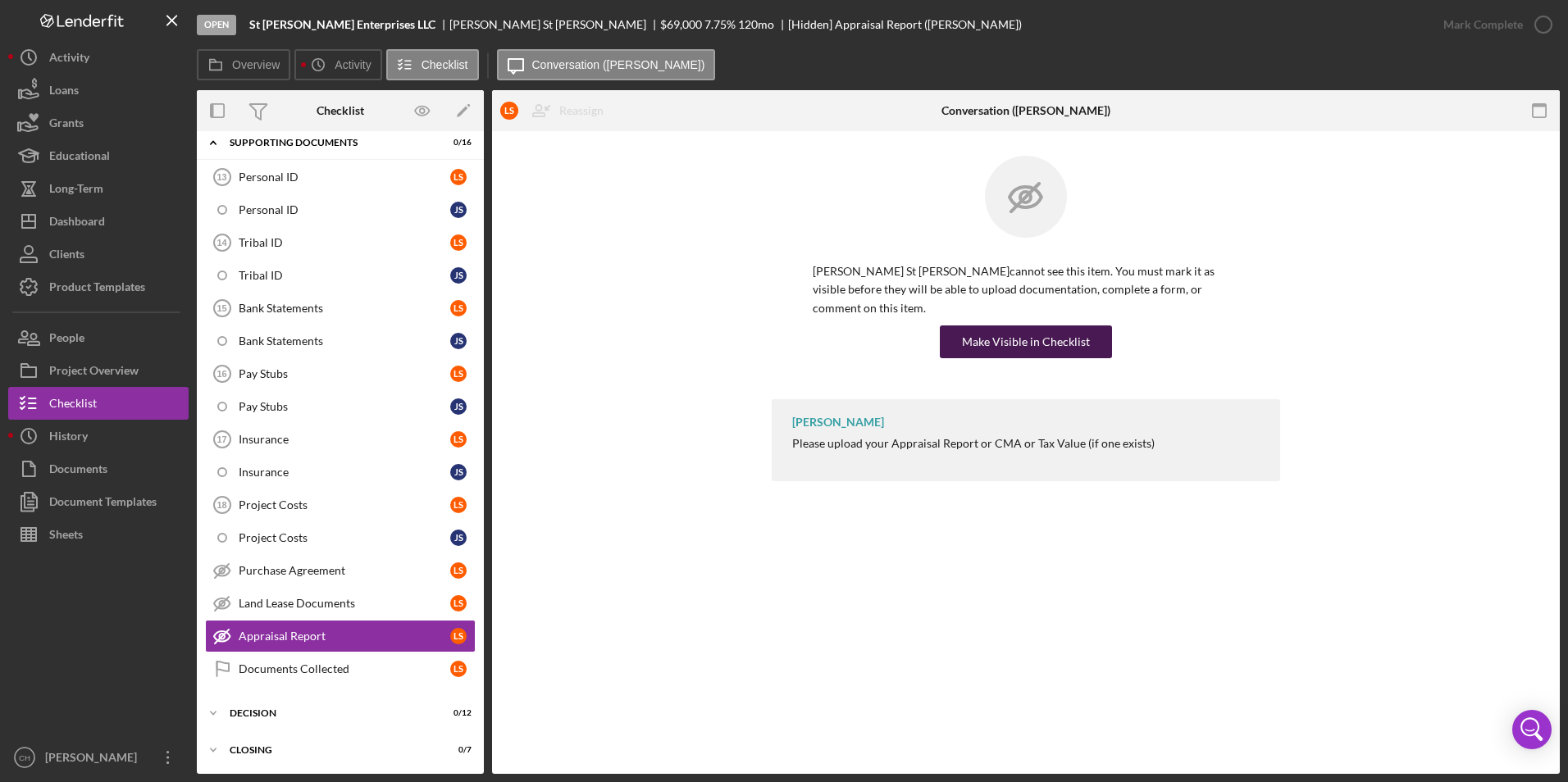
click at [1024, 339] on div "Make Visible in Checklist" at bounding box center [1026, 342] width 128 height 32
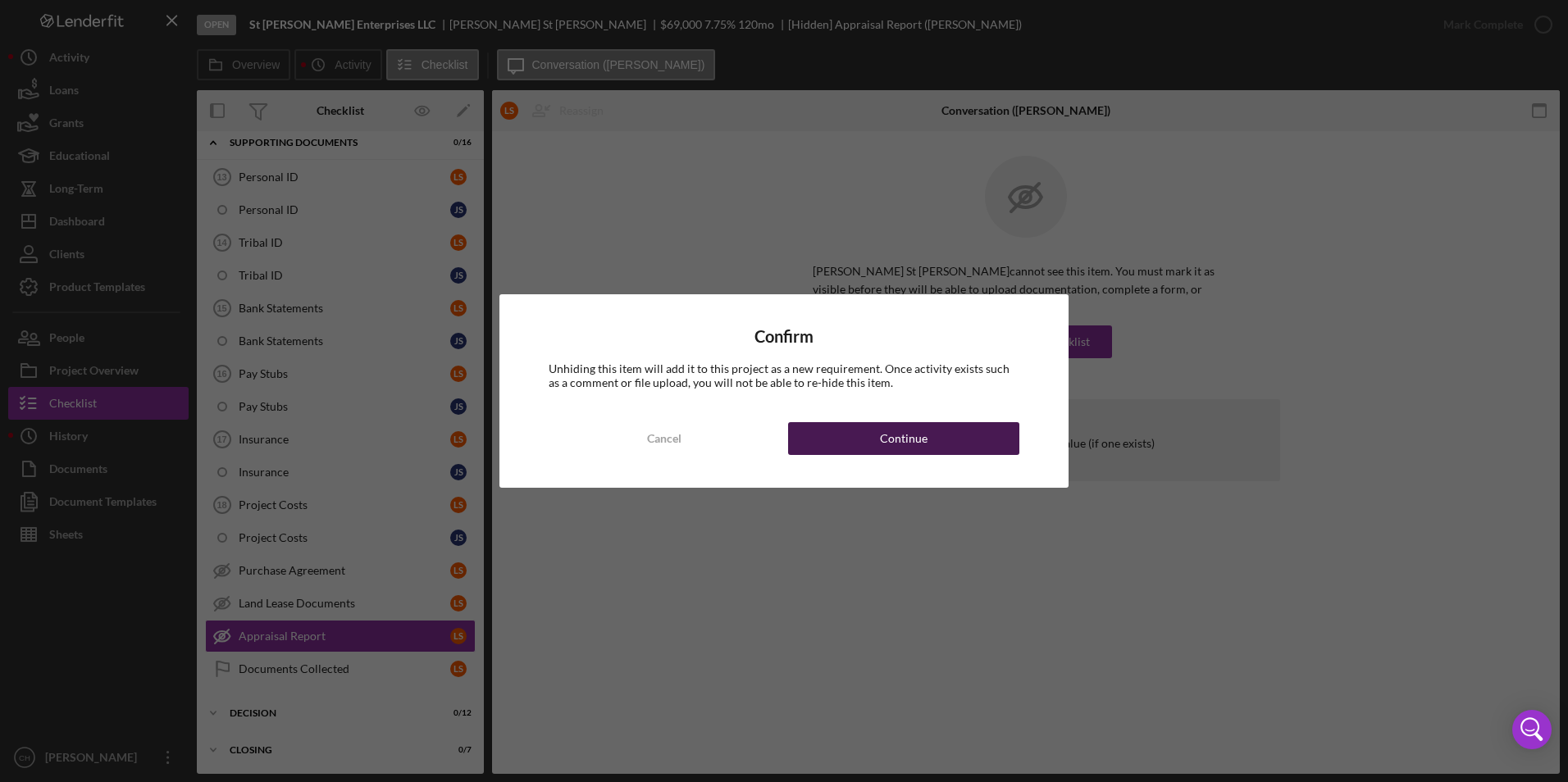
click at [967, 434] on button "Continue" at bounding box center [903, 439] width 231 height 32
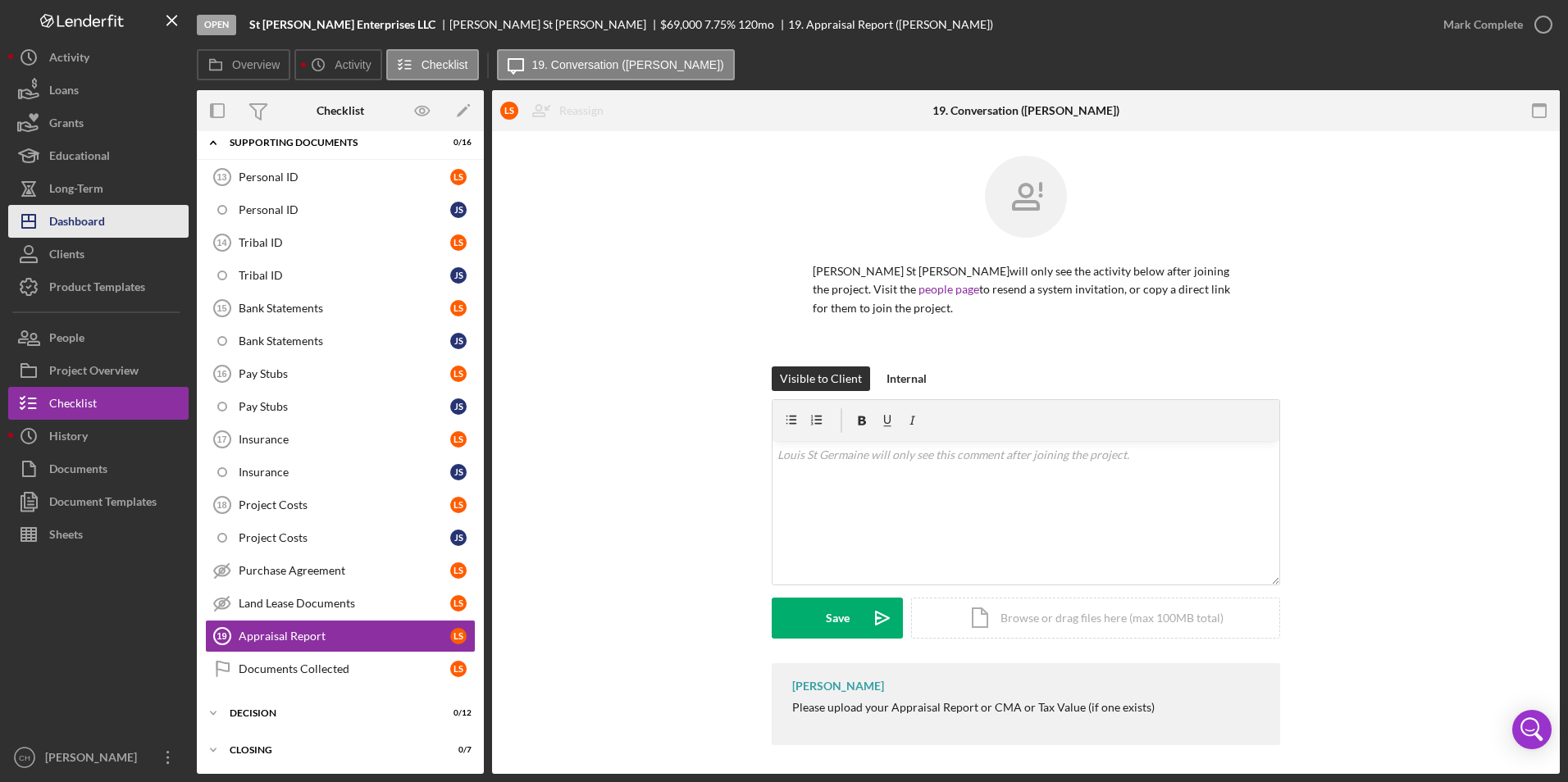
click at [76, 224] on div "Dashboard" at bounding box center [77, 223] width 55 height 37
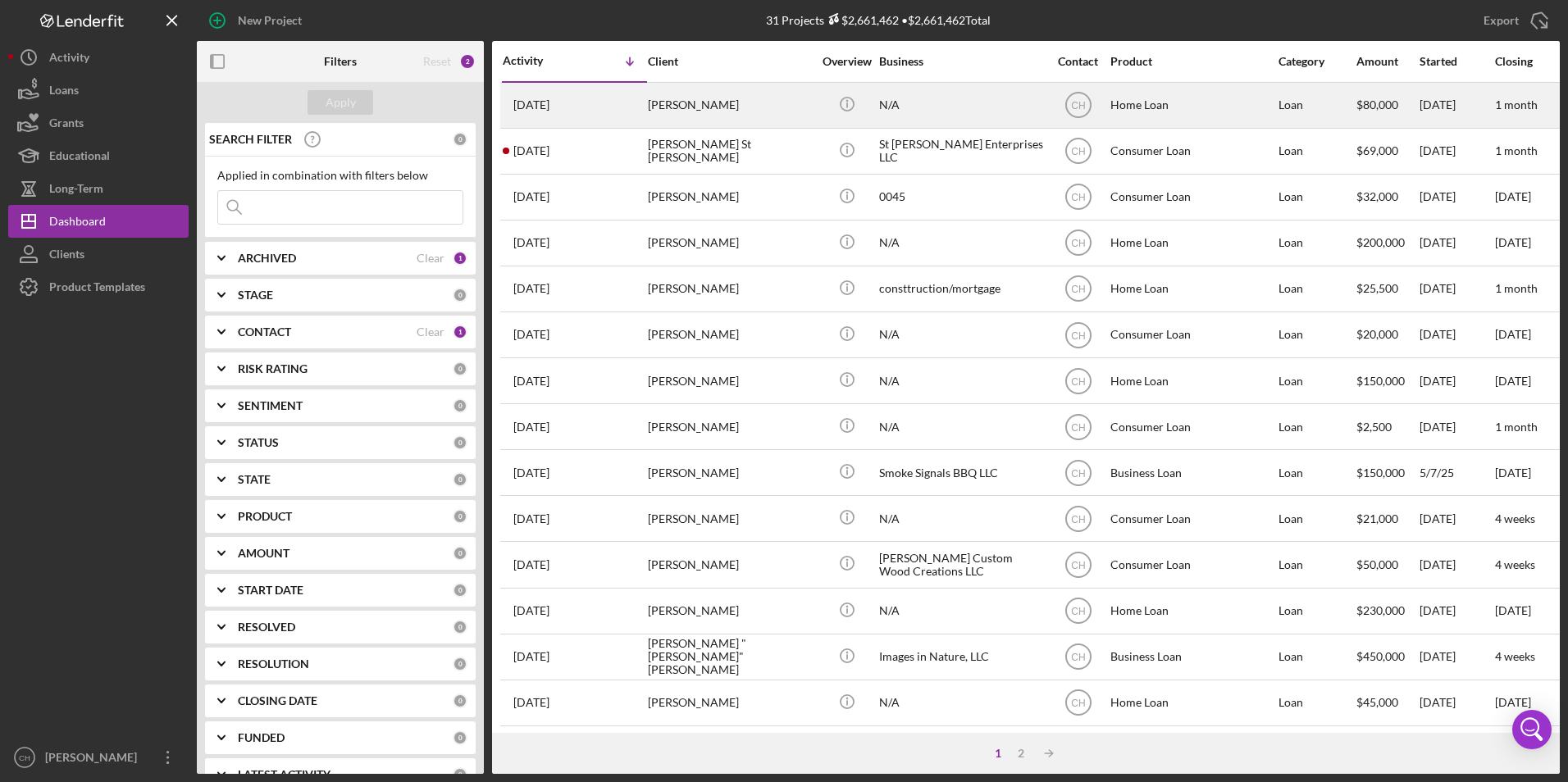
click at [671, 114] on div "[PERSON_NAME]" at bounding box center [729, 105] width 164 height 43
